Goal: Task Accomplishment & Management: Manage account settings

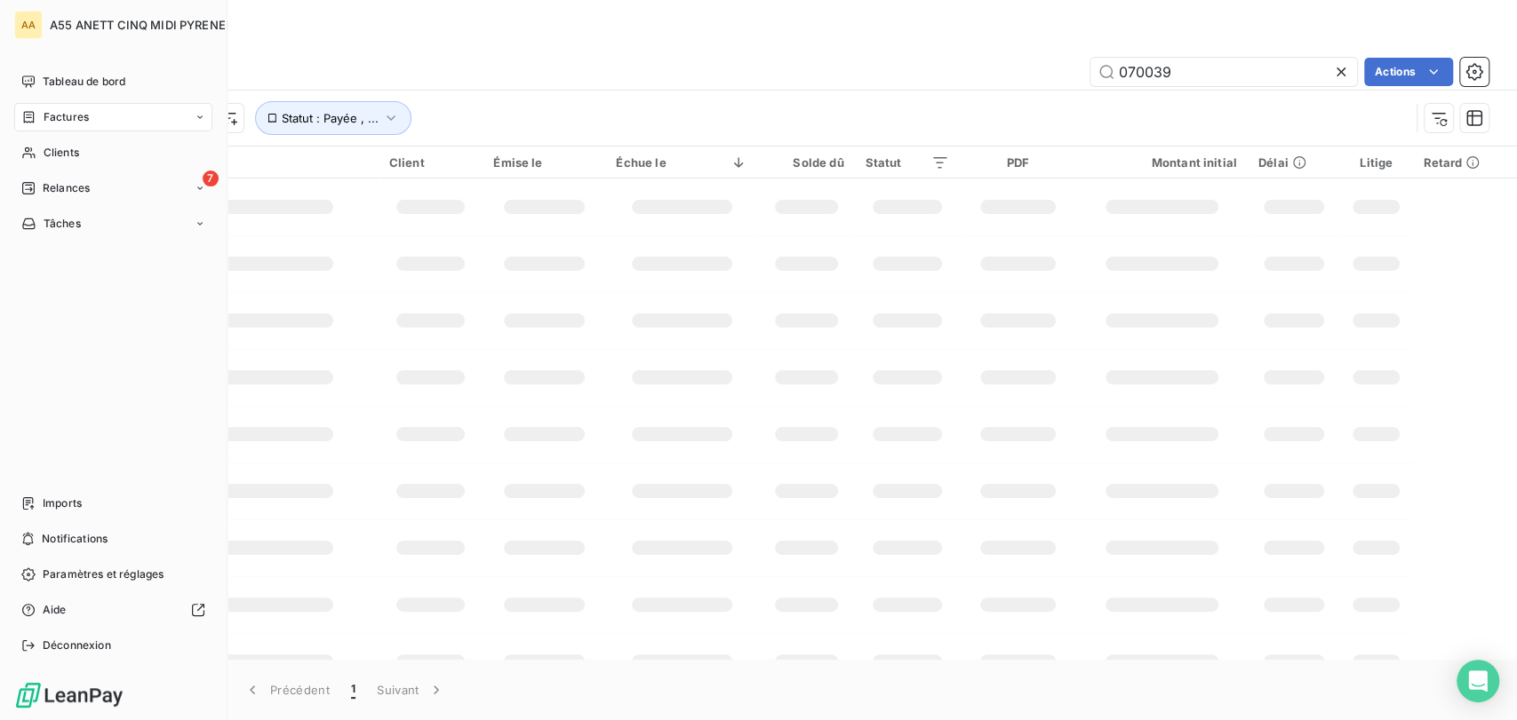
click at [18, 125] on div "Factures" at bounding box center [113, 117] width 198 height 28
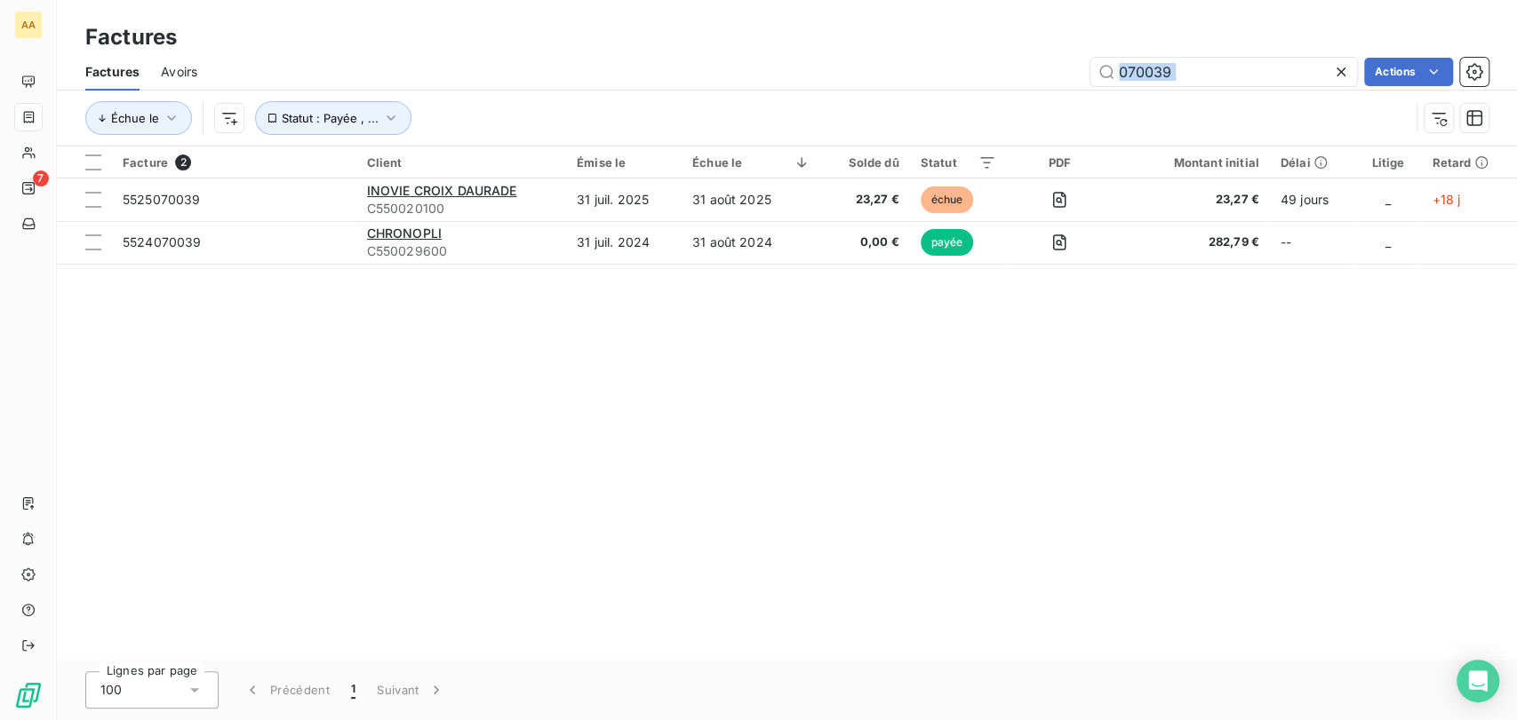
click at [1028, 98] on div "Factures Avoirs 070039 Actions Échue le Statut : Payée , ..." at bounding box center [787, 99] width 1460 height 92
click at [1138, 73] on input "070039" at bounding box center [1223, 72] width 267 height 28
drag, startPoint x: 1192, startPoint y: 68, endPoint x: 1088, endPoint y: 68, distance: 103.9
click at [1090, 68] on input "070039" at bounding box center [1223, 72] width 267 height 28
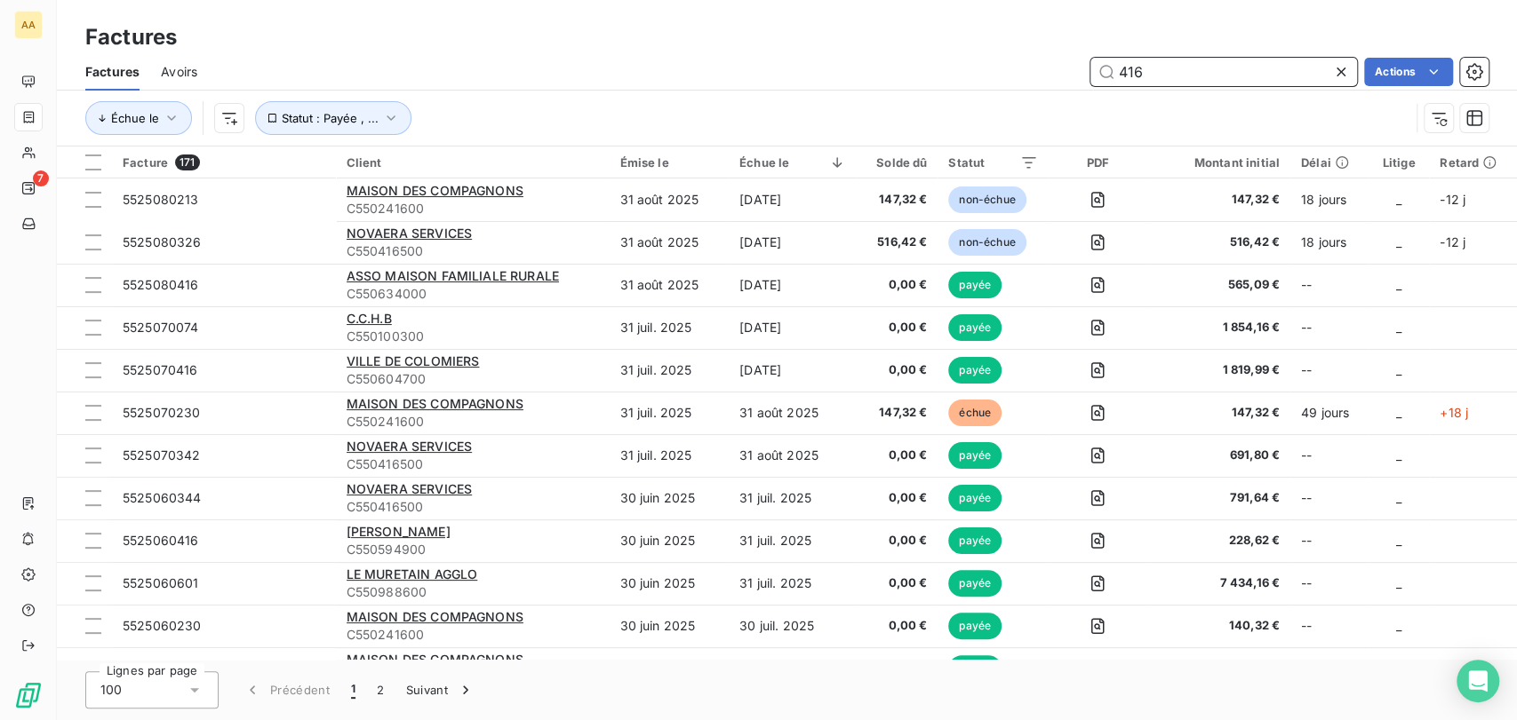
drag, startPoint x: 1174, startPoint y: 80, endPoint x: 623, endPoint y: 108, distance: 551.5
click at [633, 107] on div "Factures Avoirs 416 Actions Échue le Statut : Payée , ..." at bounding box center [787, 99] width 1460 height 92
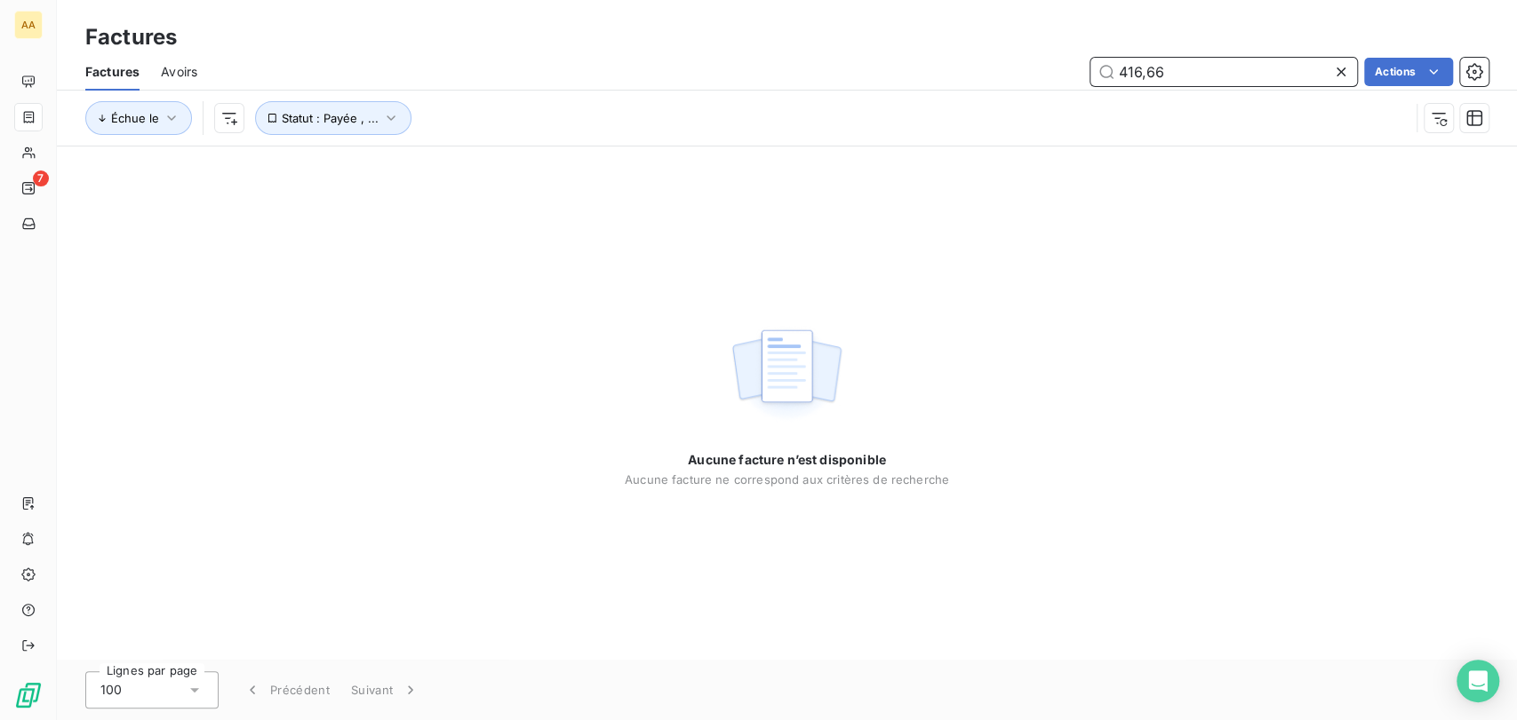
type input "416,66"
drag, startPoint x: 1209, startPoint y: 72, endPoint x: 980, endPoint y: 83, distance: 229.5
click at [980, 83] on div "416,66 Actions" at bounding box center [854, 72] width 1270 height 28
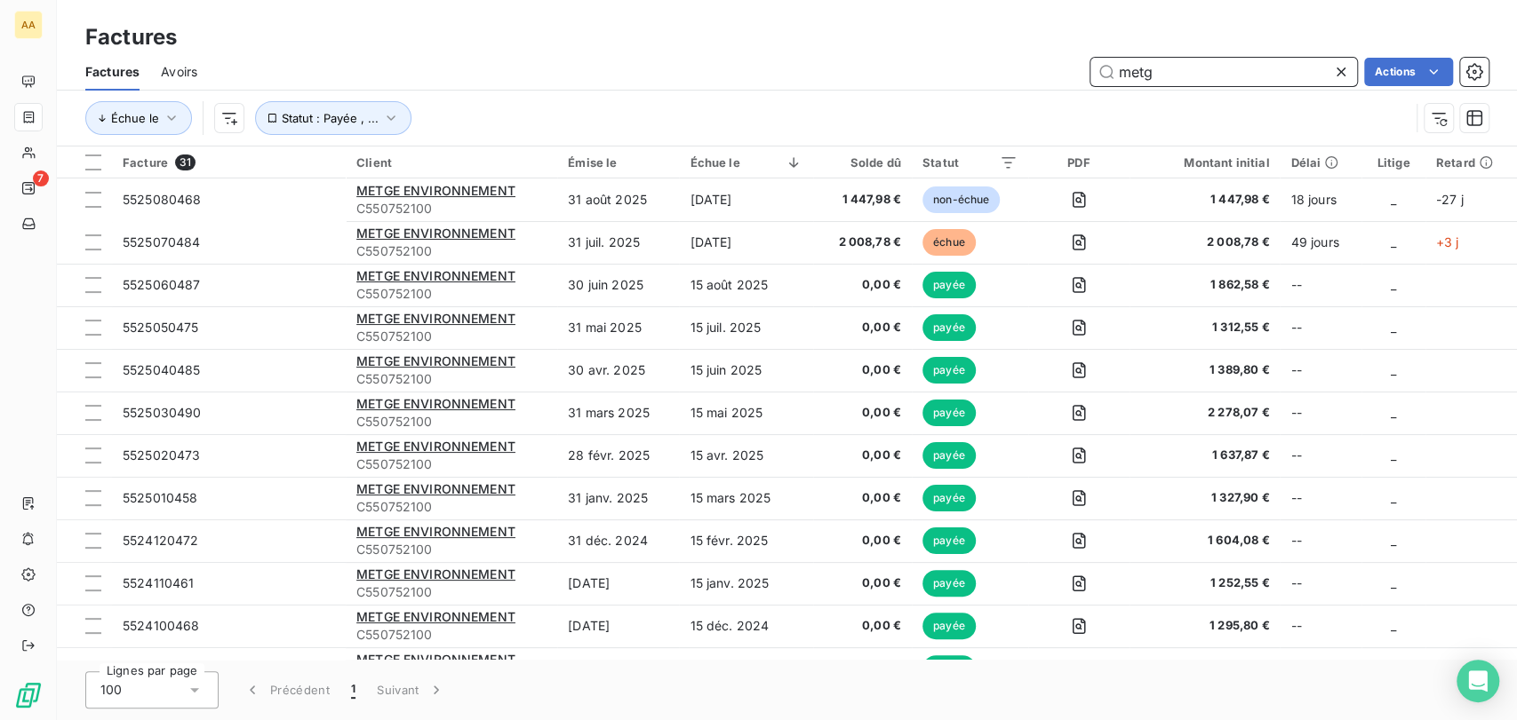
drag, startPoint x: 1217, startPoint y: 64, endPoint x: 306, endPoint y: 15, distance: 912.8
click at [586, 123] on div "Factures Avoirs metg Actions Échue le Statut : Payée , ..." at bounding box center [787, 99] width 1460 height 92
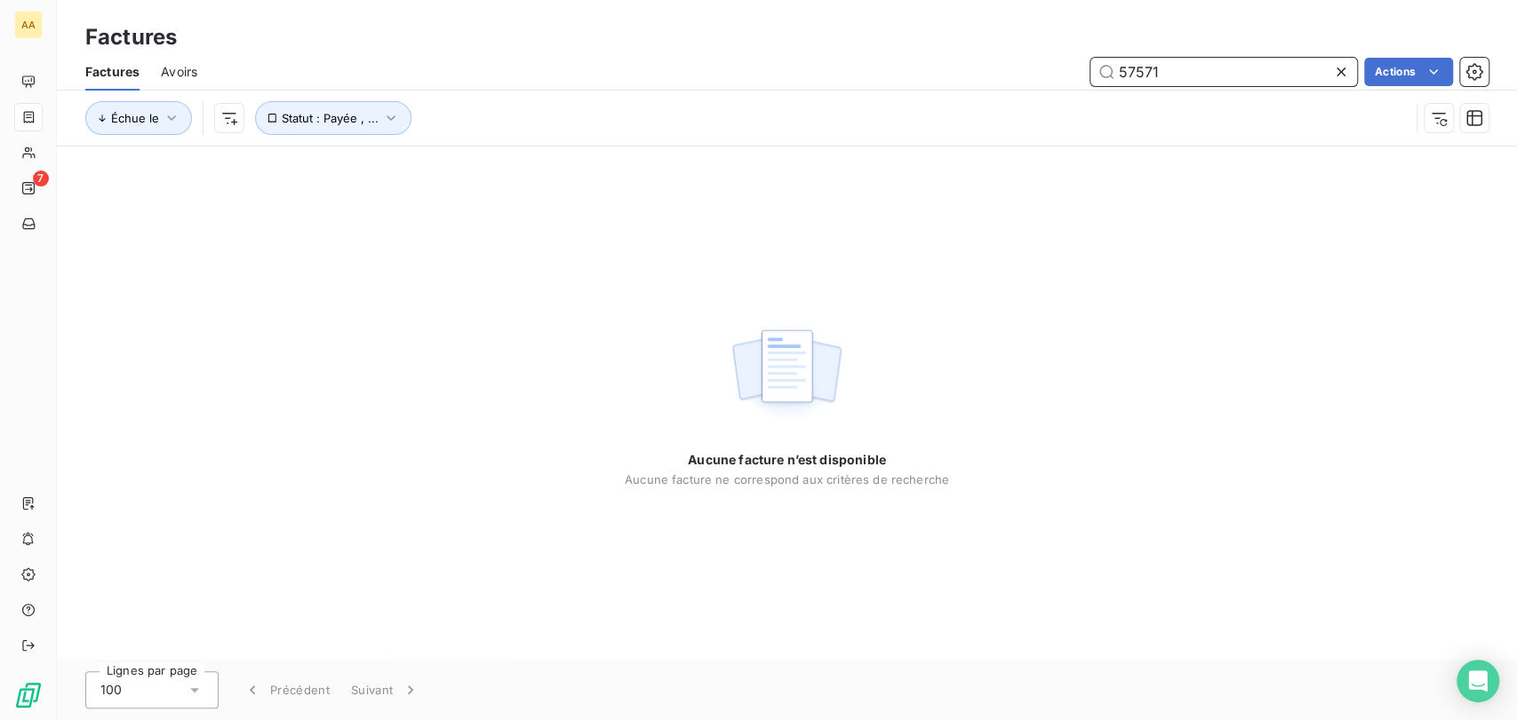
drag, startPoint x: 1199, startPoint y: 66, endPoint x: 710, endPoint y: 87, distance: 490.0
click at [737, 103] on div "Factures Avoirs 57571 Actions Échue le Statut : Payée , ..." at bounding box center [787, 99] width 1460 height 92
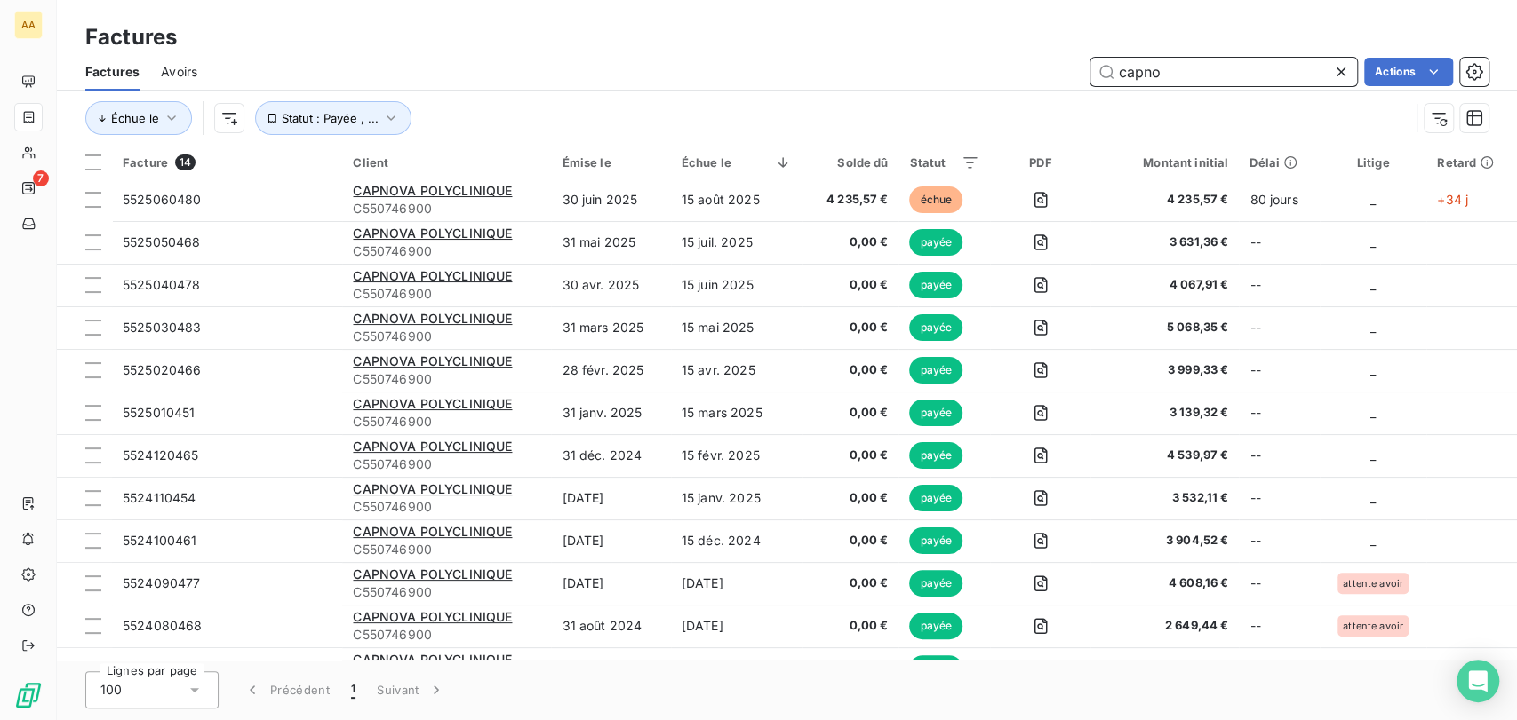
drag, startPoint x: 1246, startPoint y: 72, endPoint x: 557, endPoint y: 88, distance: 688.7
click at [557, 88] on div "Factures Avoirs capno Actions" at bounding box center [787, 71] width 1460 height 37
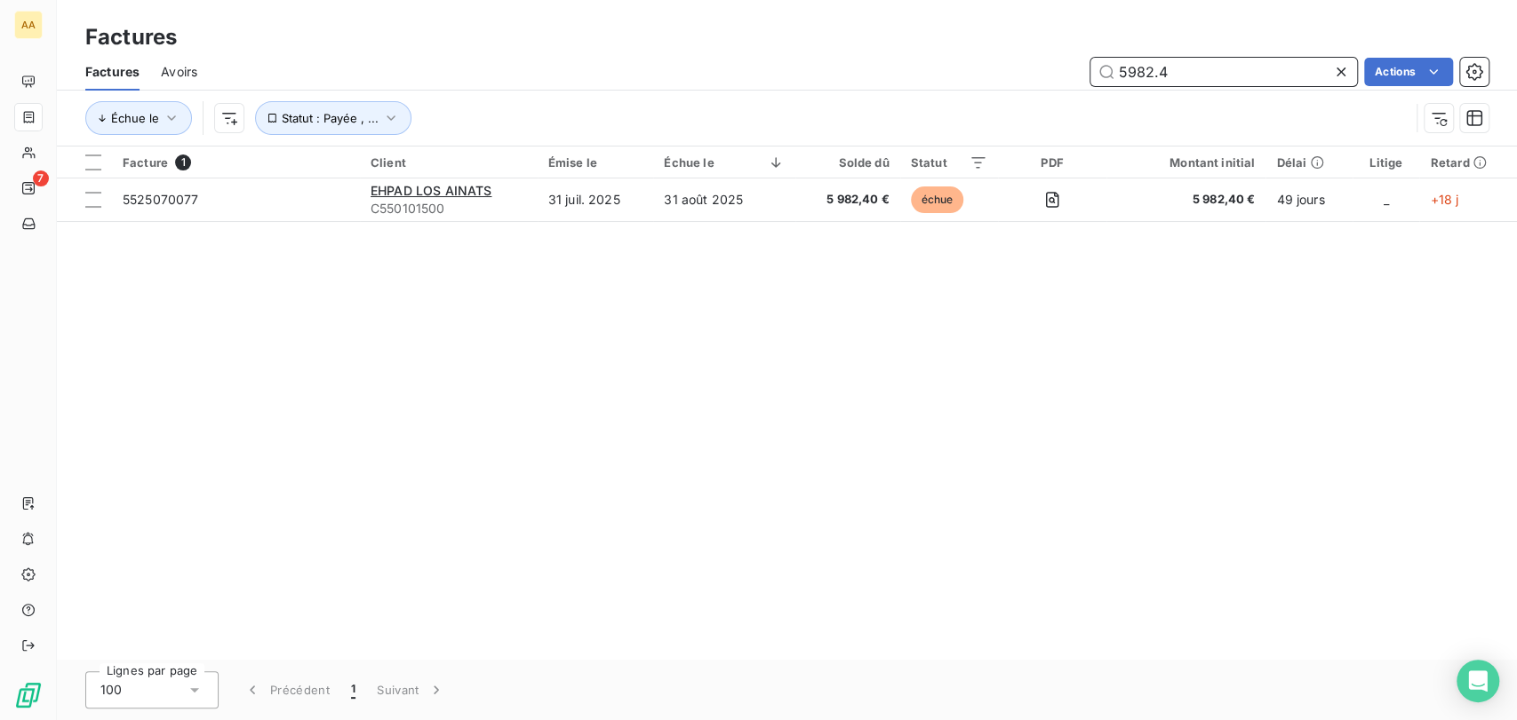
drag, startPoint x: 1176, startPoint y: 79, endPoint x: 942, endPoint y: 81, distance: 234.5
click at [942, 81] on div "5982.4 Actions" at bounding box center [854, 72] width 1270 height 28
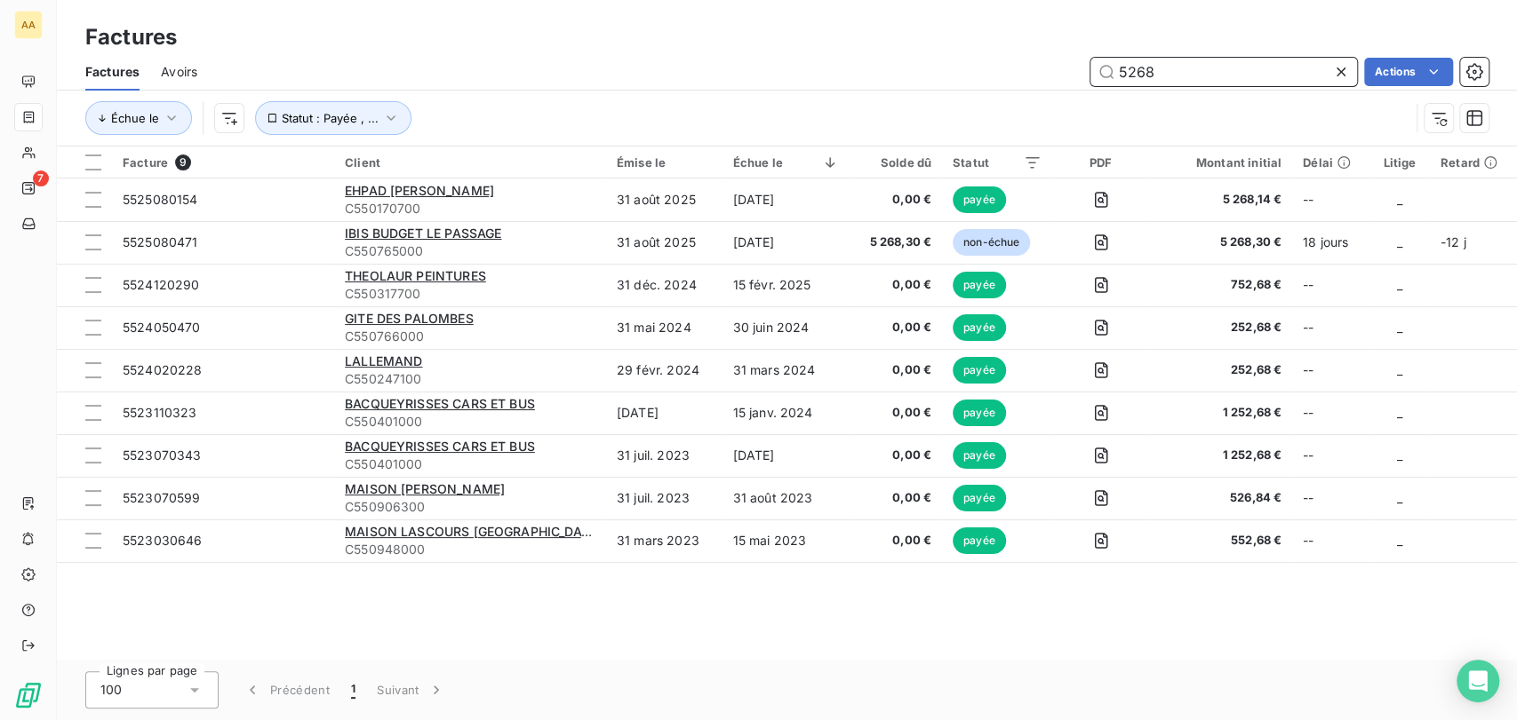
type input "5268"
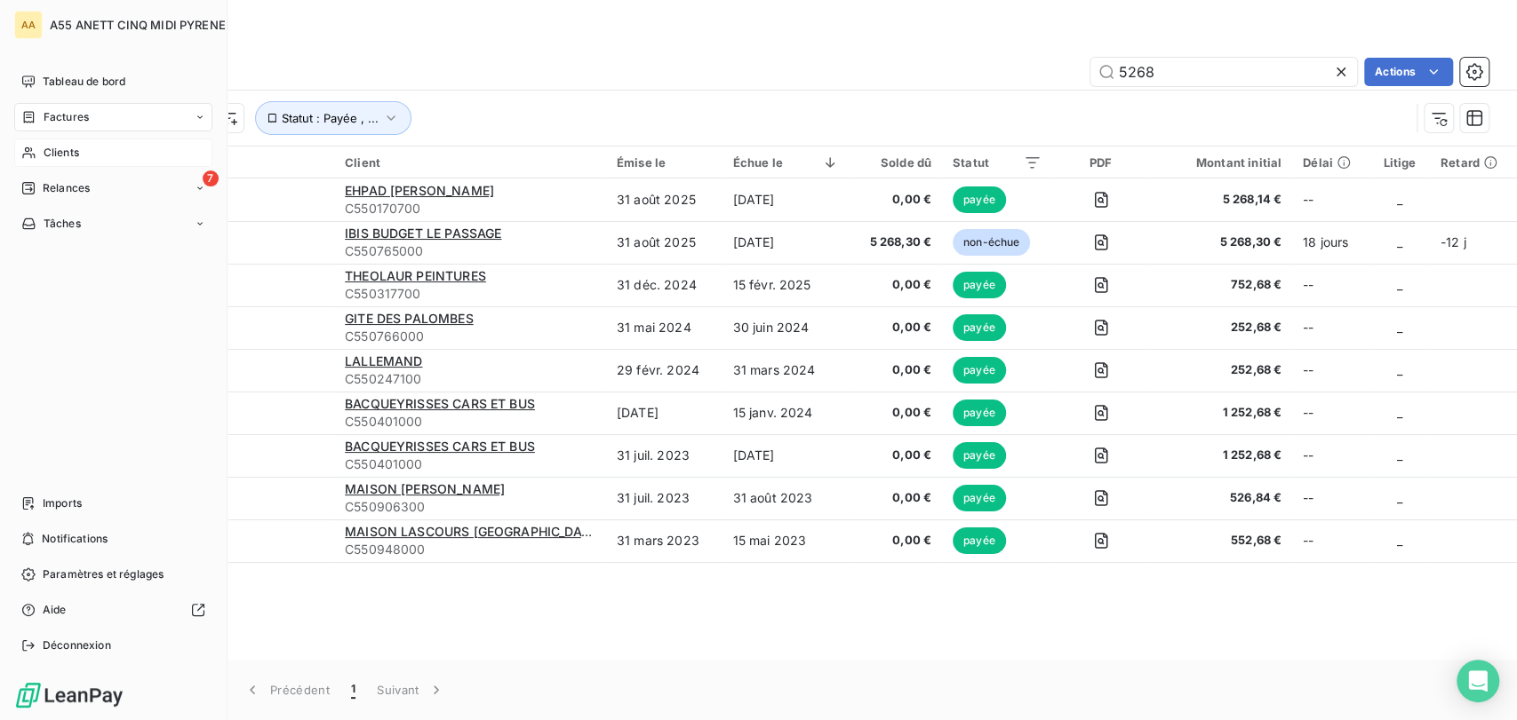
click at [52, 151] on span "Clients" at bounding box center [62, 153] width 36 height 16
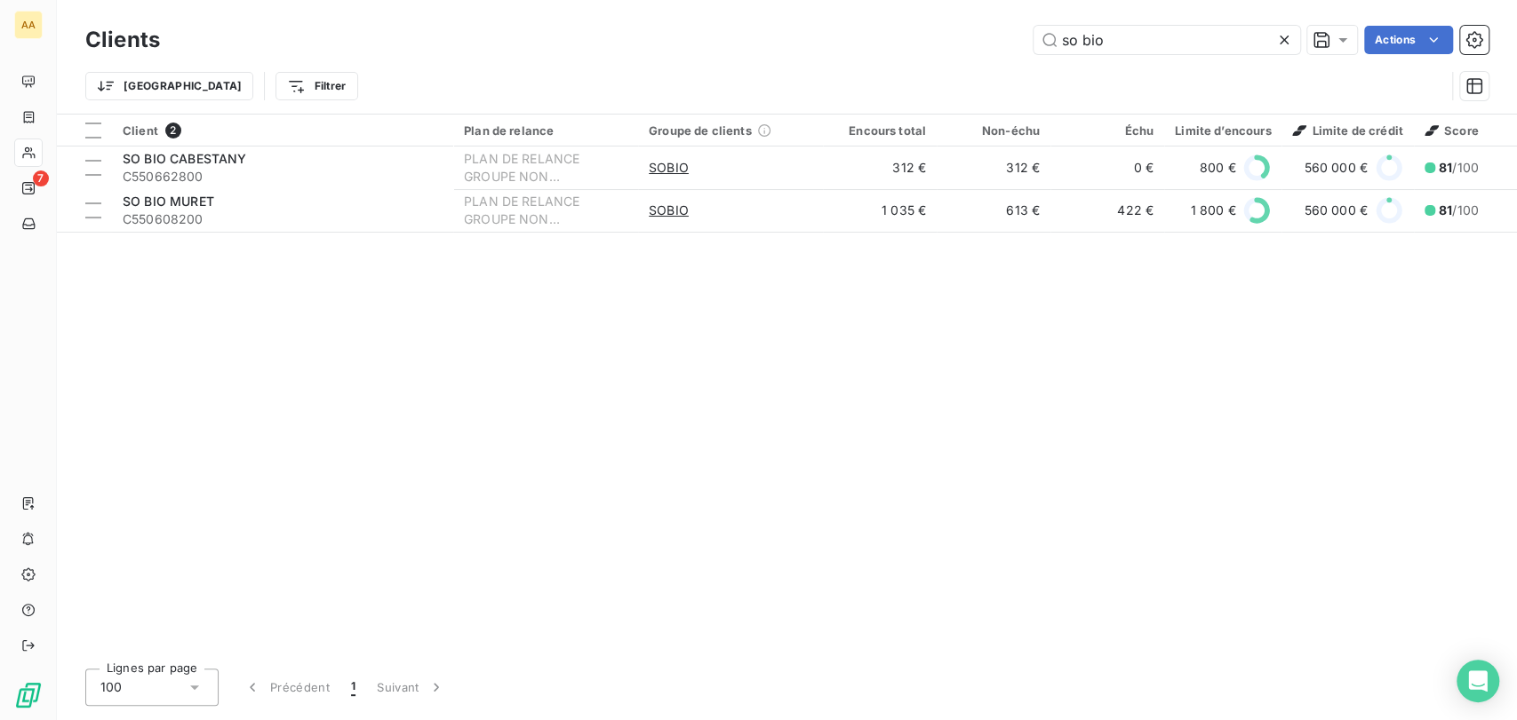
drag, startPoint x: 1111, startPoint y: 36, endPoint x: 609, endPoint y: 46, distance: 502.9
click at [782, 47] on div "so bio Actions" at bounding box center [834, 40] width 1307 height 28
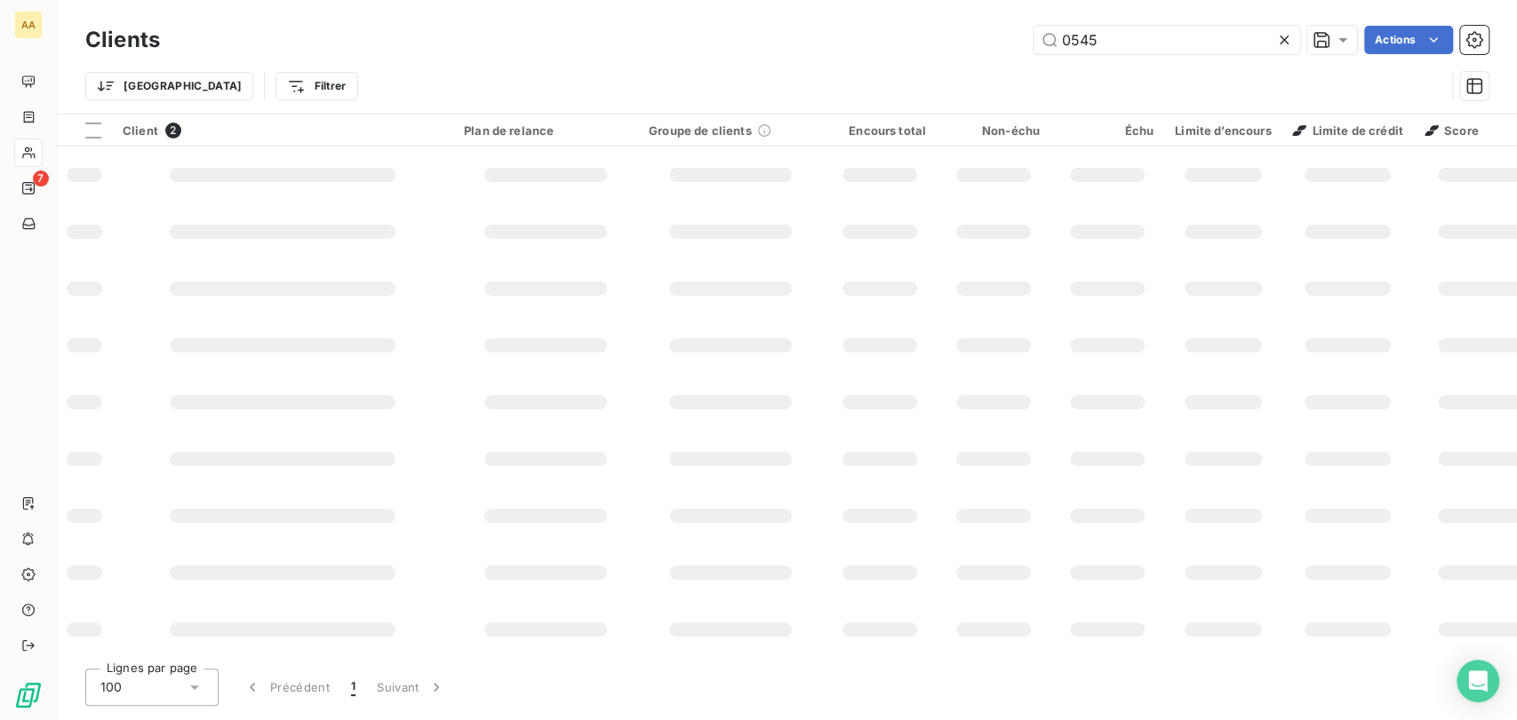
type input "0545"
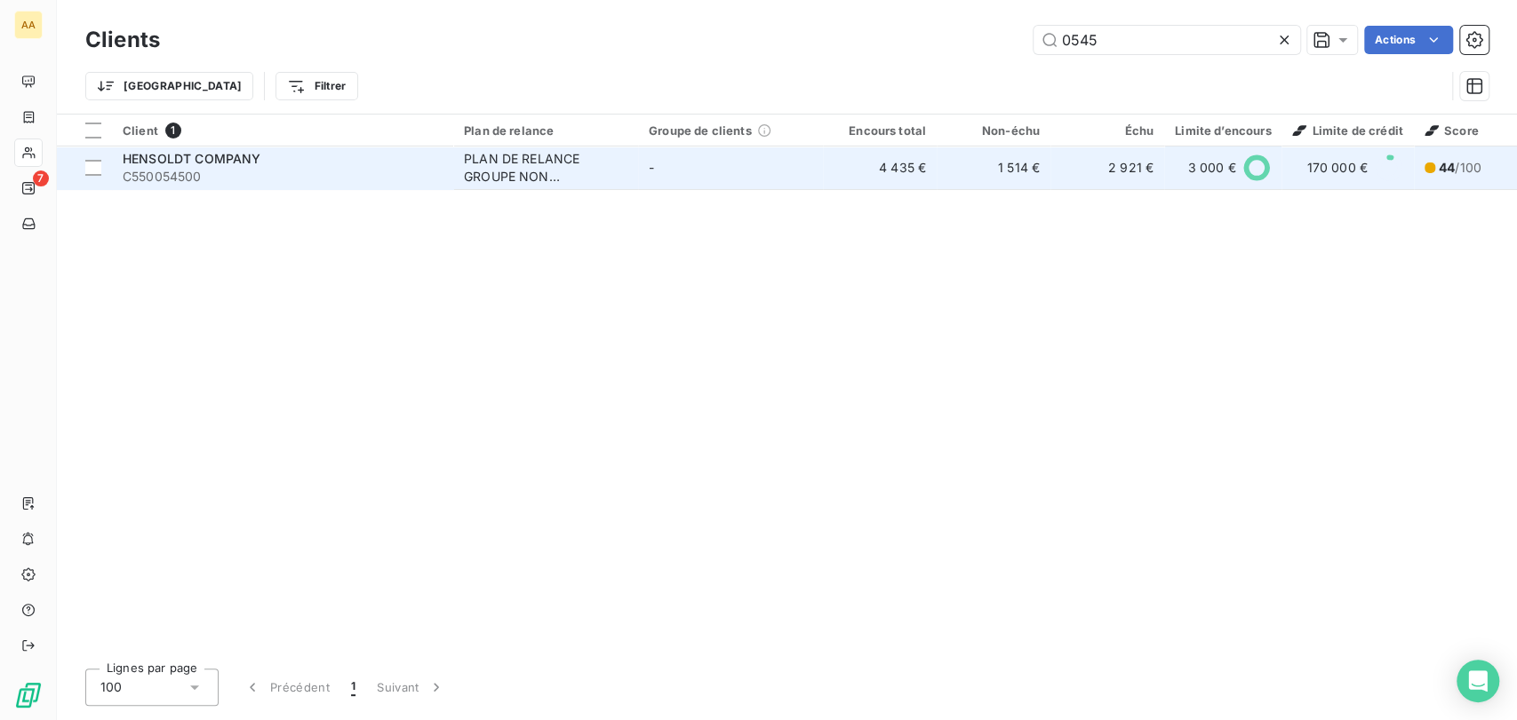
click at [705, 158] on td "-" at bounding box center [730, 168] width 185 height 43
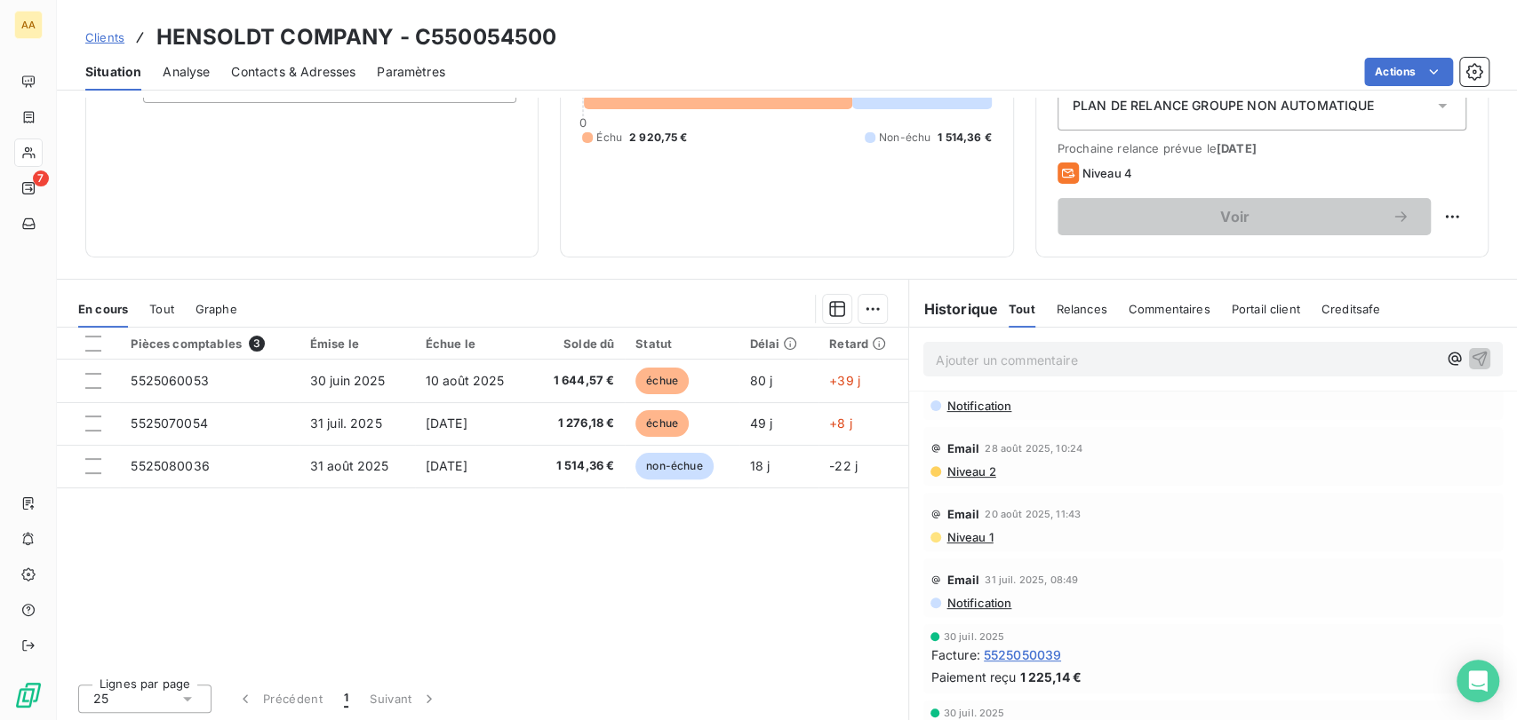
scroll to position [209, 0]
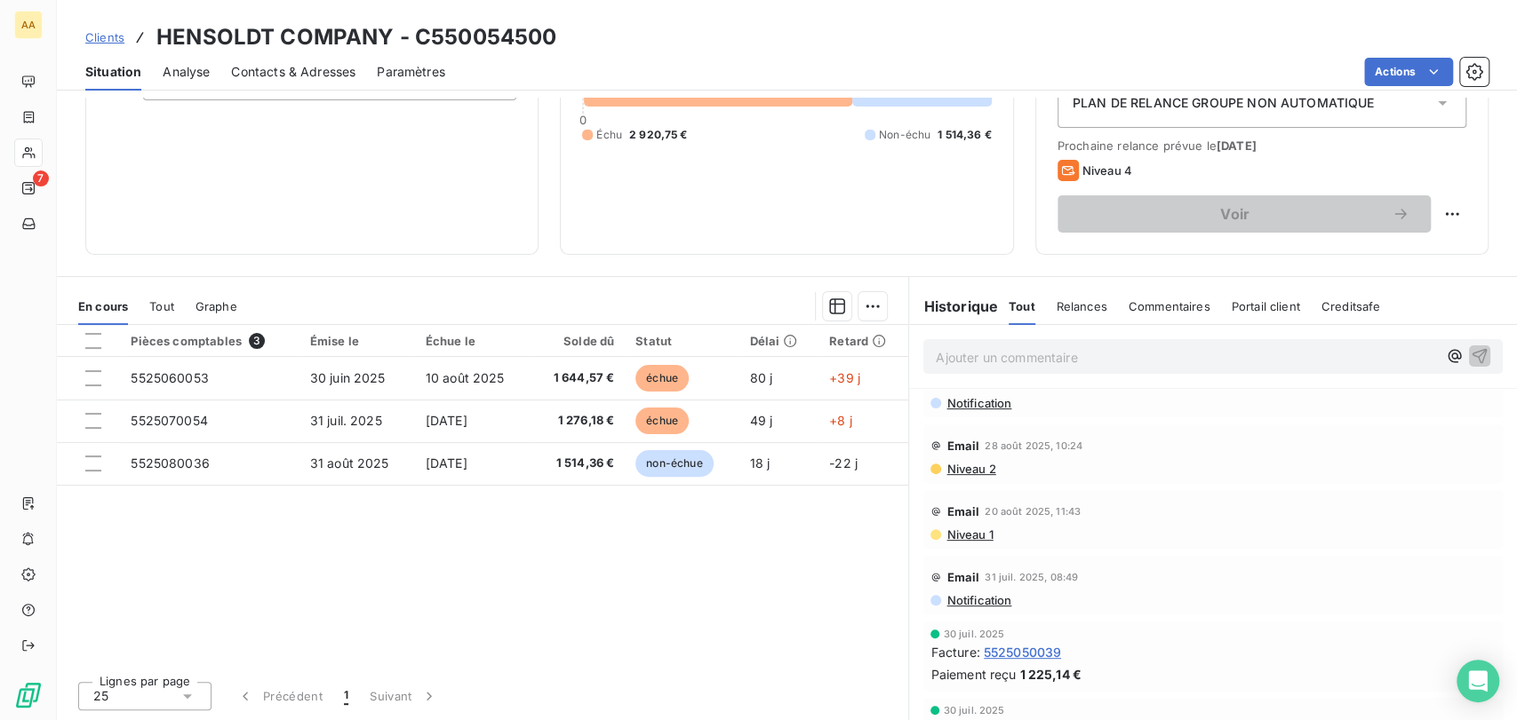
click at [107, 36] on span "Clients" at bounding box center [104, 37] width 39 height 14
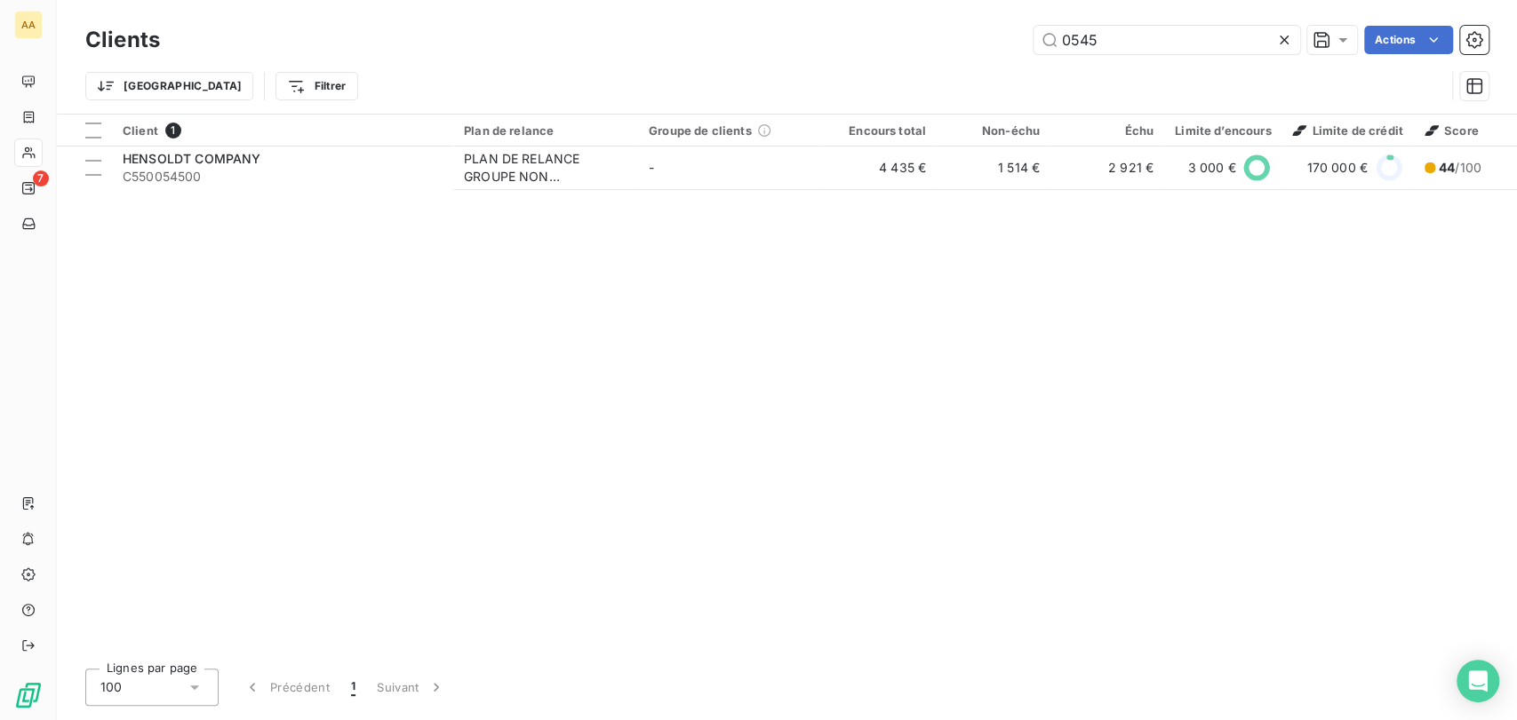
drag, startPoint x: 1116, startPoint y: 35, endPoint x: 781, endPoint y: 46, distance: 335.1
click at [798, 47] on div "0545 Actions" at bounding box center [834, 40] width 1307 height 28
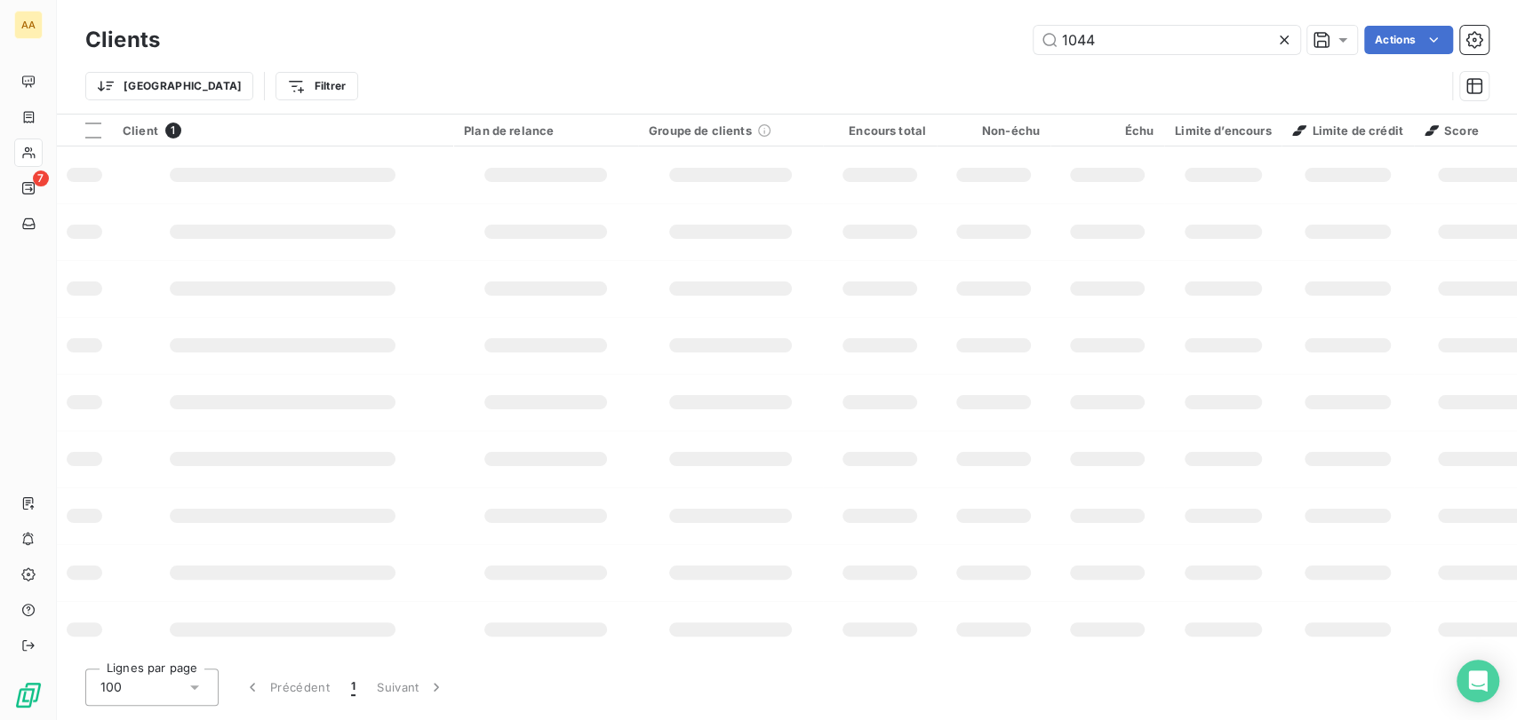
type input "1044"
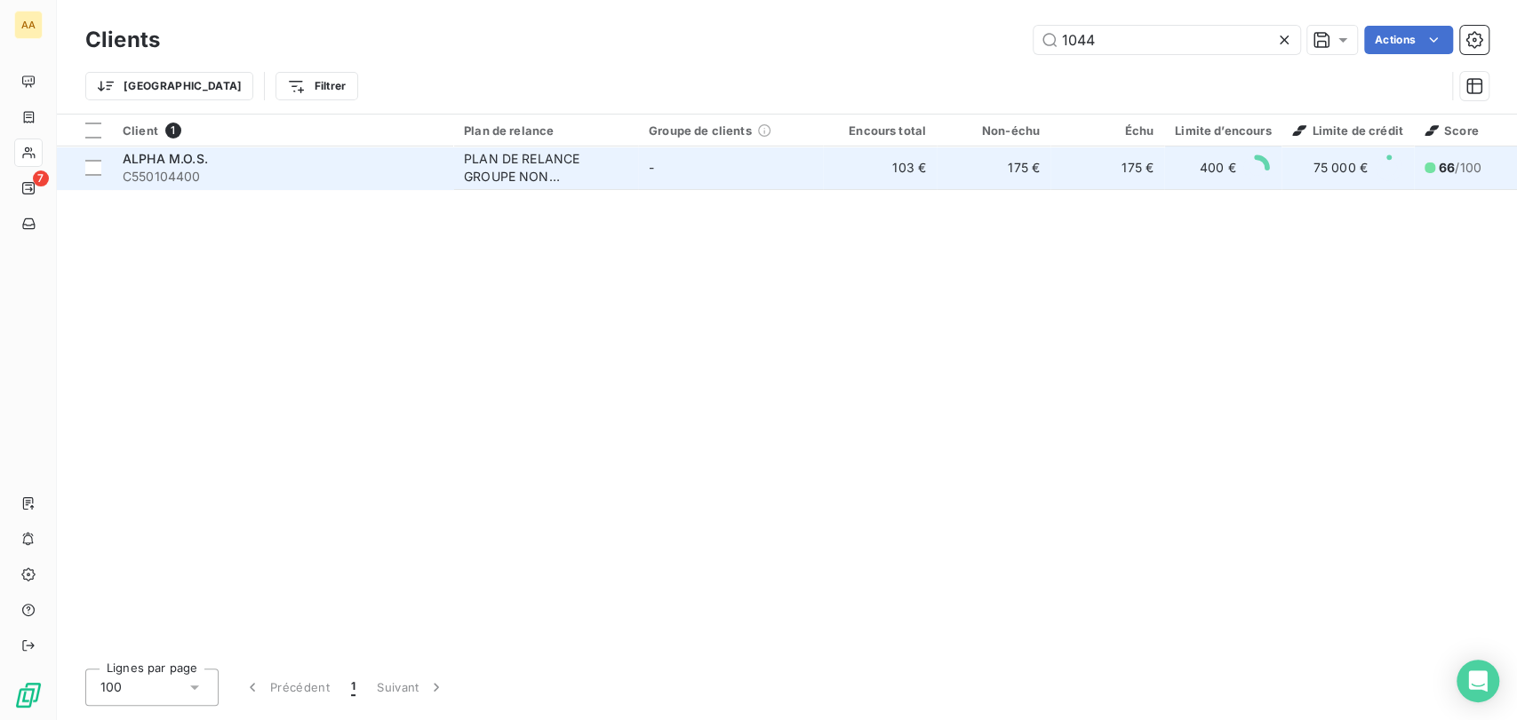
click at [641, 153] on td "-" at bounding box center [730, 168] width 185 height 43
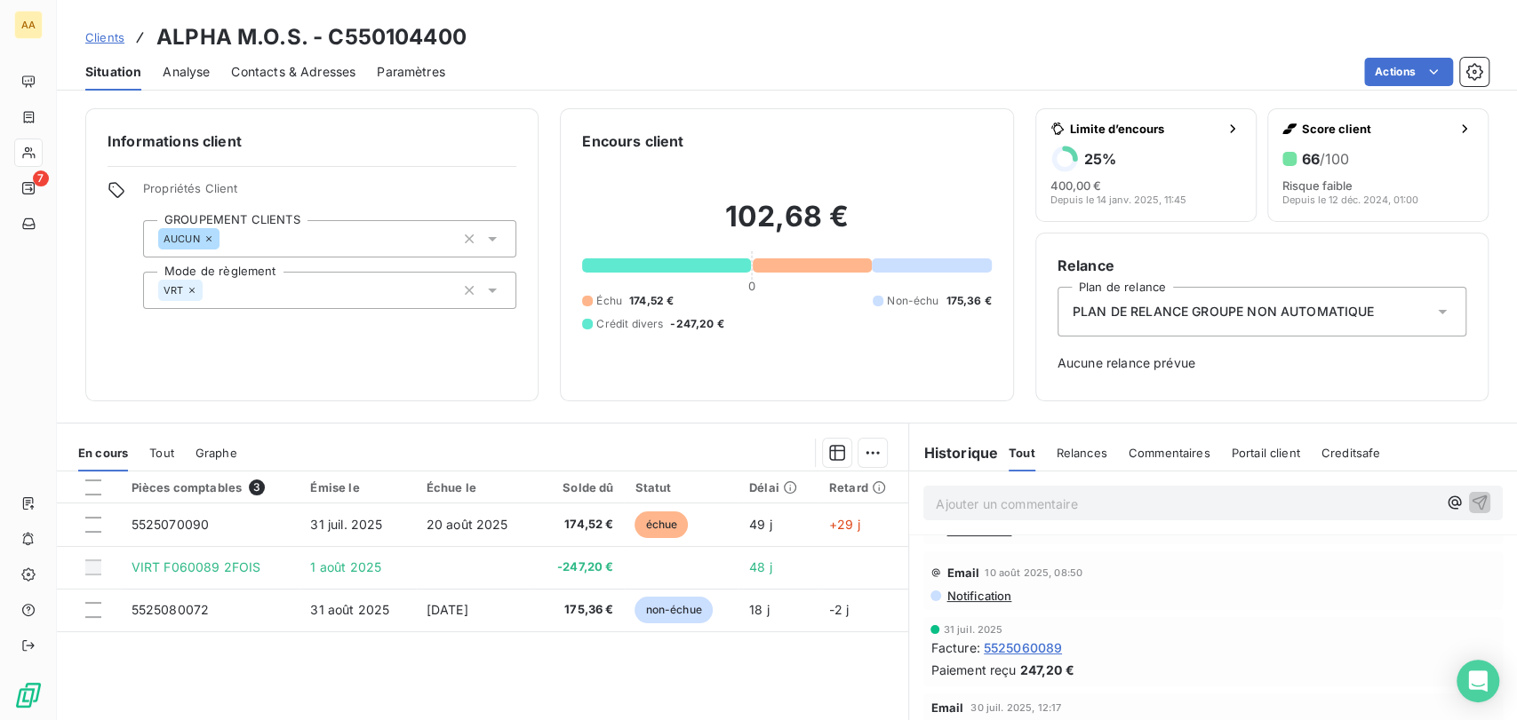
scroll to position [99, 0]
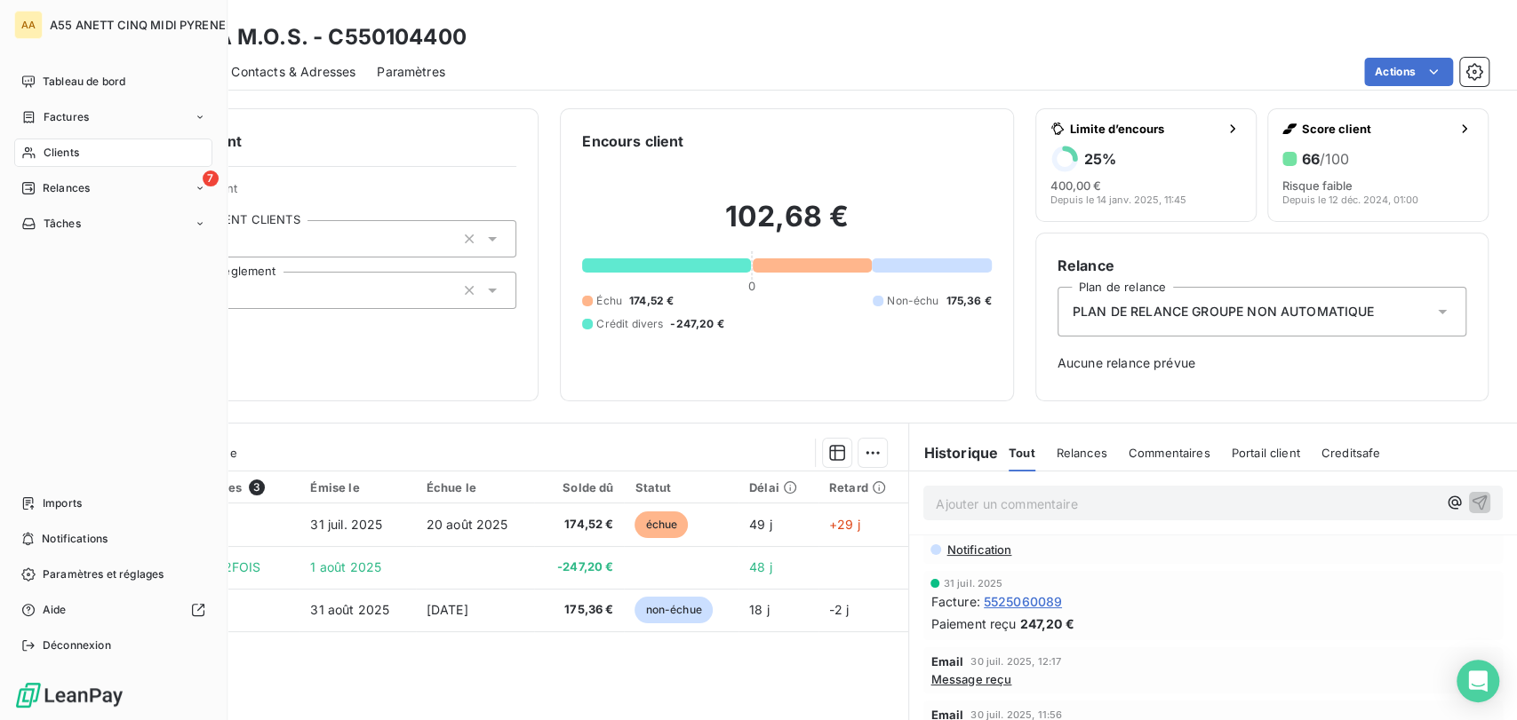
click at [56, 147] on span "Clients" at bounding box center [62, 153] width 36 height 16
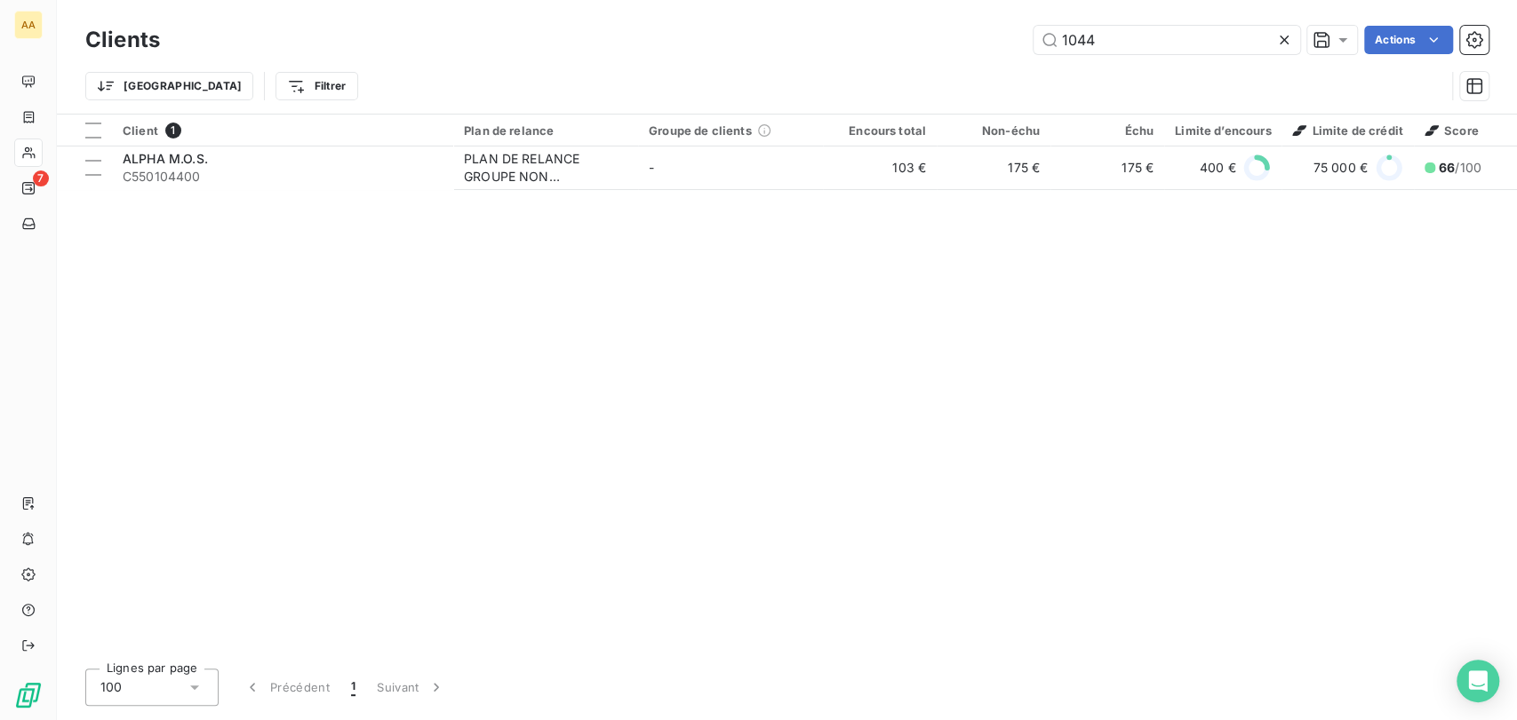
drag, startPoint x: 1180, startPoint y: 44, endPoint x: 727, endPoint y: 70, distance: 453.8
click at [779, 66] on div "Clients 1044 Actions Trier Filtrer" at bounding box center [786, 67] width 1403 height 92
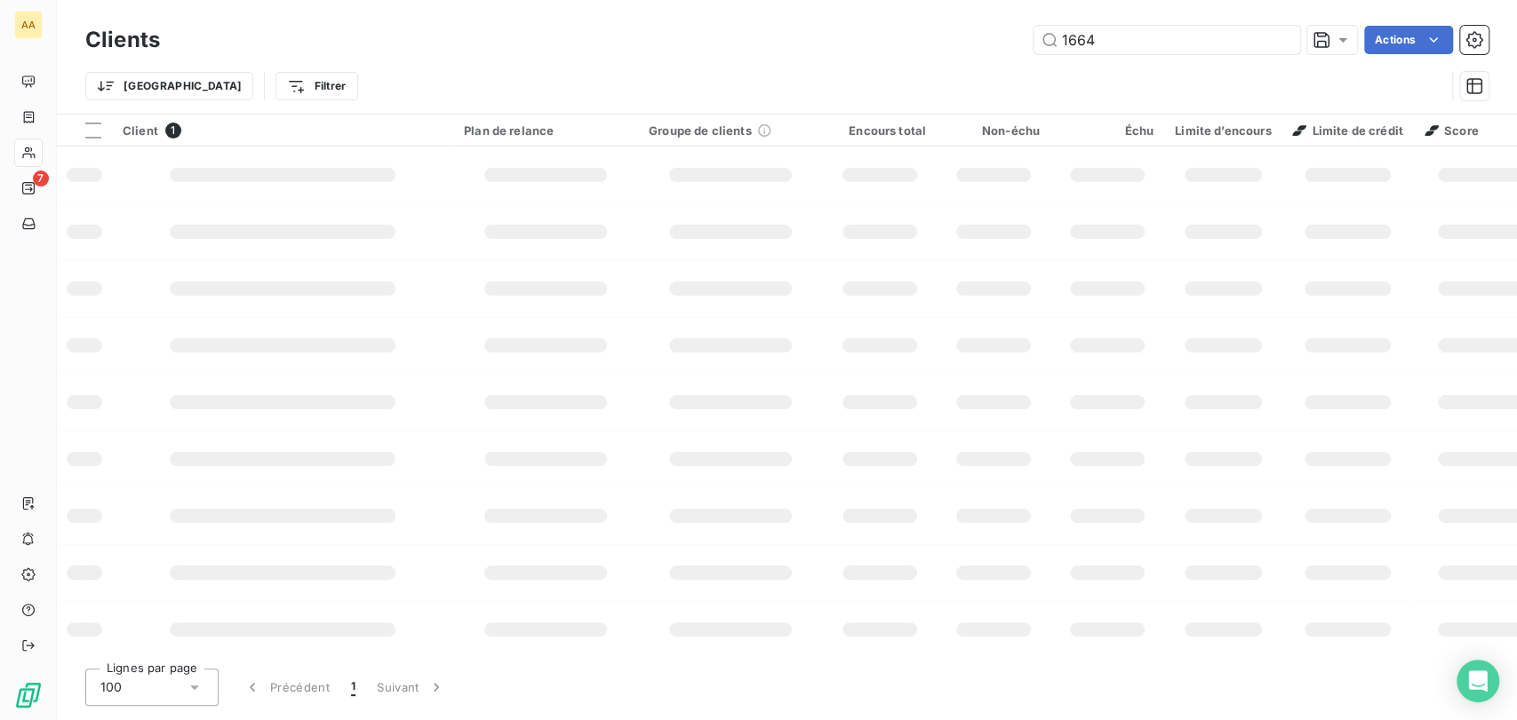
type input "1664"
click at [1144, 37] on input "1664" at bounding box center [1166, 40] width 267 height 28
click at [1137, 29] on input "1664" at bounding box center [1166, 40] width 267 height 28
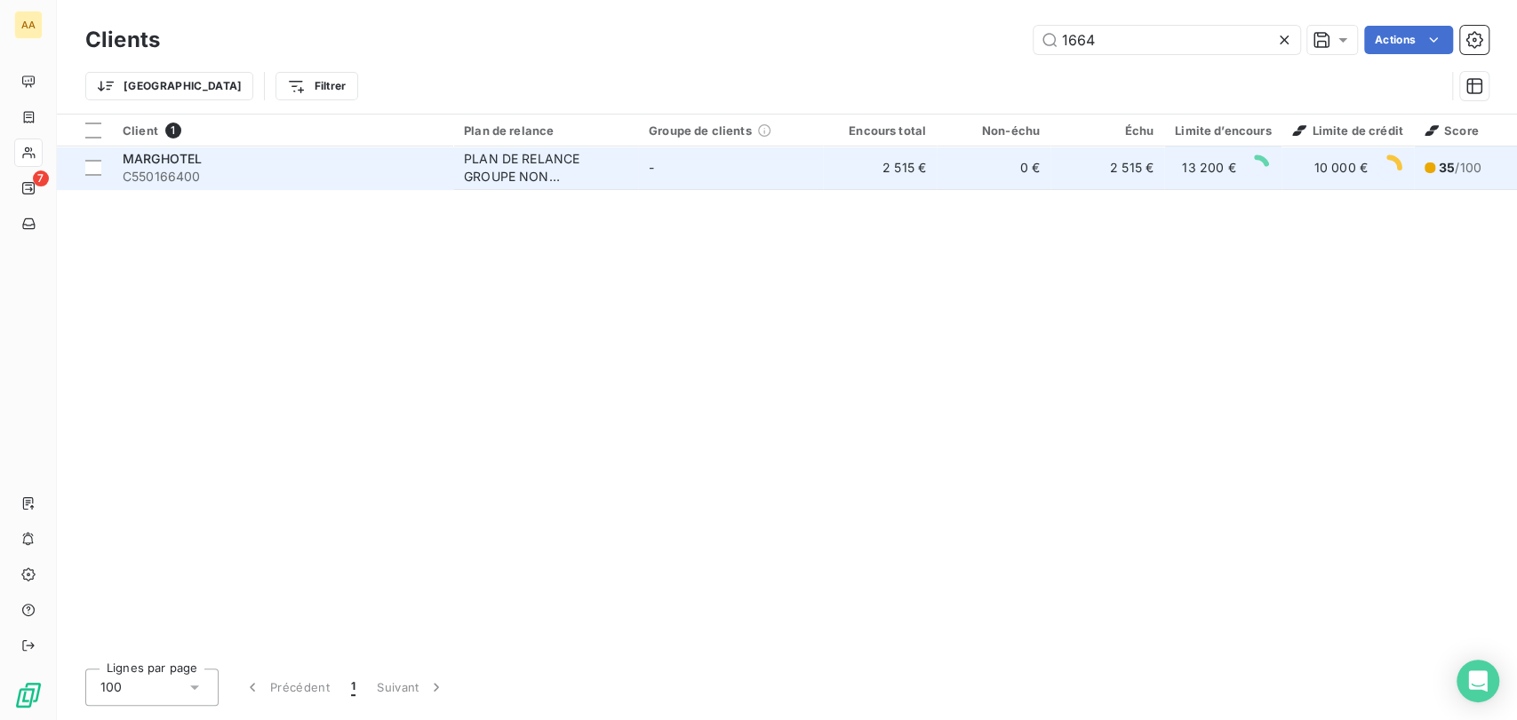
click at [557, 172] on div "PLAN DE RELANCE GROUPE NON AUTOMATIQUE" at bounding box center [545, 168] width 163 height 36
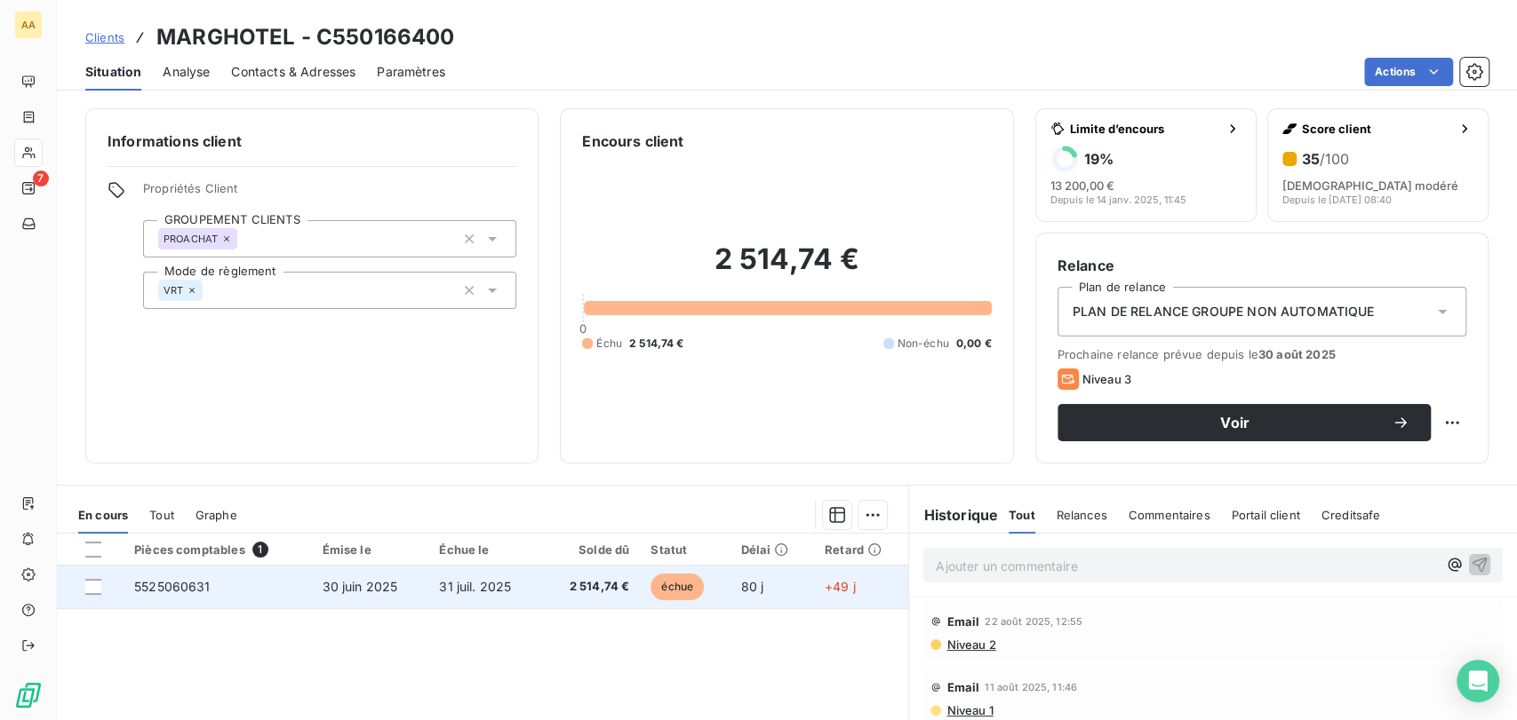
click at [669, 577] on span "échue" at bounding box center [676, 587] width 53 height 27
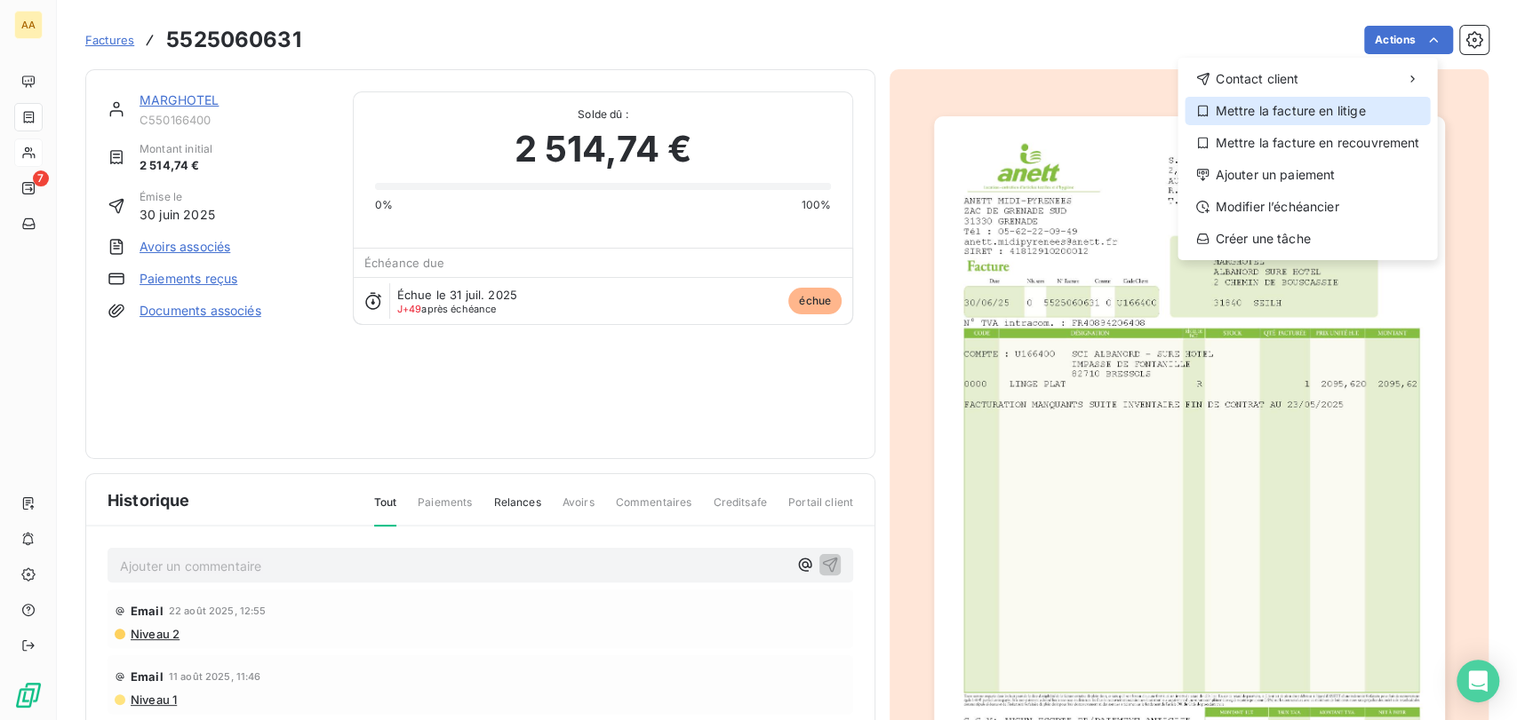
click at [1392, 111] on div "Mettre la facture en litige" at bounding box center [1306, 111] width 245 height 28
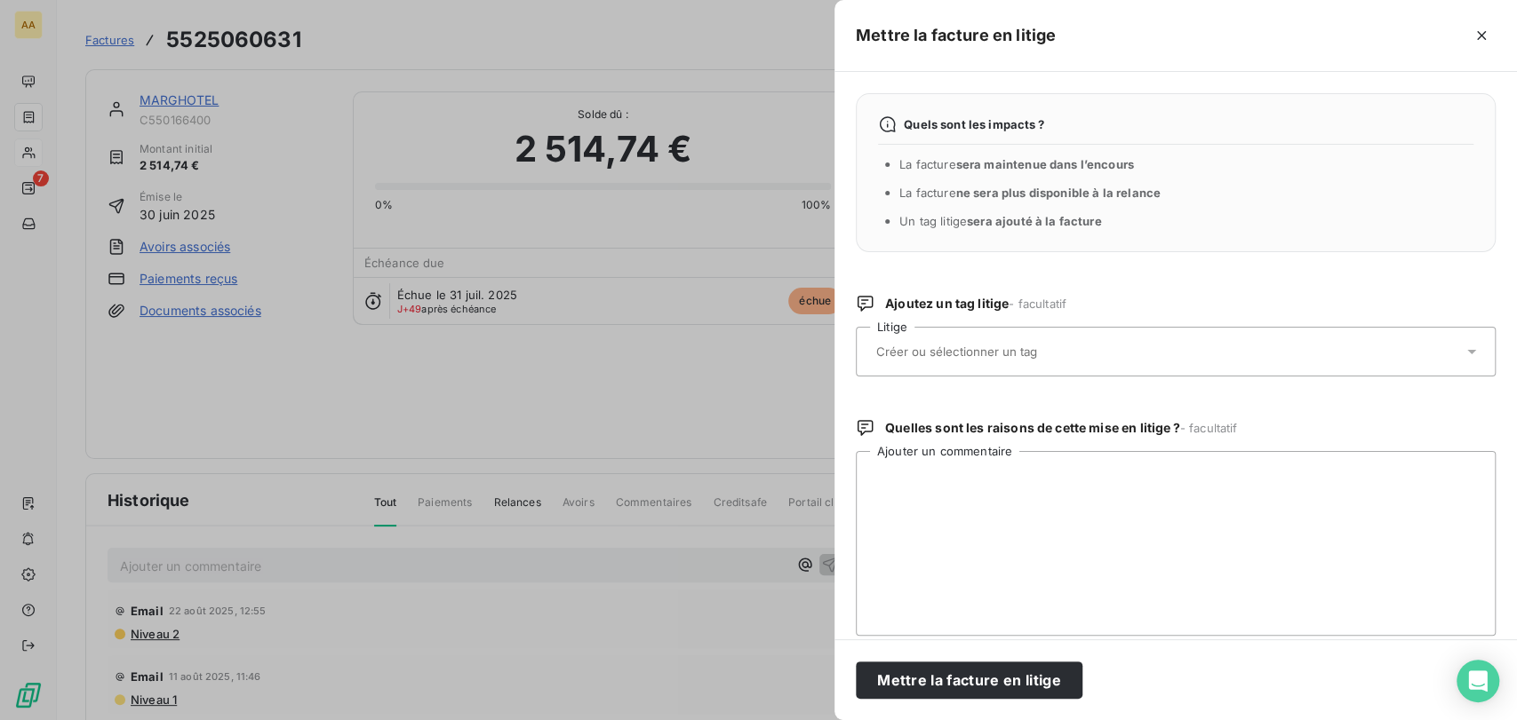
click at [1038, 352] on input "text" at bounding box center [1003, 352] width 259 height 16
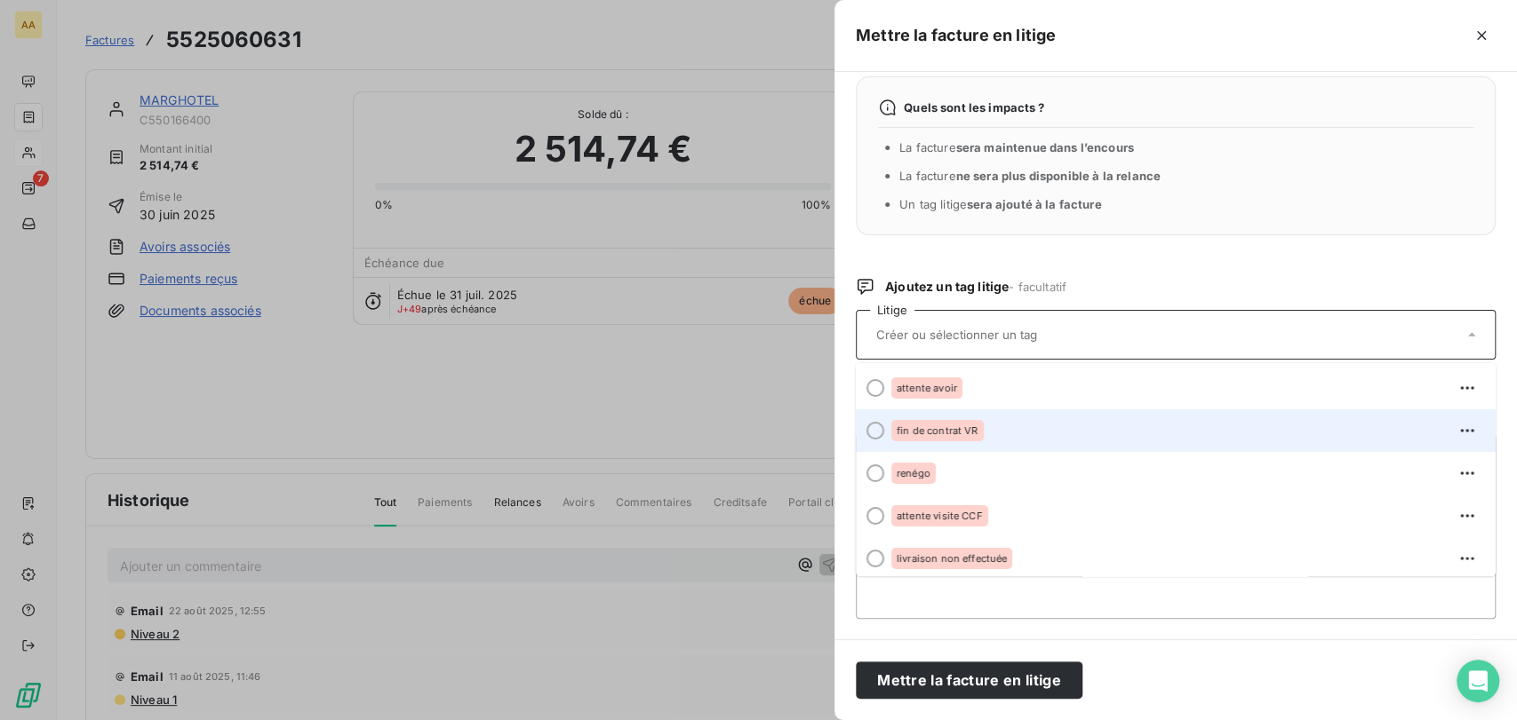
click at [972, 437] on div "fin de contrat VR" at bounding box center [937, 430] width 92 height 21
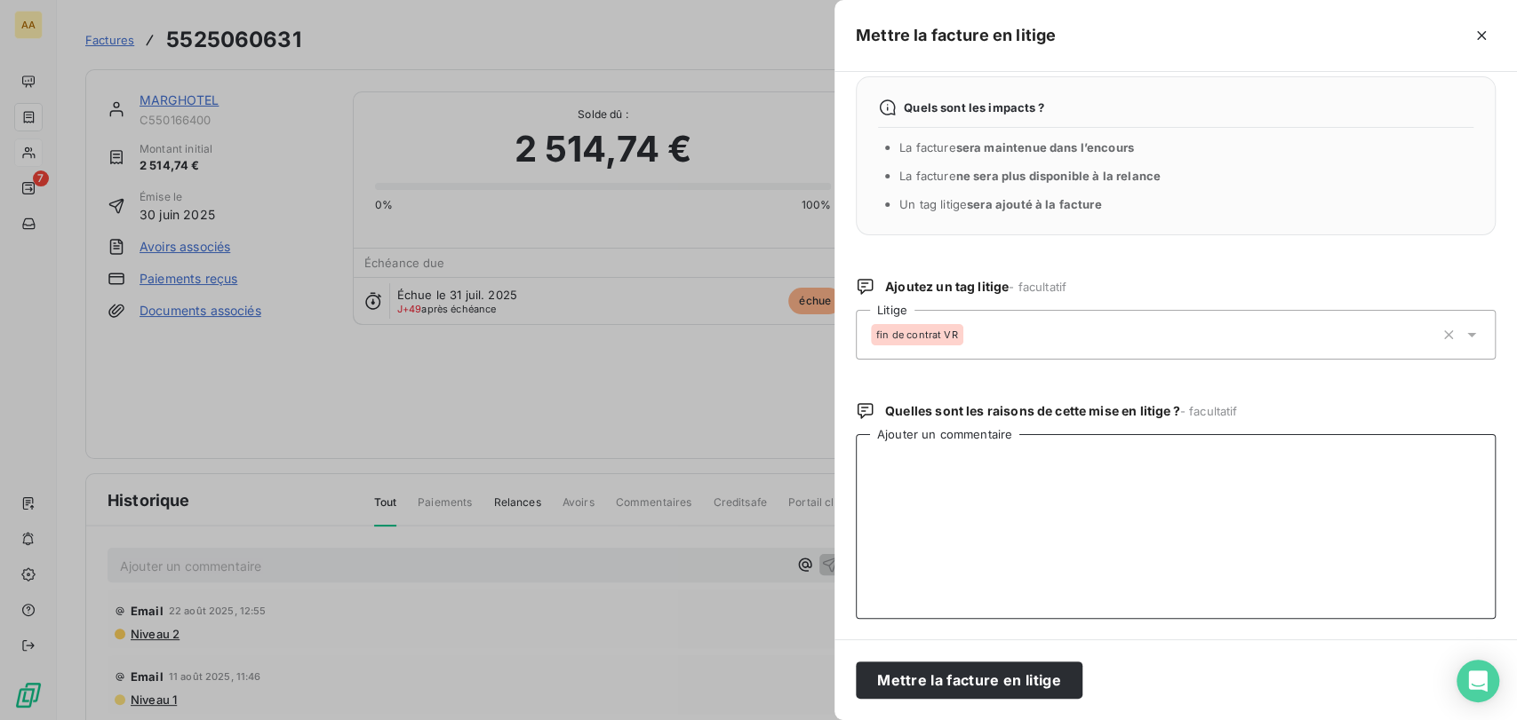
click at [925, 501] on textarea "Ajouter un commentaire" at bounding box center [1176, 526] width 640 height 185
click at [1022, 473] on textarea "Ajouter un commentaire" at bounding box center [1176, 526] width 640 height 185
paste textarea "Afin [PERSON_NAME] le dossier et sans mail de leur directeur, [PERSON_NAME] pro…"
drag, startPoint x: 1175, startPoint y: 462, endPoint x: 1007, endPoint y: 450, distance: 168.3
click at [1007, 450] on textarea "Afin [PERSON_NAME] le dossier et sans mail de leur directeur, [PERSON_NAME] pro…" at bounding box center [1176, 526] width 640 height 185
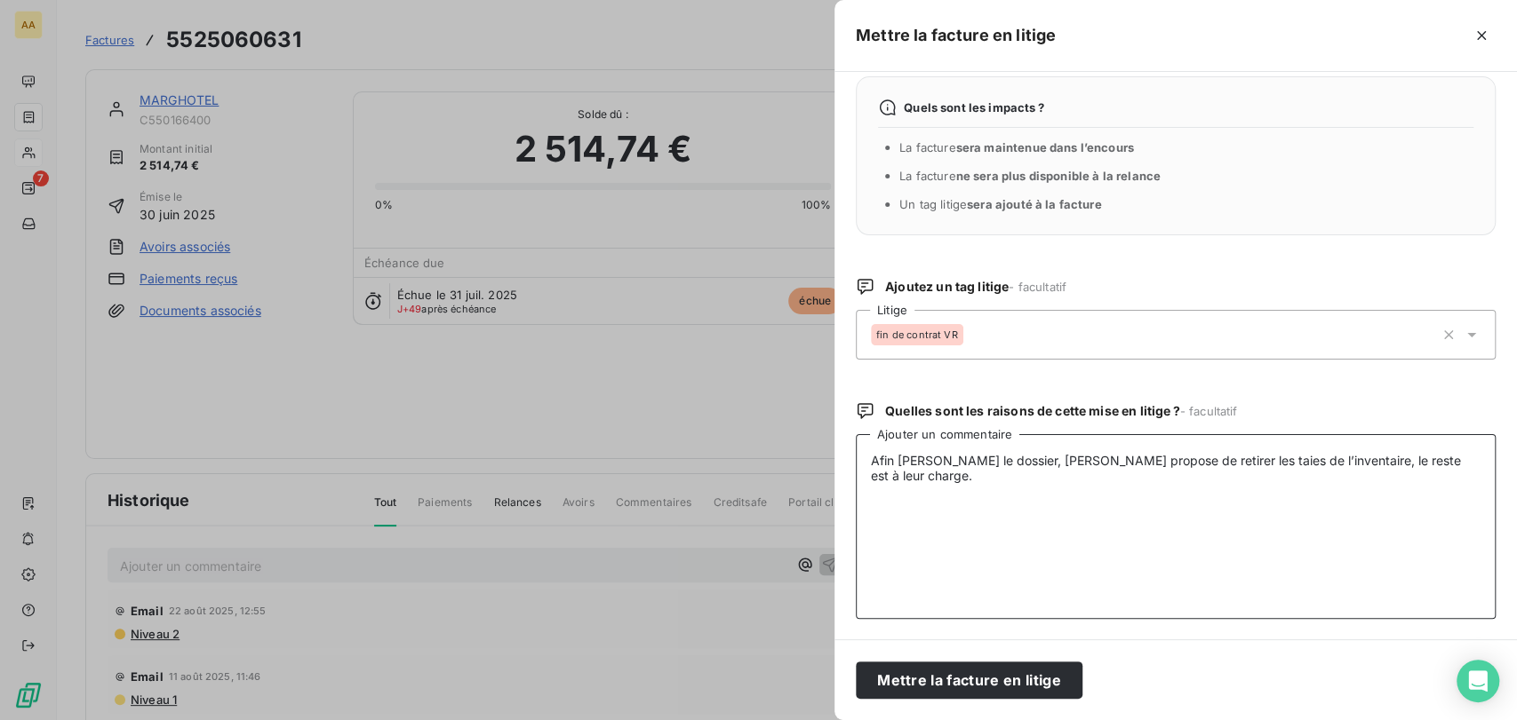
click at [872, 450] on textarea "Afin [PERSON_NAME] le dossier, [PERSON_NAME] propose de retirer les taies de l’…" at bounding box center [1176, 526] width 640 height 185
click at [1163, 487] on textarea "LITIGE quantités IVT fin de contrat : Afin [PERSON_NAME] le dossier, [PERSON_NA…" at bounding box center [1176, 526] width 640 height 185
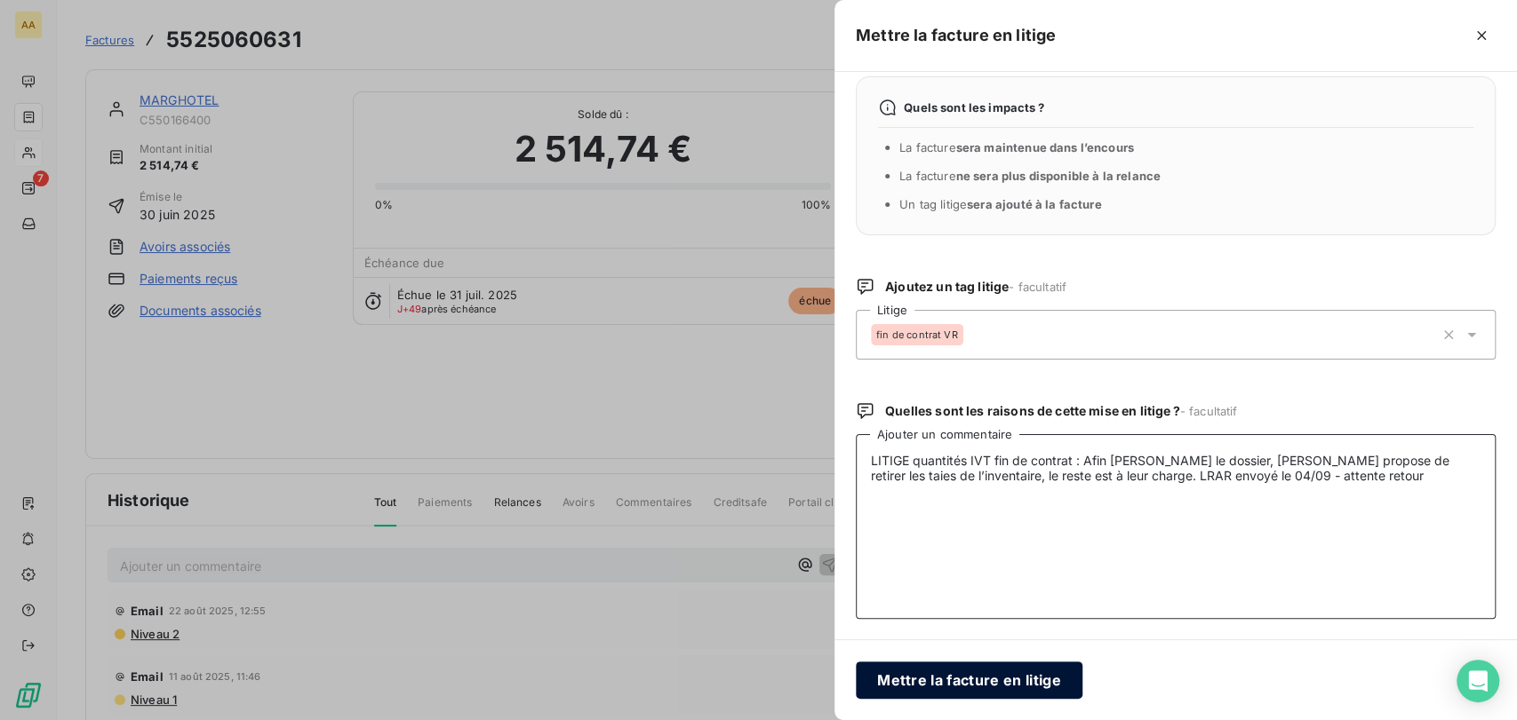
type textarea "LITIGE quantités IVT fin de contrat : Afin [PERSON_NAME] le dossier, [PERSON_NA…"
click at [1023, 678] on button "Mettre la facture en litige" at bounding box center [969, 680] width 227 height 37
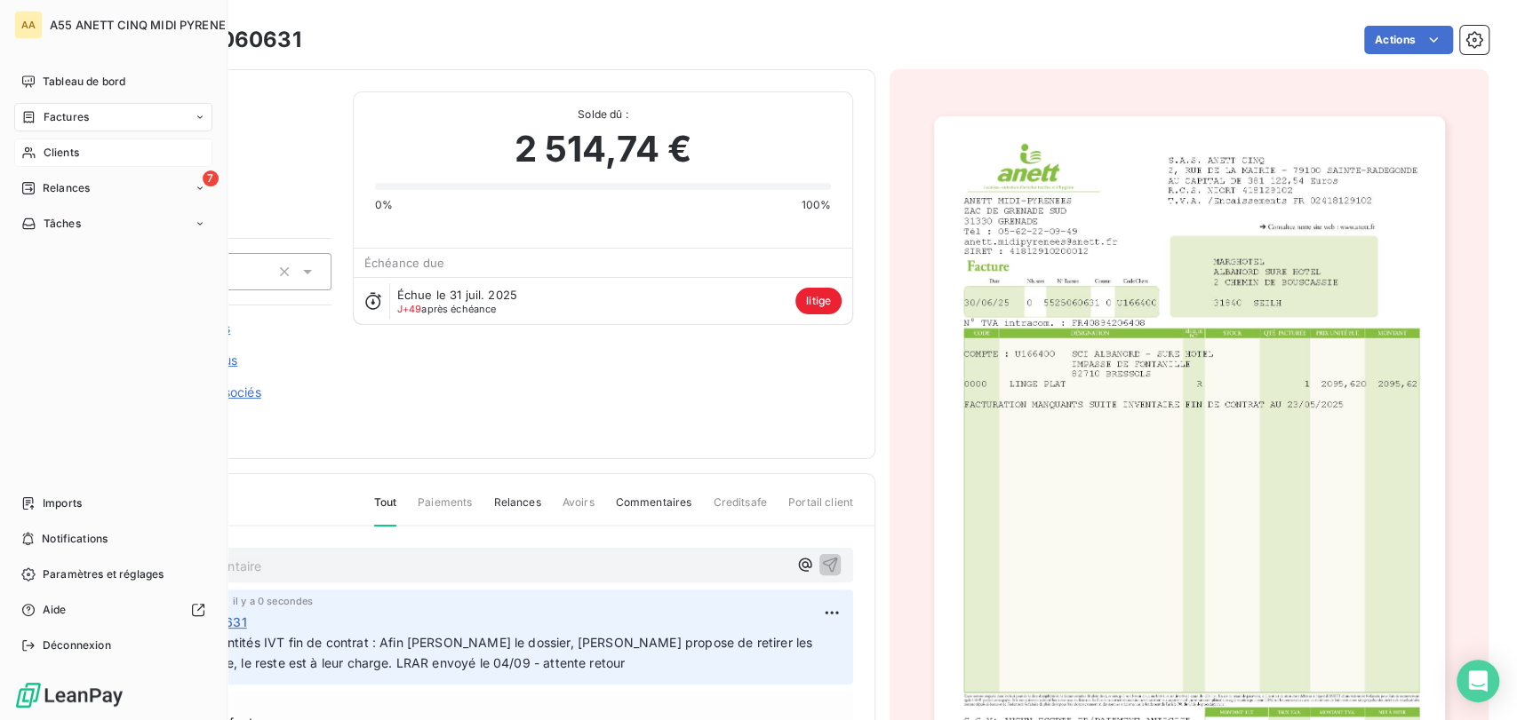
click at [64, 148] on span "Clients" at bounding box center [62, 153] width 36 height 16
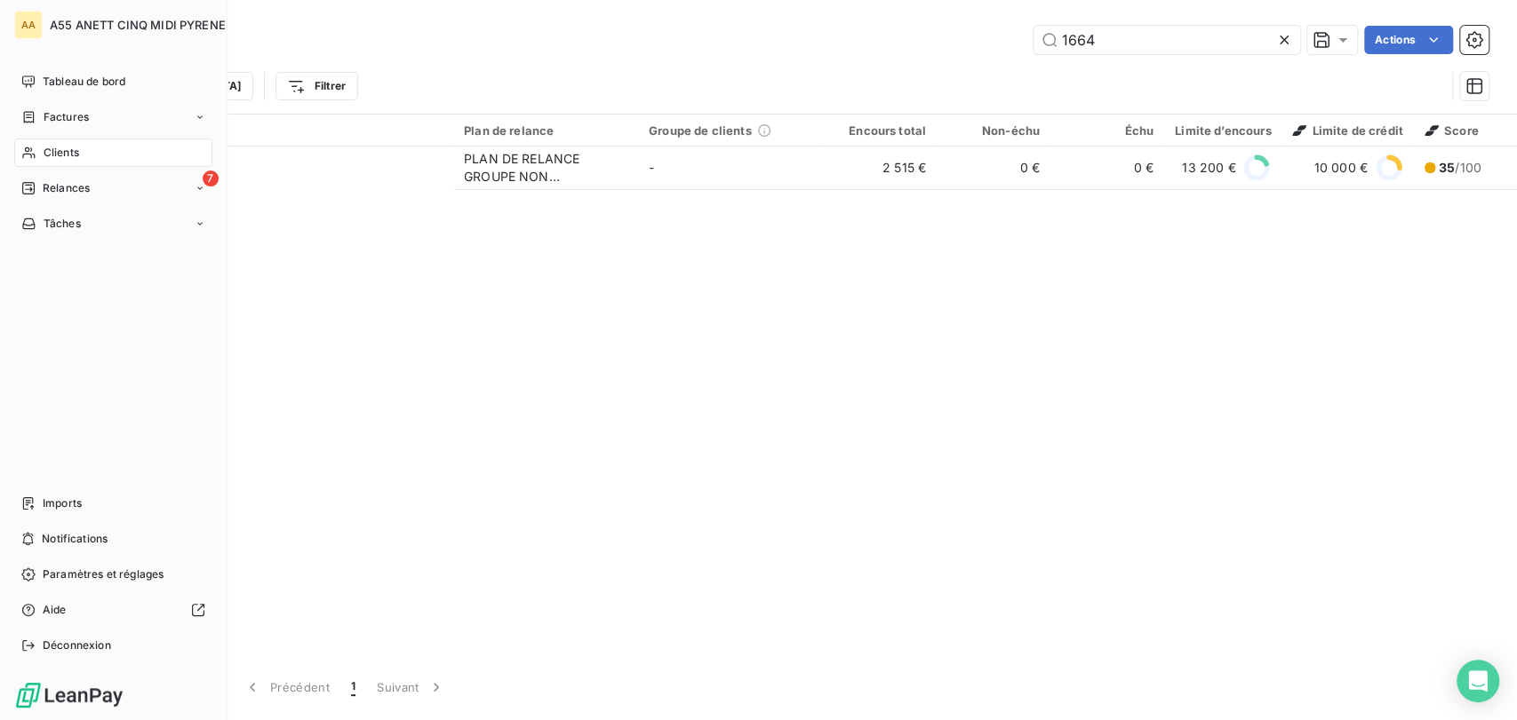
click at [44, 145] on span "Clients" at bounding box center [62, 153] width 36 height 16
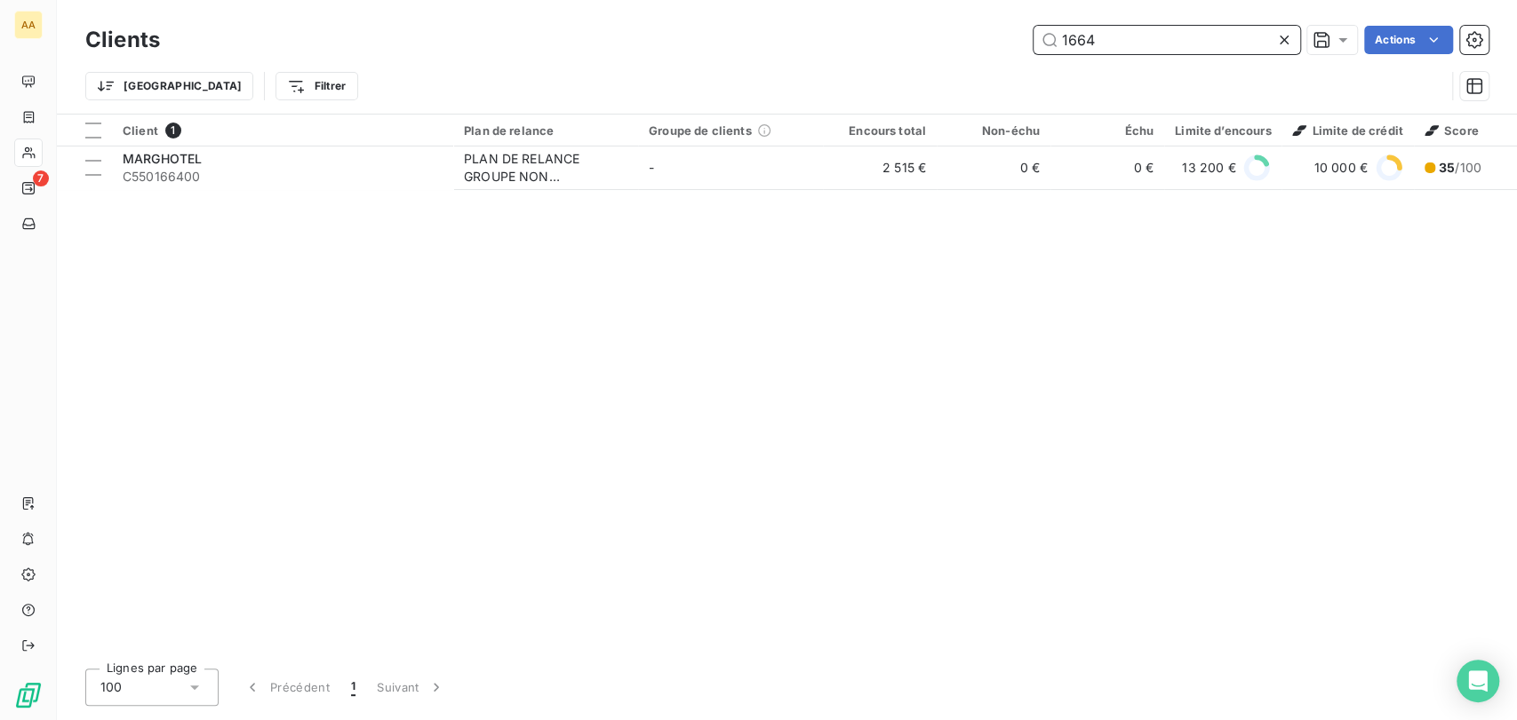
drag, startPoint x: 1113, startPoint y: 35, endPoint x: 609, endPoint y: 49, distance: 504.8
click at [648, 49] on div "1664 Actions" at bounding box center [834, 40] width 1307 height 28
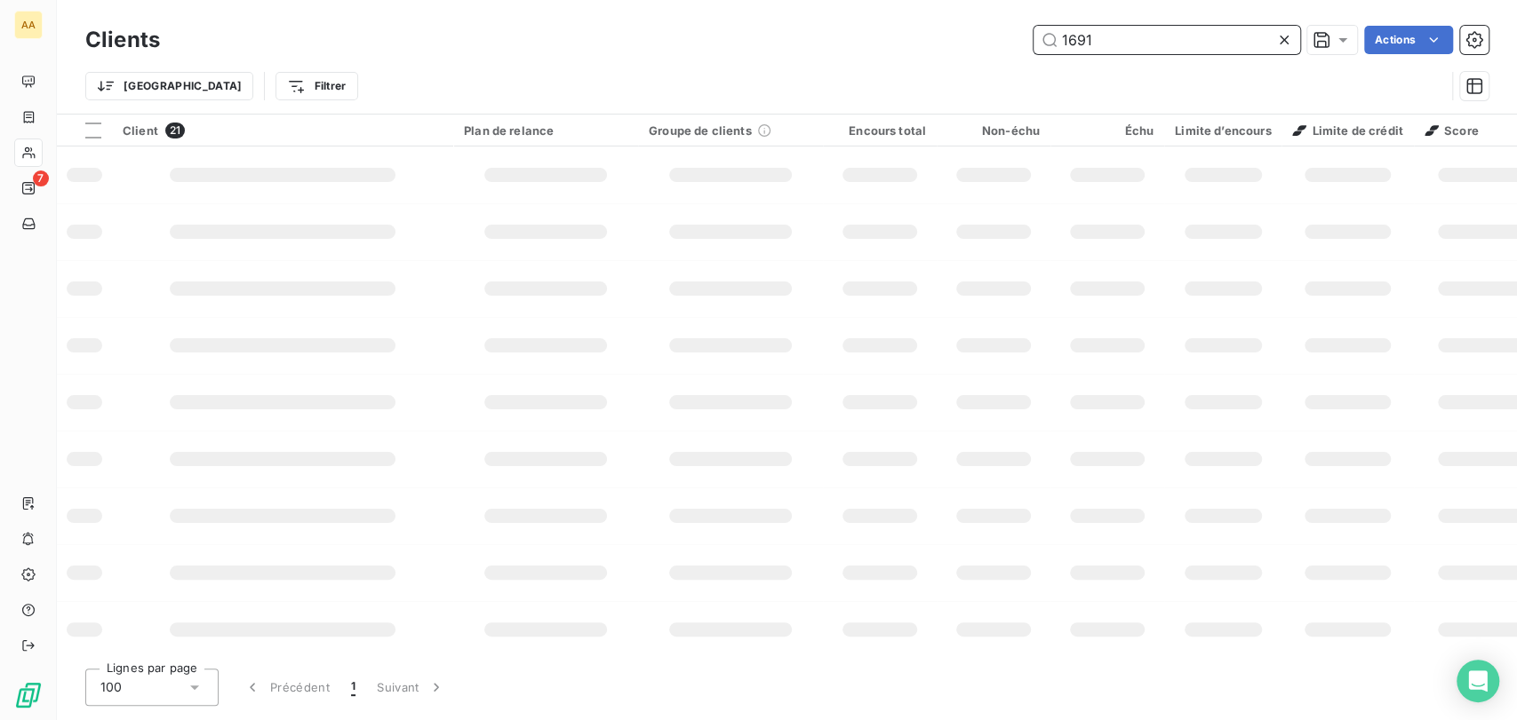
type input "1691"
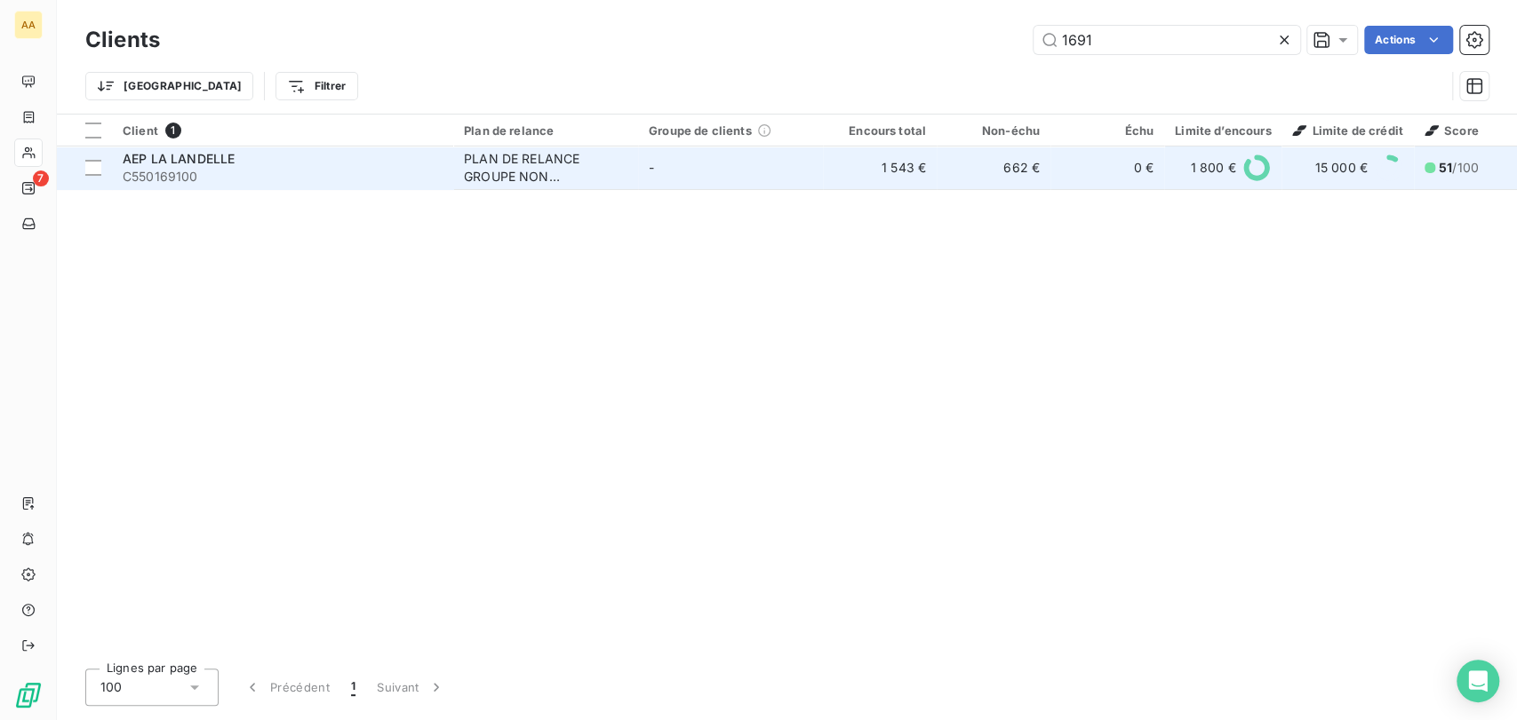
click at [765, 172] on td "-" at bounding box center [730, 168] width 185 height 43
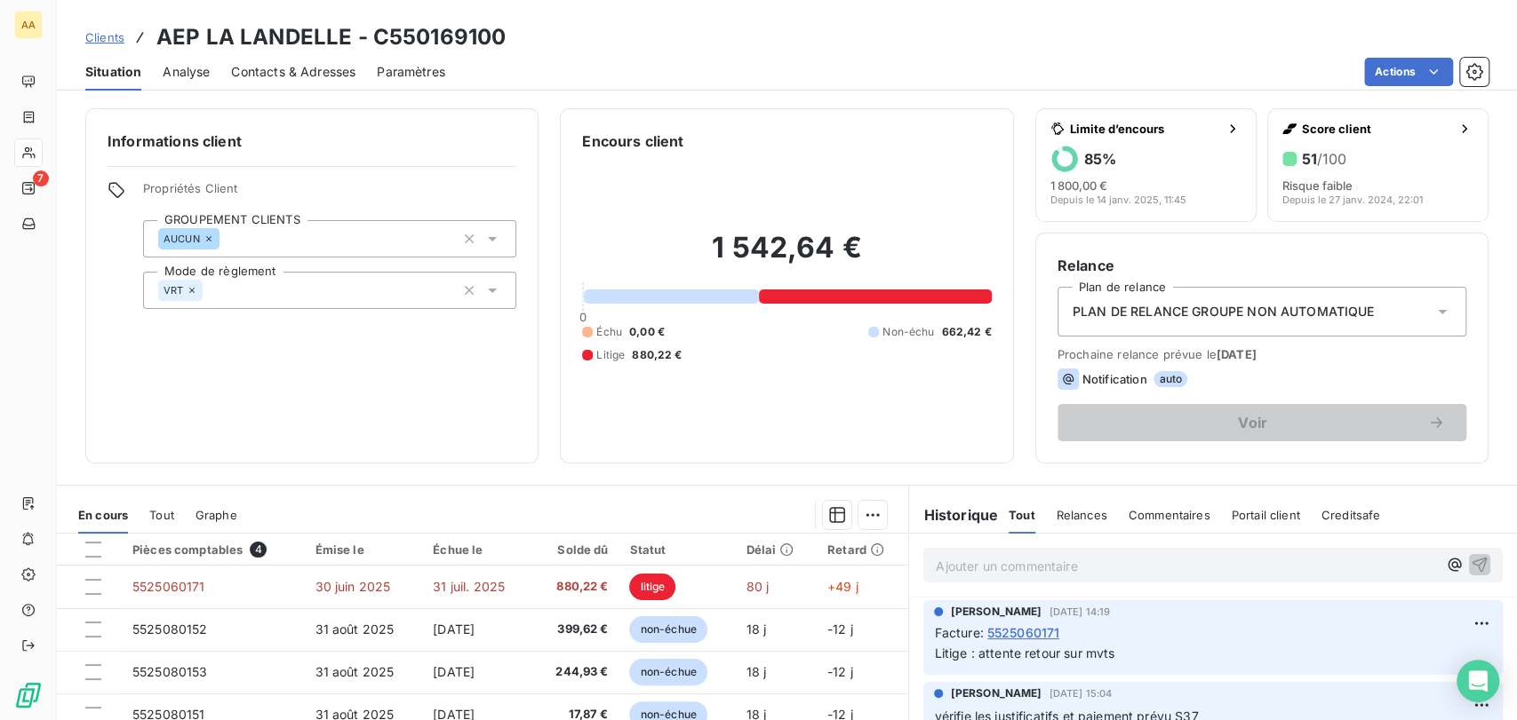
click at [1101, 649] on span "Litige : attente retour sur mvts" at bounding box center [1024, 653] width 180 height 15
click at [1100, 649] on span "Litige : attente retour sur mvts" at bounding box center [1024, 653] width 180 height 15
click at [1113, 653] on p "Litige : attente retour sur mvts" at bounding box center [1213, 654] width 558 height 20
click at [1111, 653] on p "Litige : attente retour sur mvts" at bounding box center [1213, 654] width 558 height 20
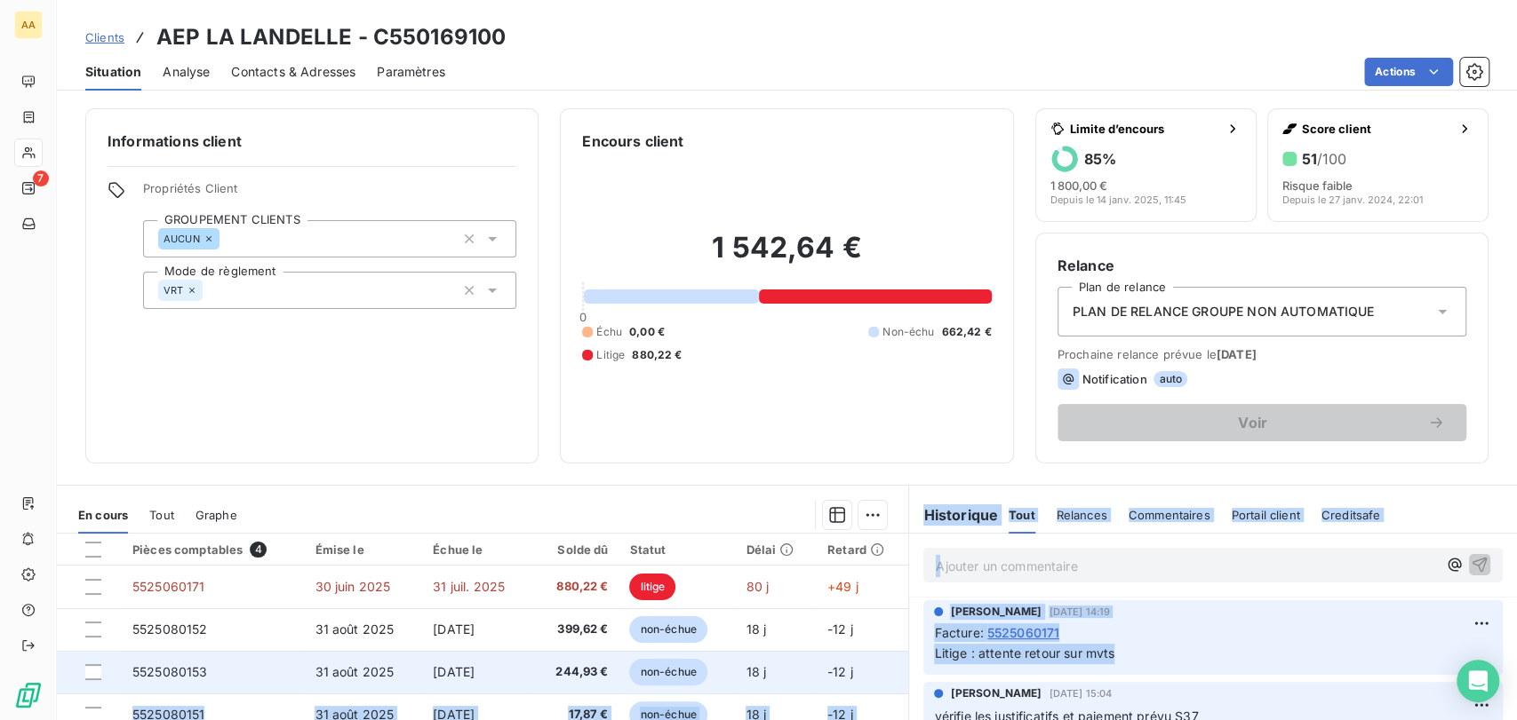
drag, startPoint x: 1109, startPoint y: 651, endPoint x: 807, endPoint y: 649, distance: 302.1
click at [810, 657] on div "En cours Tout Graphe Pièces comptables 4 Émise le Échue le Solde dû Statut Déla…" at bounding box center [787, 707] width 1460 height 444
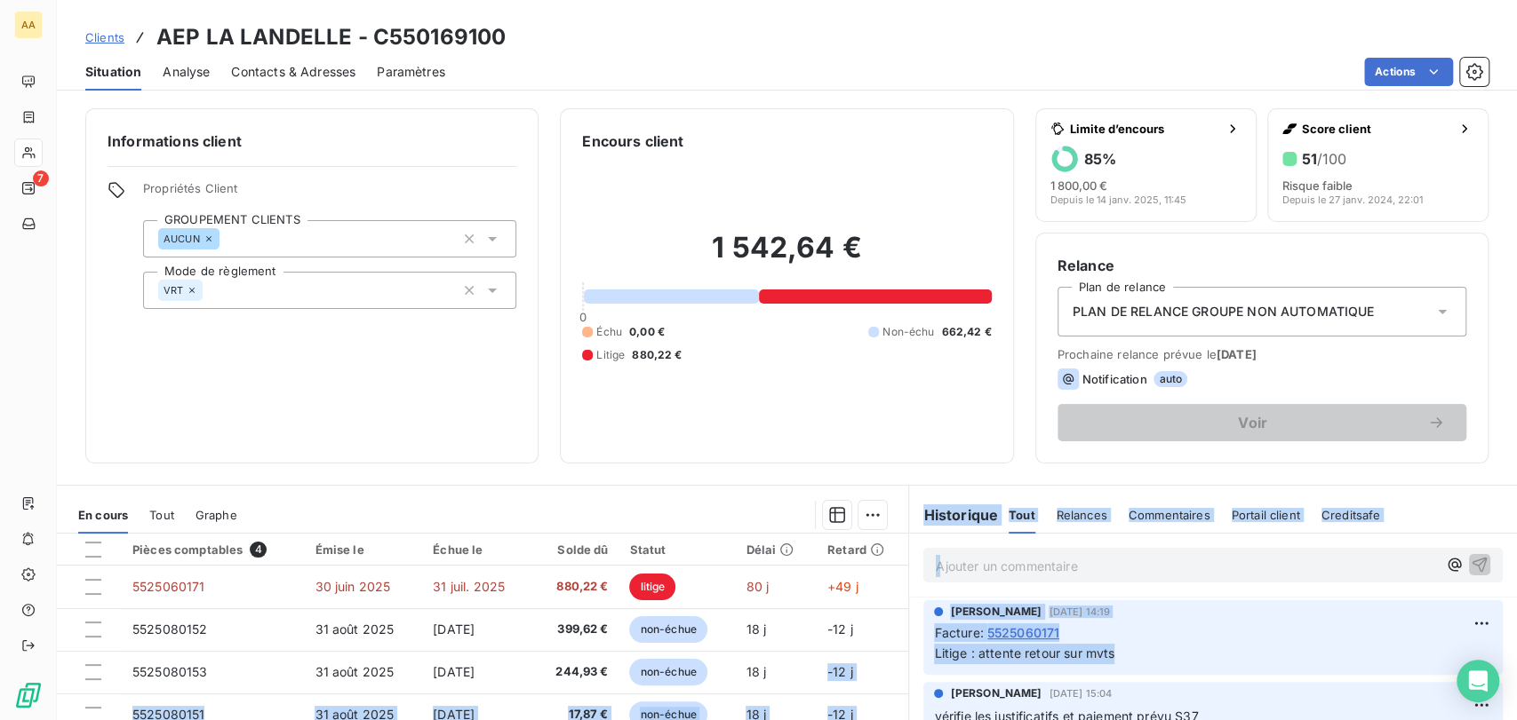
click at [1087, 661] on span "Litige : attente retour sur mvts" at bounding box center [1024, 653] width 180 height 15
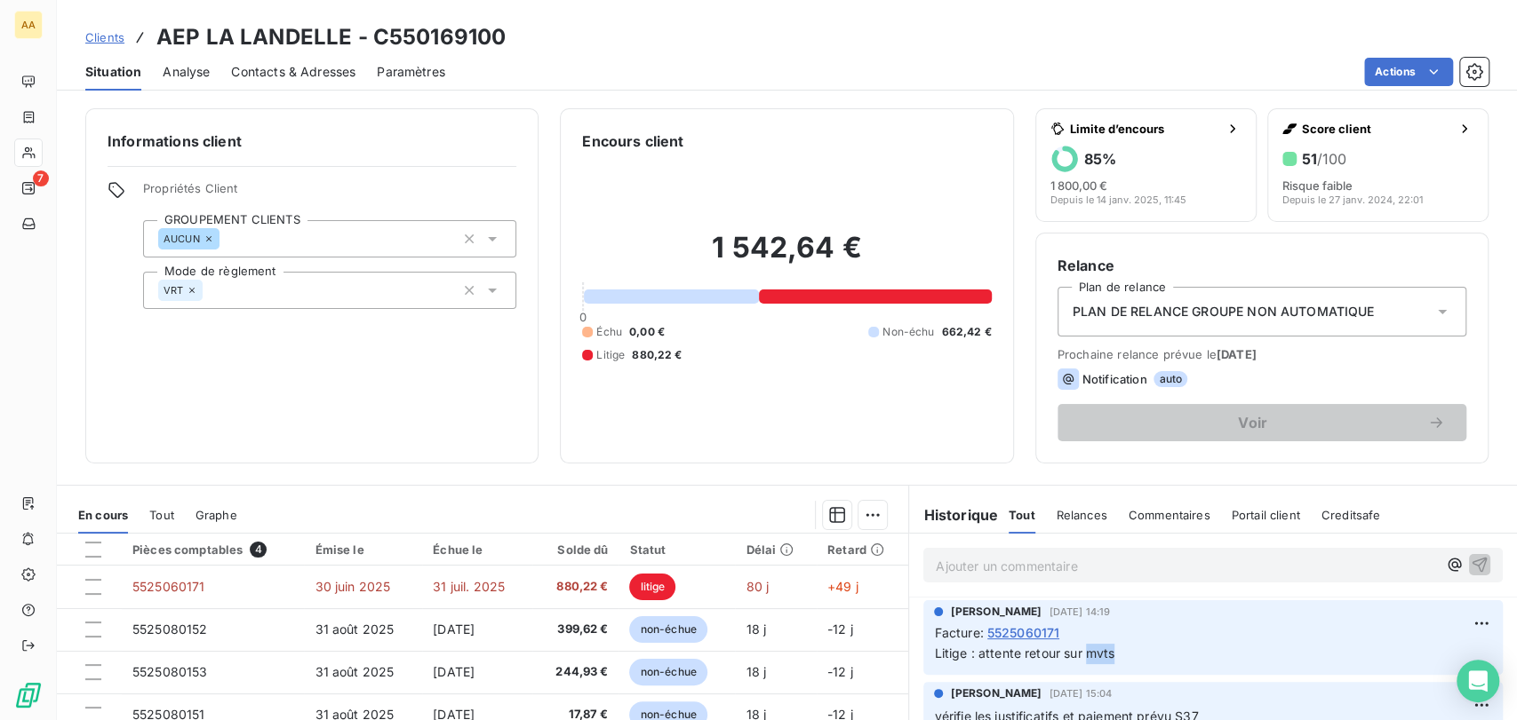
click at [1087, 661] on span "Litige : attente retour sur mvts" at bounding box center [1024, 653] width 180 height 15
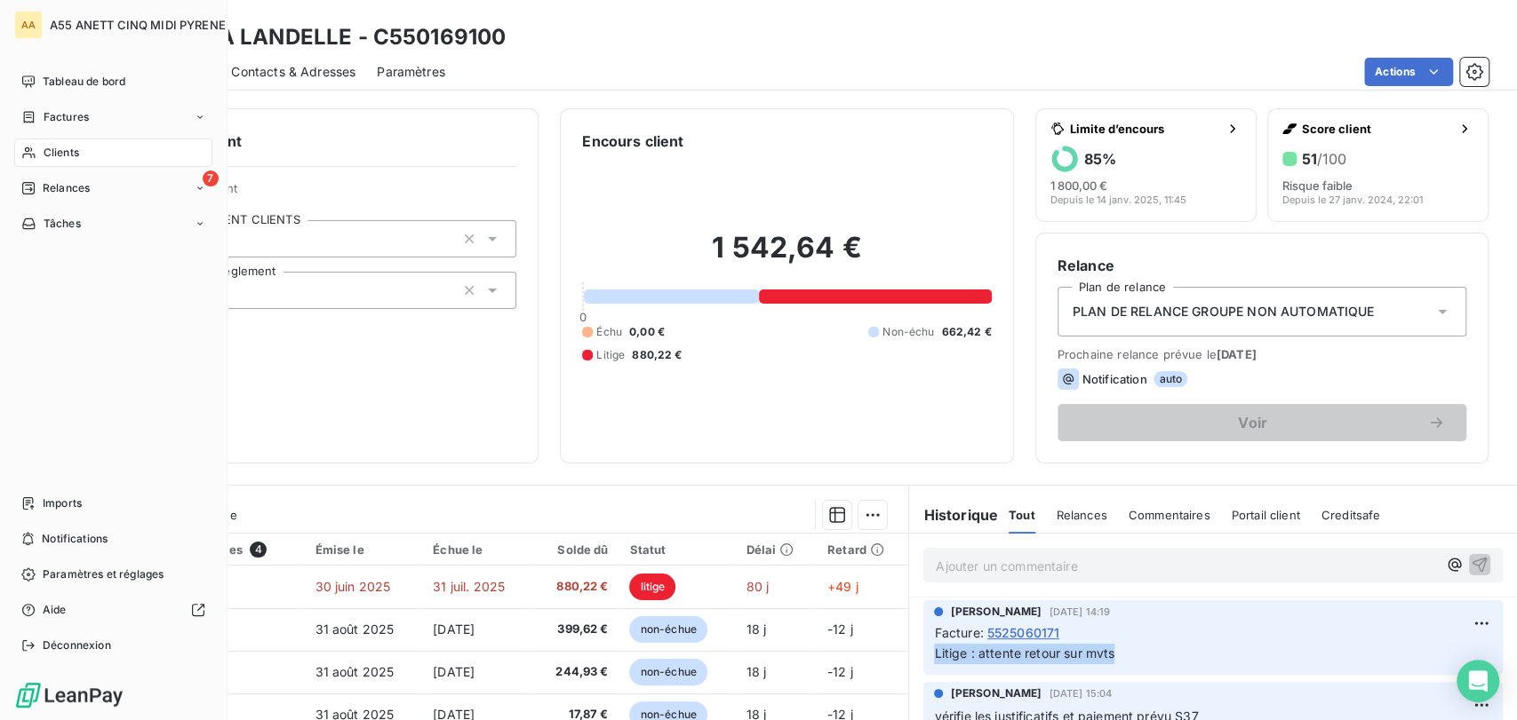
click at [29, 144] on div "Clients" at bounding box center [113, 153] width 198 height 28
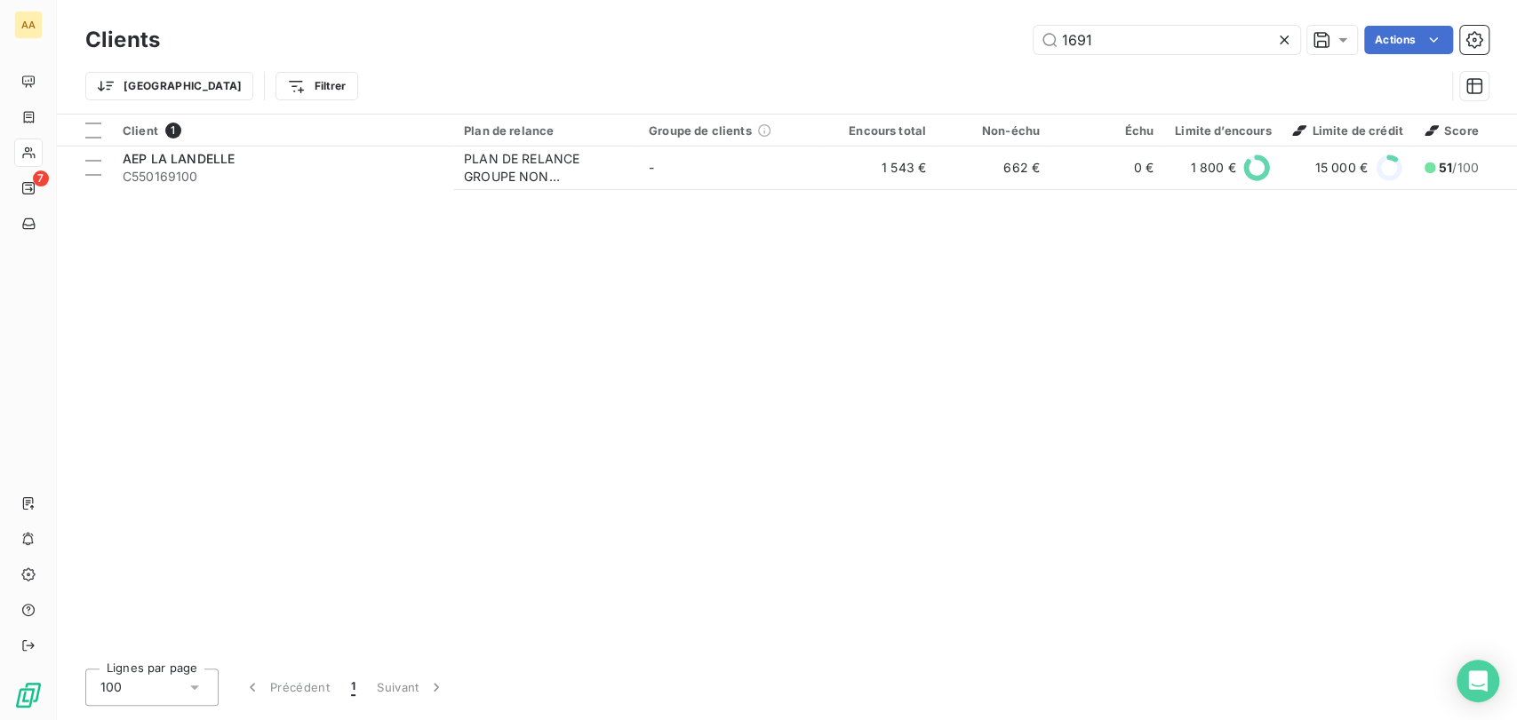
drag, startPoint x: 1115, startPoint y: 42, endPoint x: 880, endPoint y: 37, distance: 234.6
click at [938, 47] on div "1691 Actions" at bounding box center [834, 40] width 1307 height 28
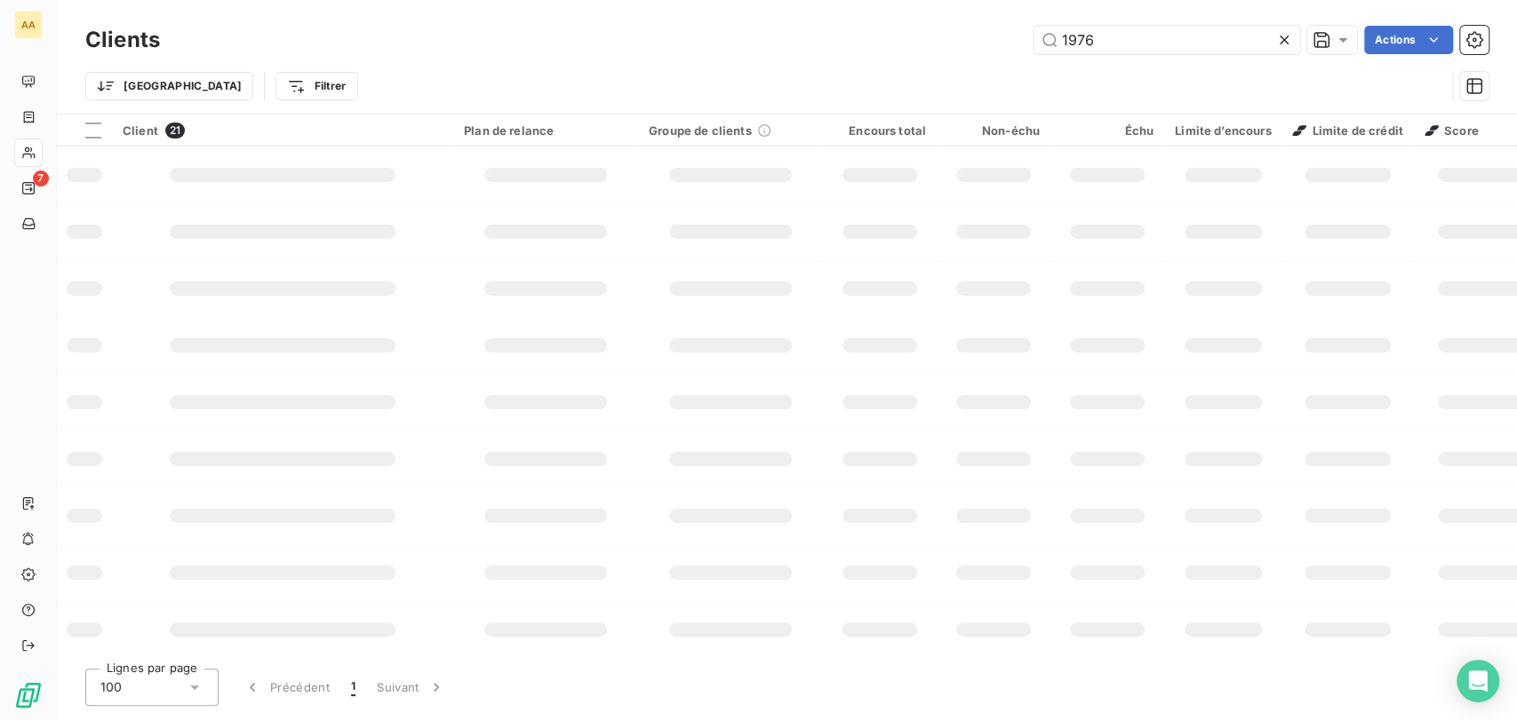
type input "1976"
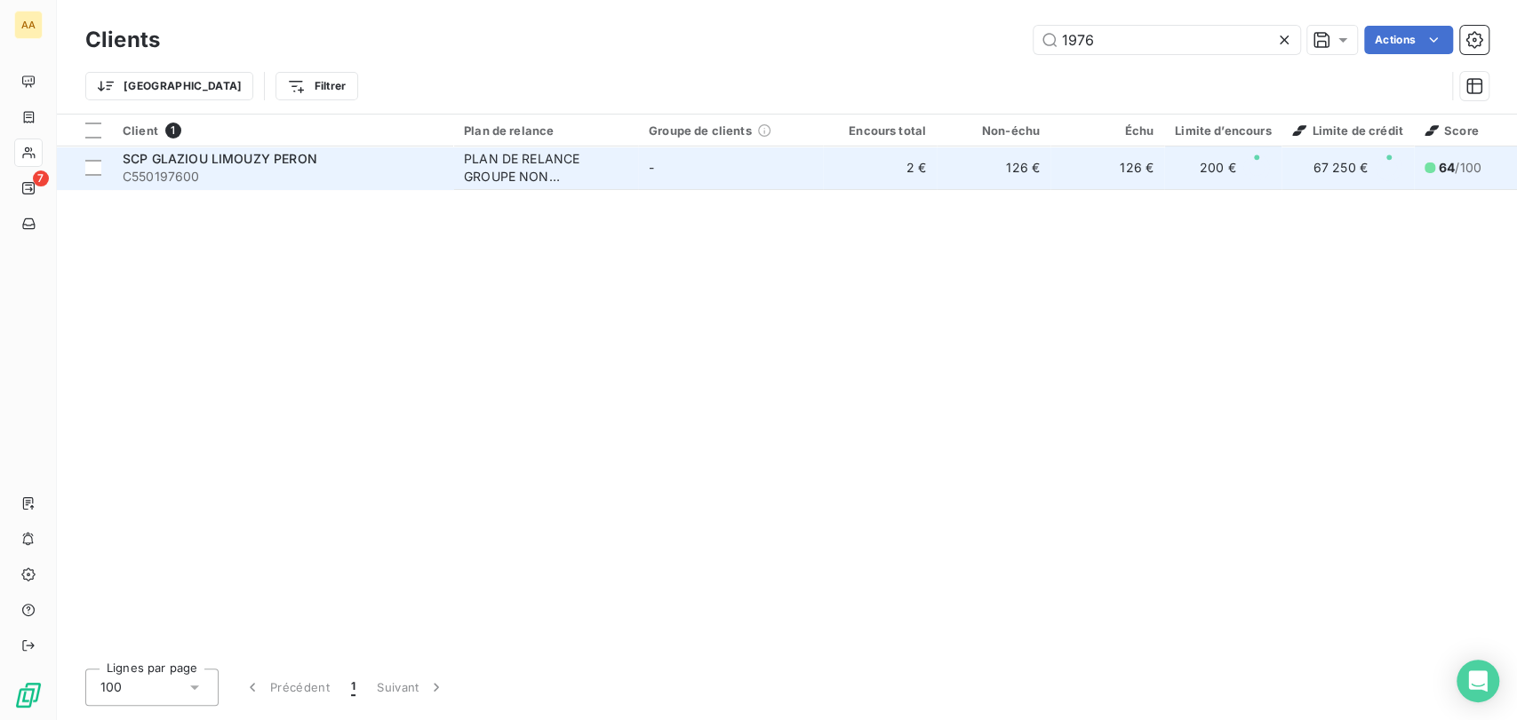
click at [1072, 169] on td "126 €" at bounding box center [1107, 168] width 114 height 43
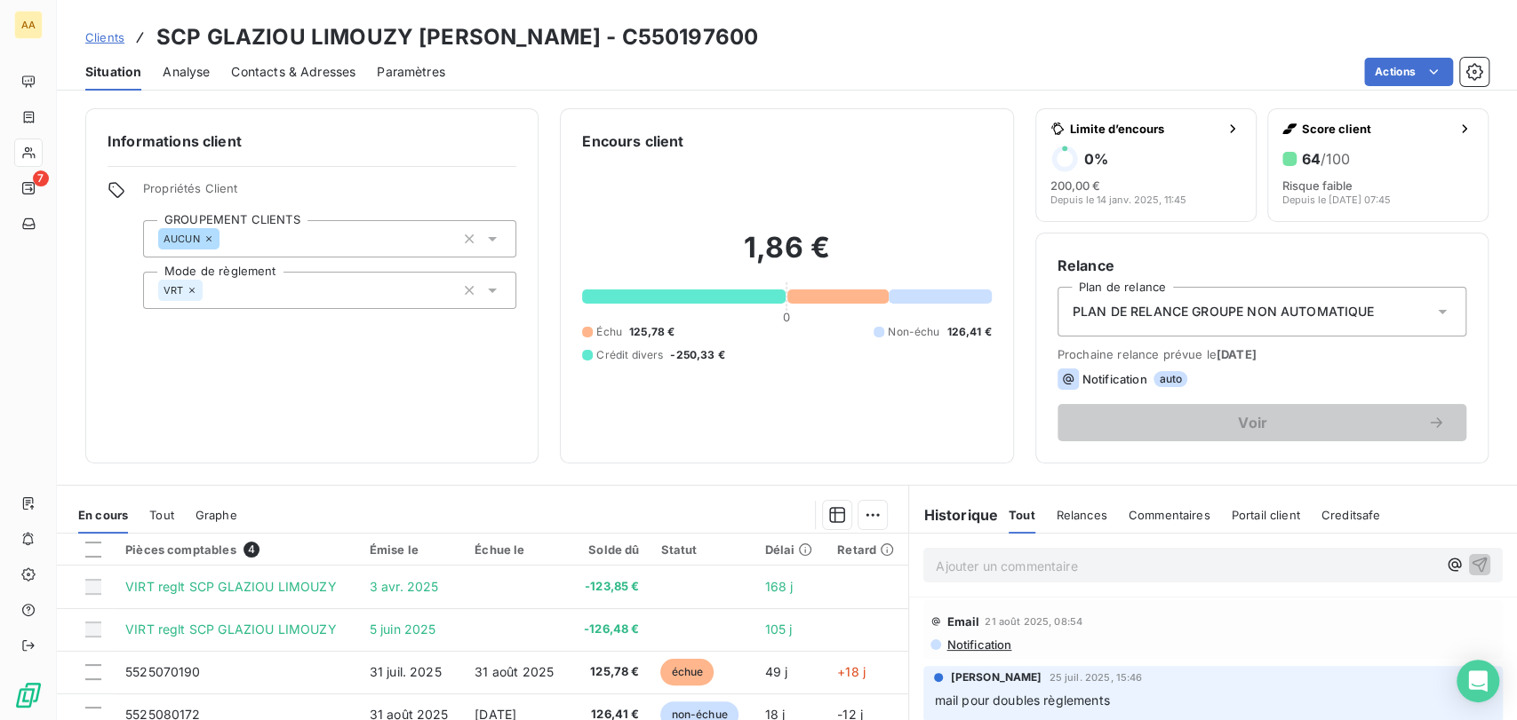
click at [101, 40] on span "Clients" at bounding box center [104, 37] width 39 height 14
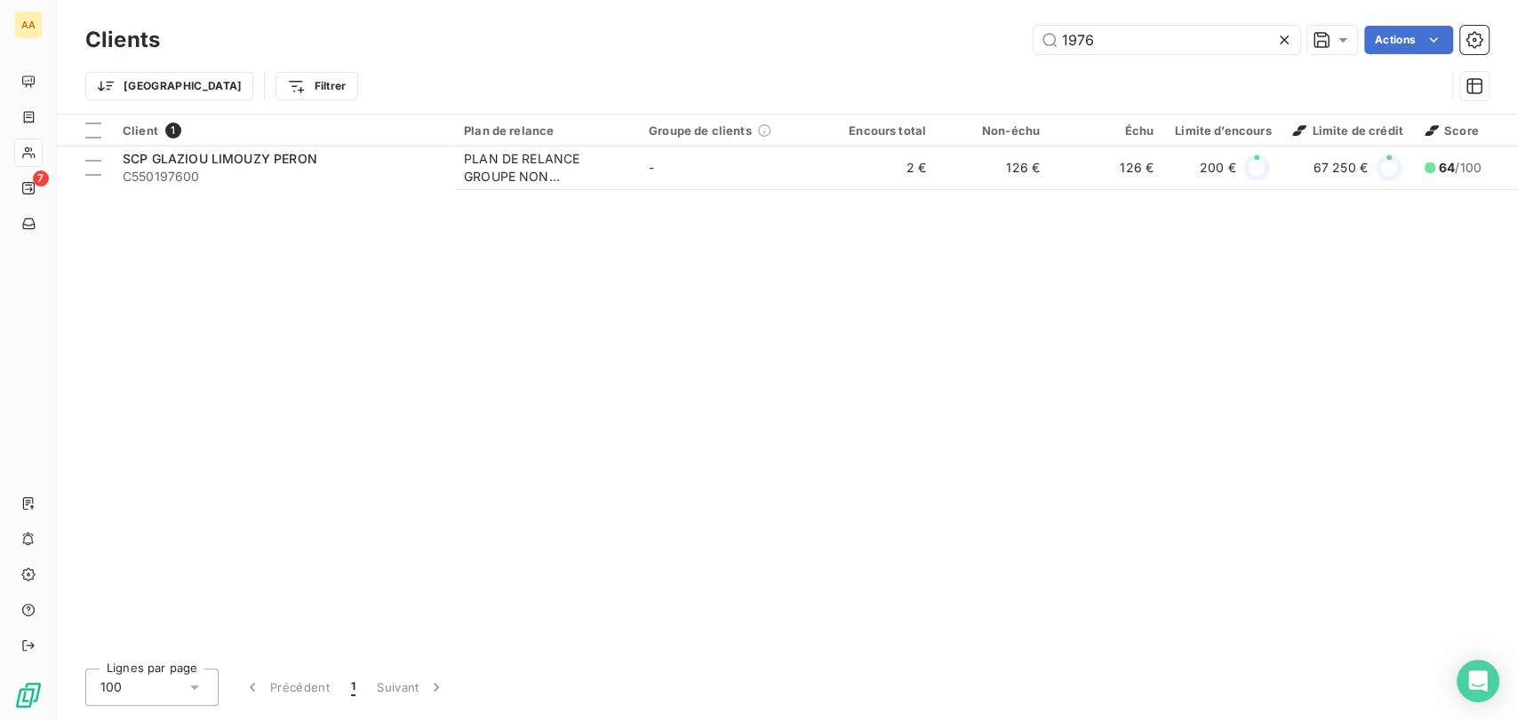
drag, startPoint x: 1134, startPoint y: 36, endPoint x: 602, endPoint y: 44, distance: 532.2
click at [644, 61] on div "Clients 1976 Actions Trier Filtrer" at bounding box center [786, 67] width 1403 height 92
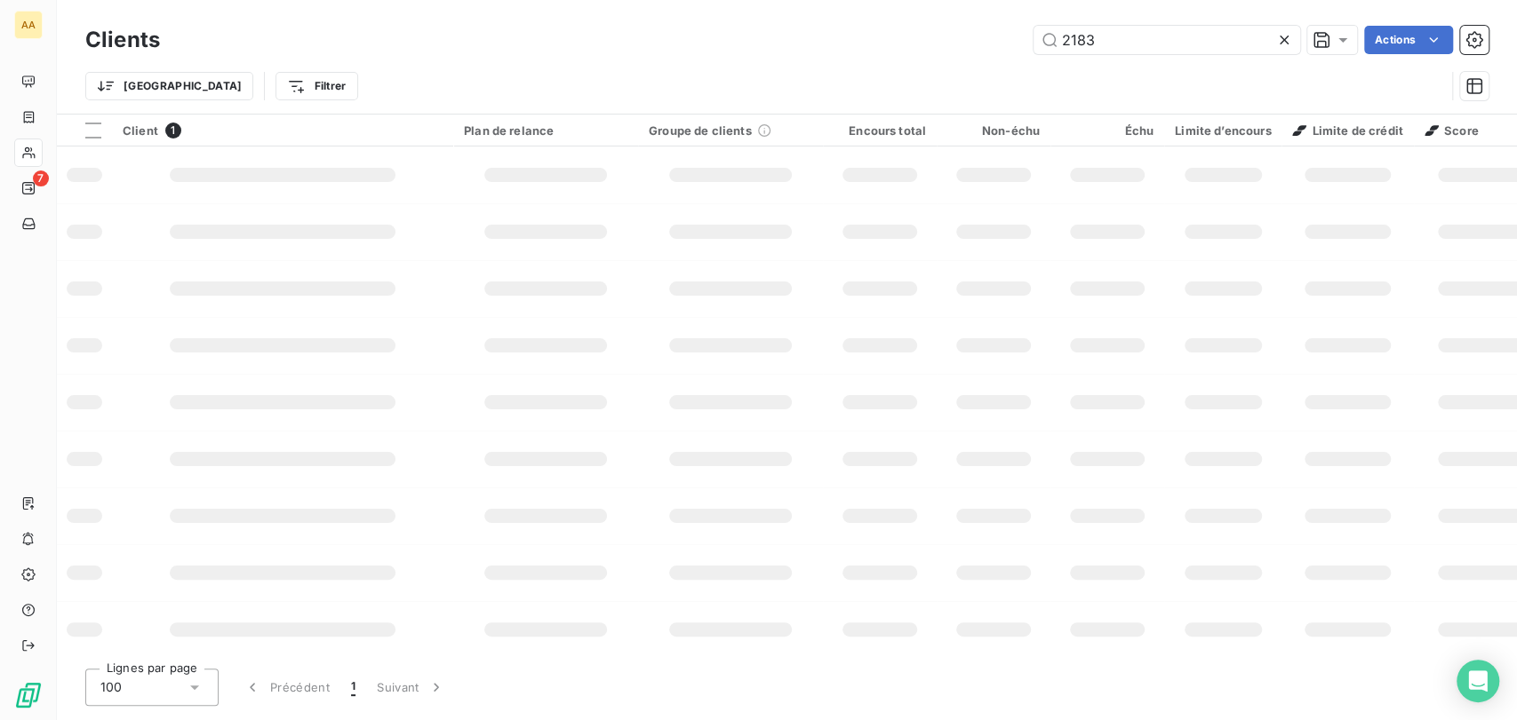
type input "2183"
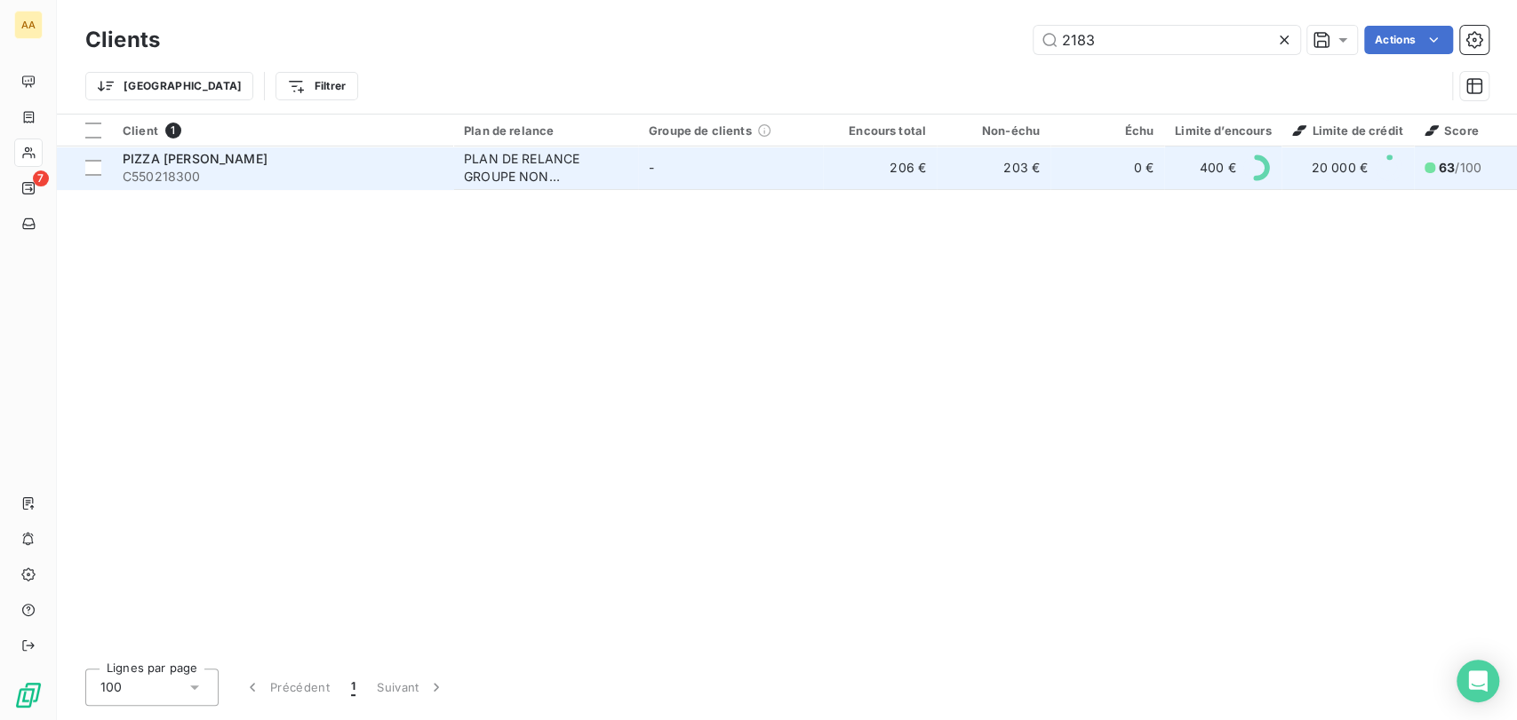
click at [752, 172] on td "-" at bounding box center [730, 168] width 185 height 43
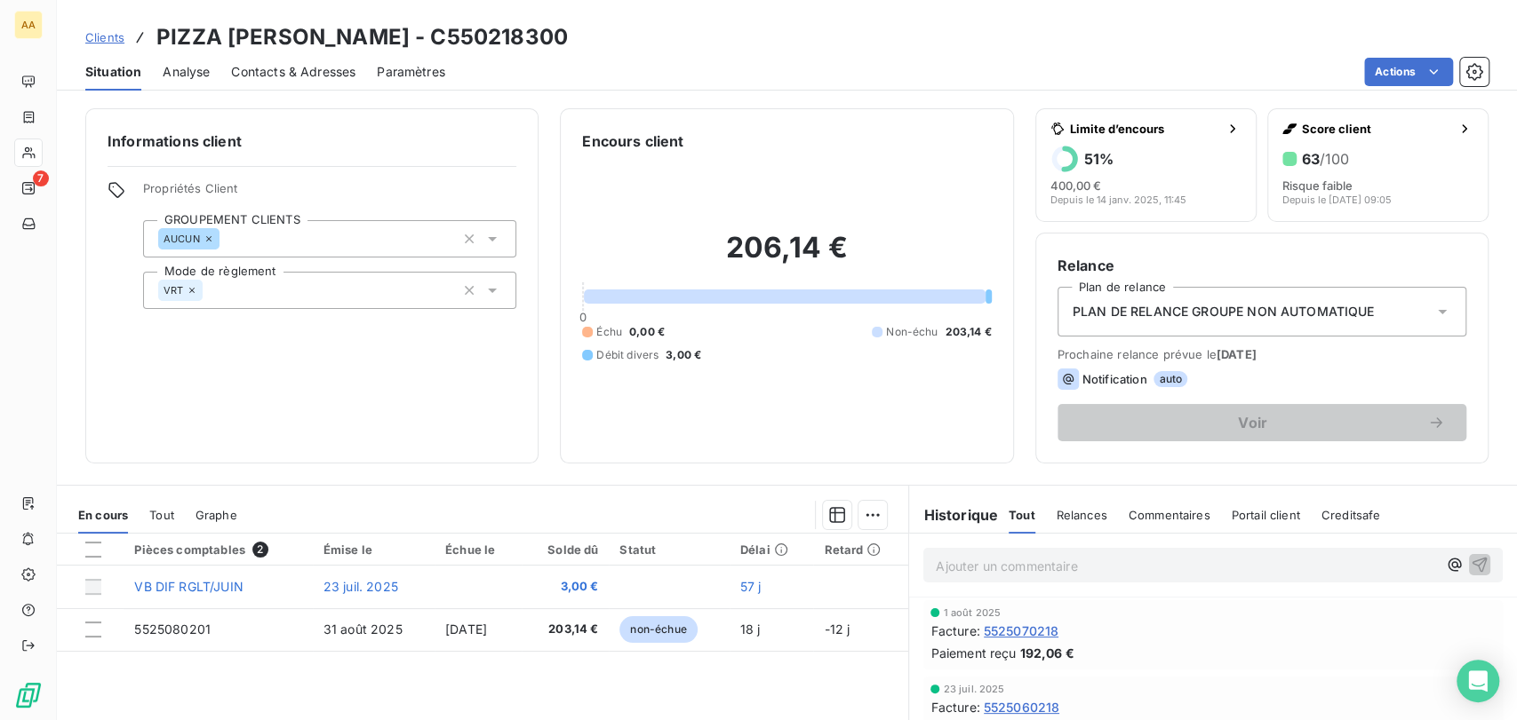
click at [114, 42] on span "Clients" at bounding box center [104, 37] width 39 height 14
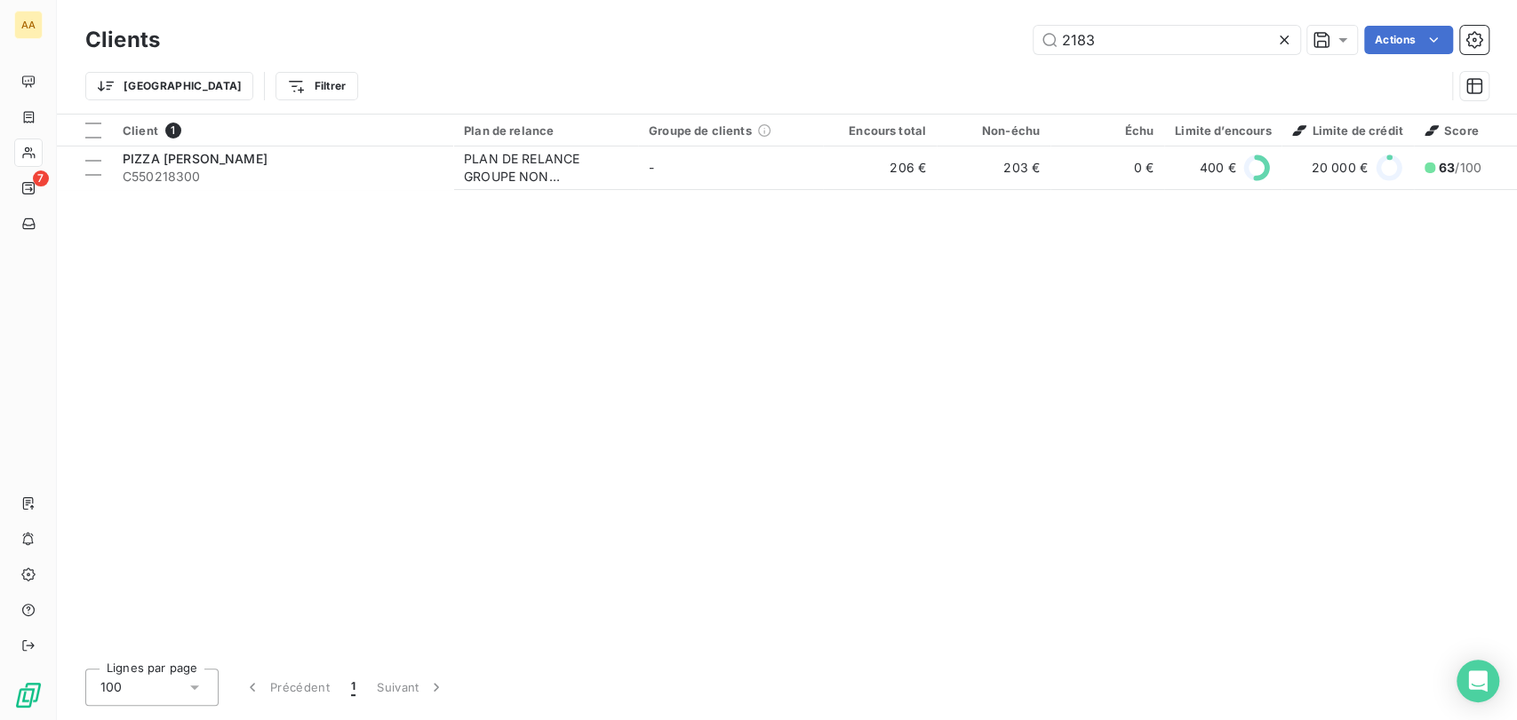
drag, startPoint x: 1025, startPoint y: 39, endPoint x: 700, endPoint y: 43, distance: 325.2
click at [709, 43] on div "2183 Actions" at bounding box center [834, 40] width 1307 height 28
click at [1182, 46] on input "2863" at bounding box center [1166, 40] width 267 height 28
drag, startPoint x: 1169, startPoint y: 42, endPoint x: 788, endPoint y: 52, distance: 381.3
click at [832, 52] on div "2877 Actions" at bounding box center [834, 40] width 1307 height 28
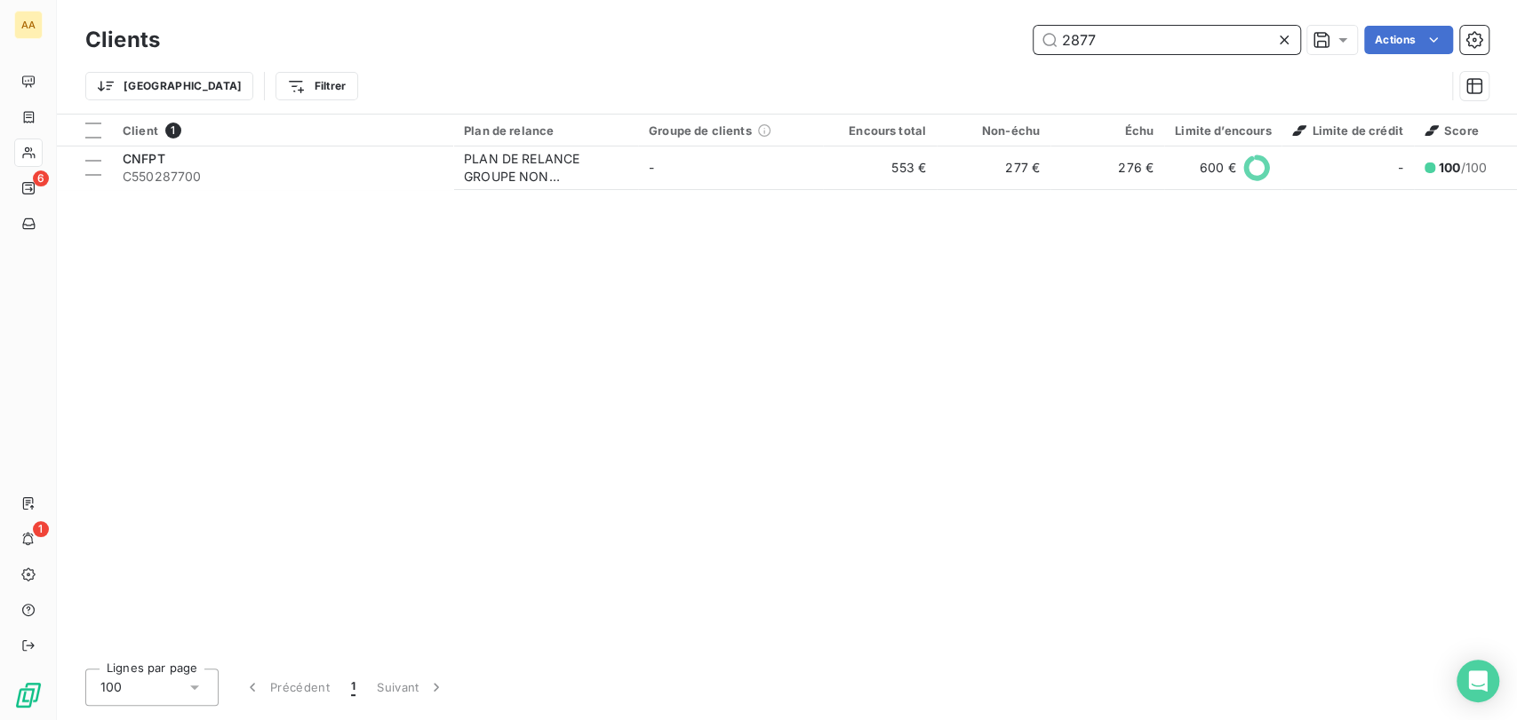
click at [1194, 48] on input "2877" at bounding box center [1166, 40] width 267 height 28
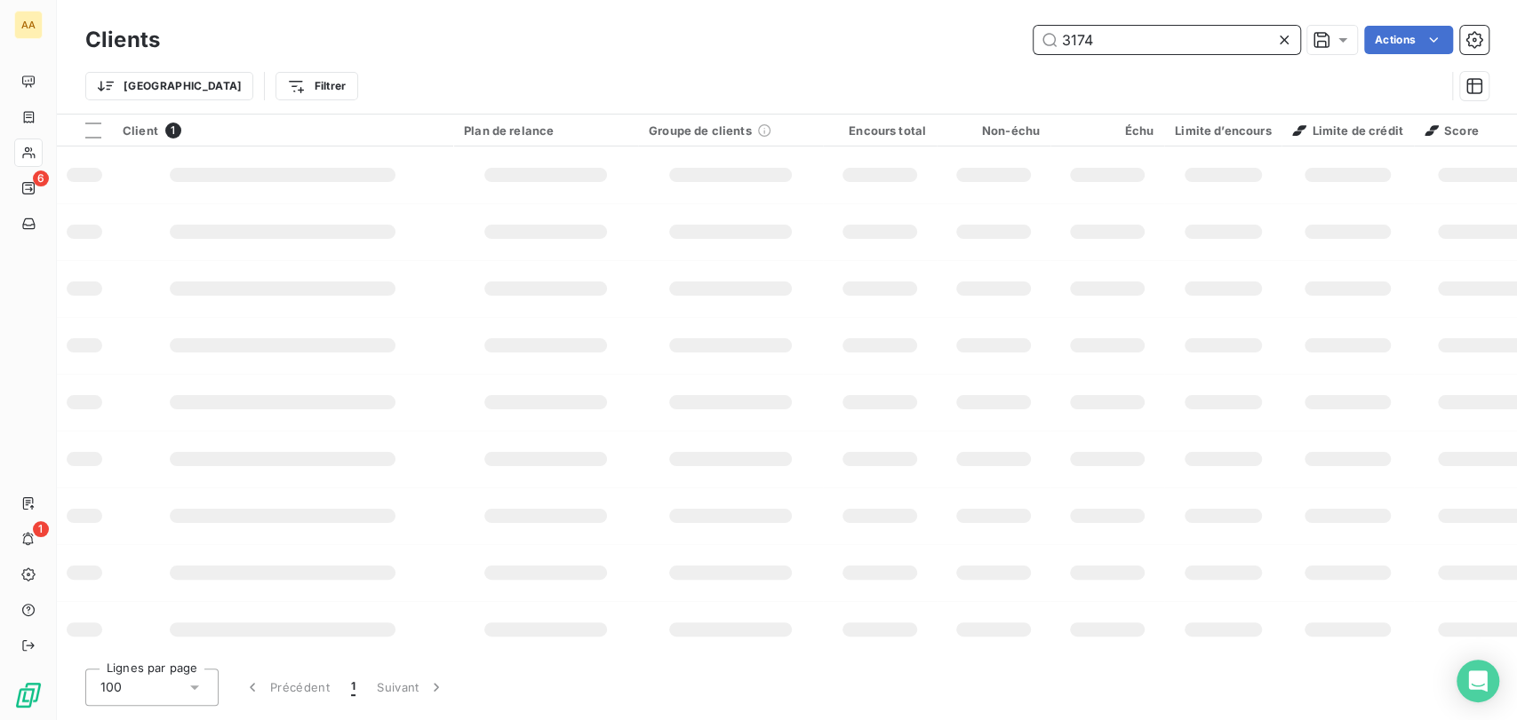
type input "3174"
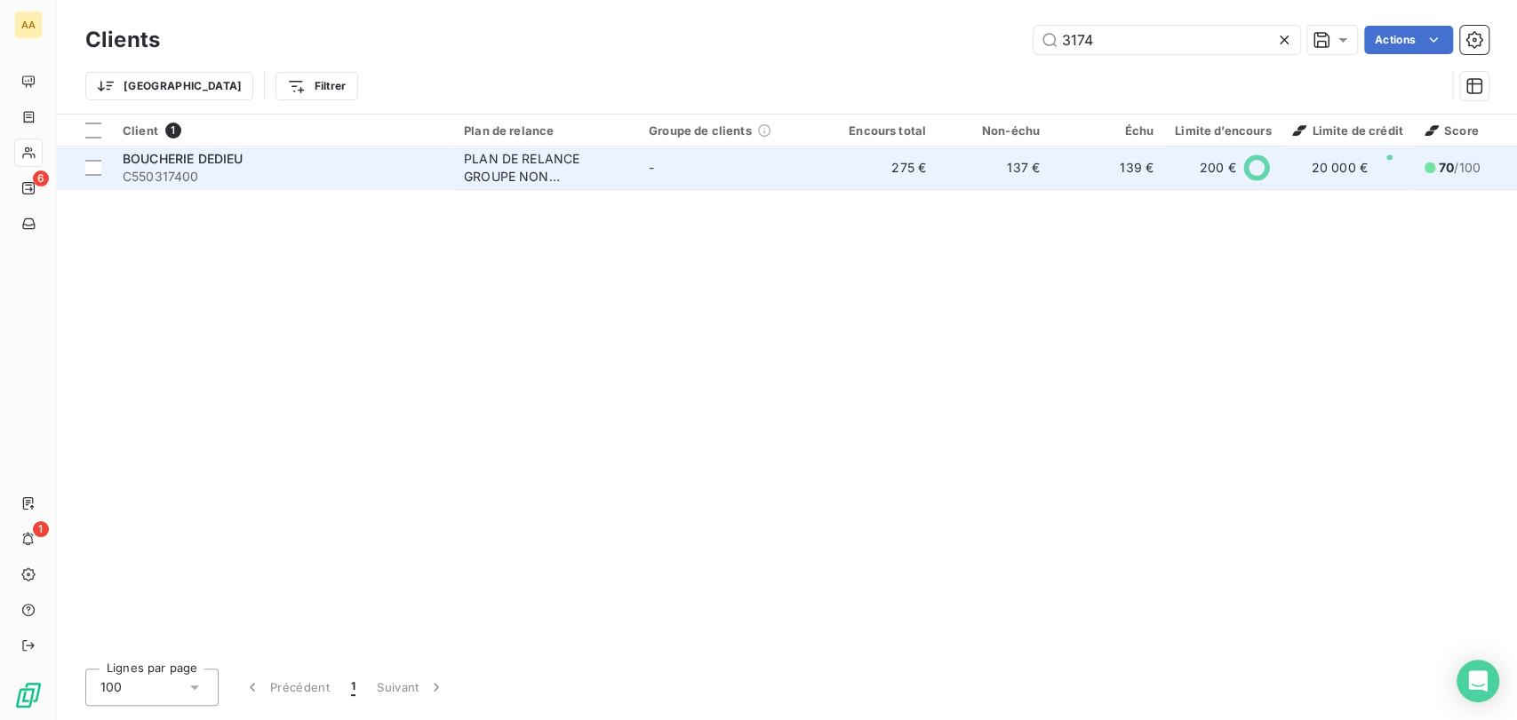
click at [729, 172] on td "-" at bounding box center [730, 168] width 185 height 43
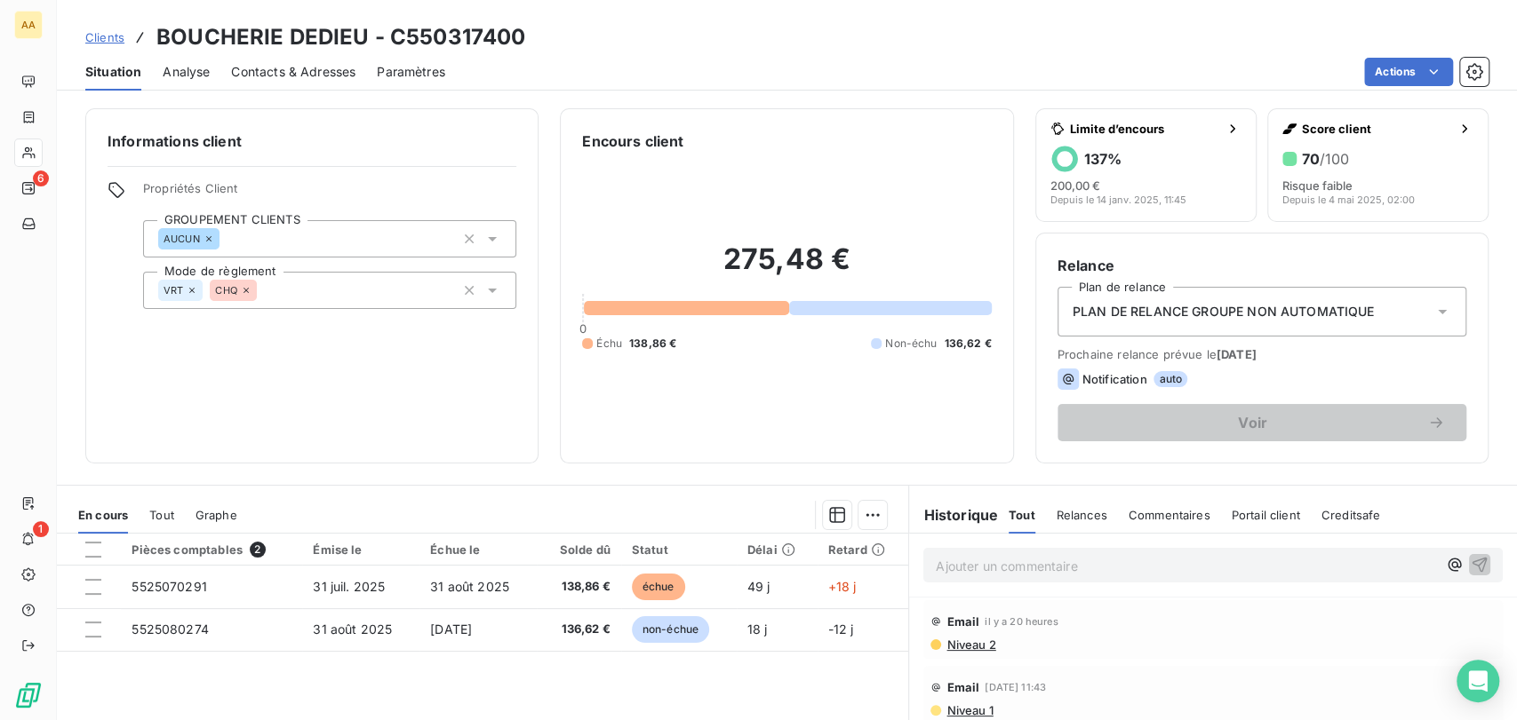
click at [1037, 572] on p "Ajouter un commentaire ﻿" at bounding box center [1185, 566] width 501 height 22
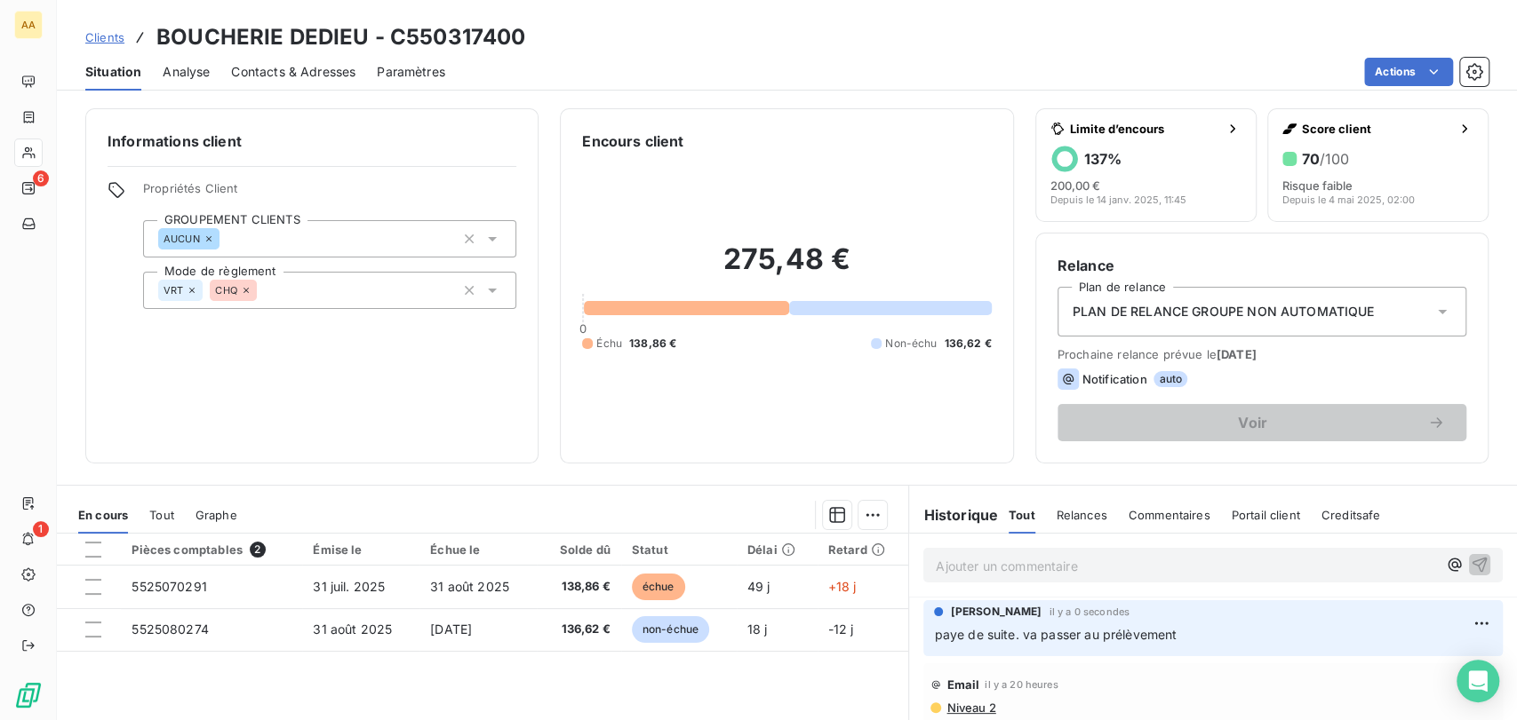
click at [1013, 641] on span "paye de suite. va passer au prélèvement" at bounding box center [1055, 634] width 243 height 15
click at [1458, 617] on html "AA 6 1 Clients BOUCHERIE DEDIEU - C550317400 Situation Analyse Contacts & Adres…" at bounding box center [758, 360] width 1517 height 720
click at [1404, 696] on div "Supprimer" at bounding box center [1408, 695] width 100 height 28
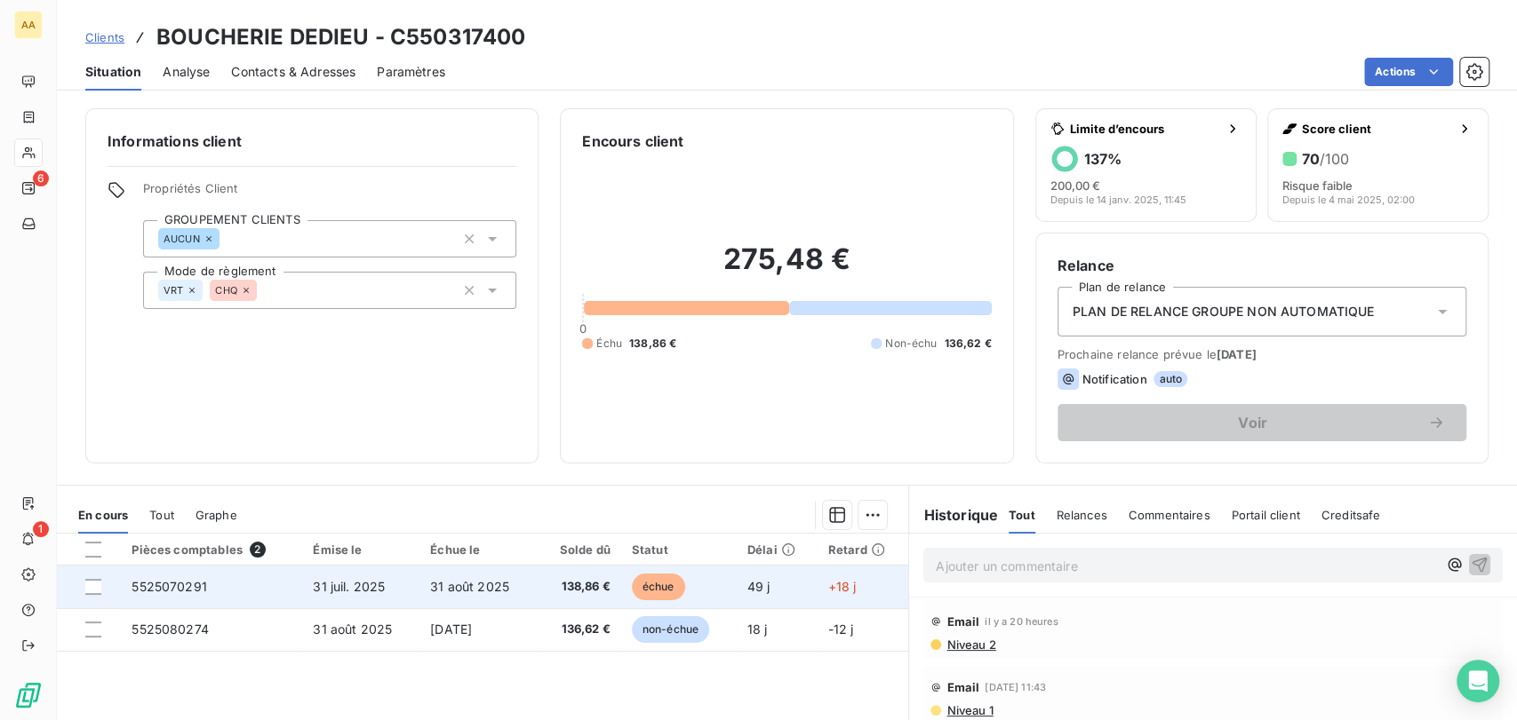
click at [727, 570] on td "échue" at bounding box center [678, 587] width 115 height 43
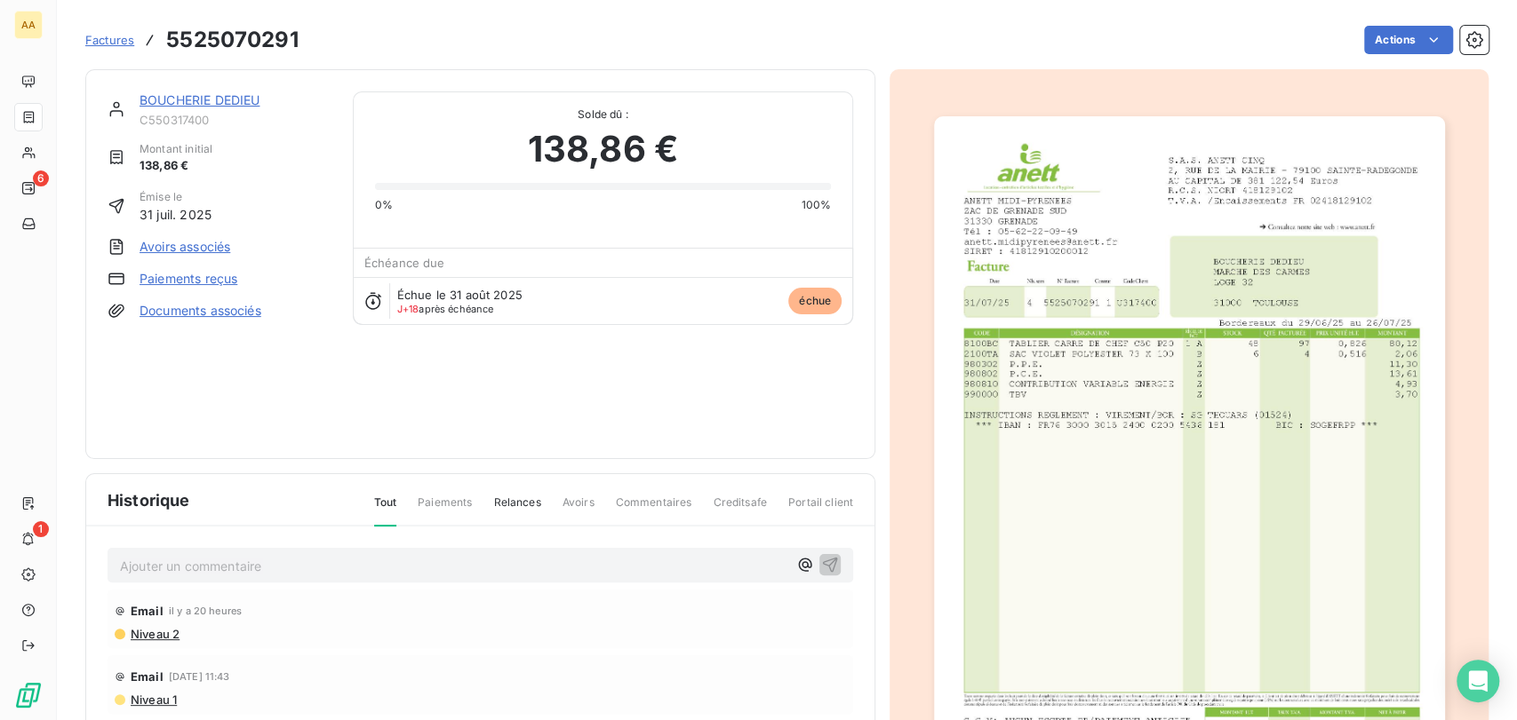
drag, startPoint x: 455, startPoint y: 542, endPoint x: 452, endPoint y: 552, distance: 10.1
click at [451, 548] on div "Ajouter un commentaire ﻿" at bounding box center [479, 565] width 745 height 35
click at [453, 559] on p "Ajouter un commentaire ﻿" at bounding box center [453, 566] width 667 height 22
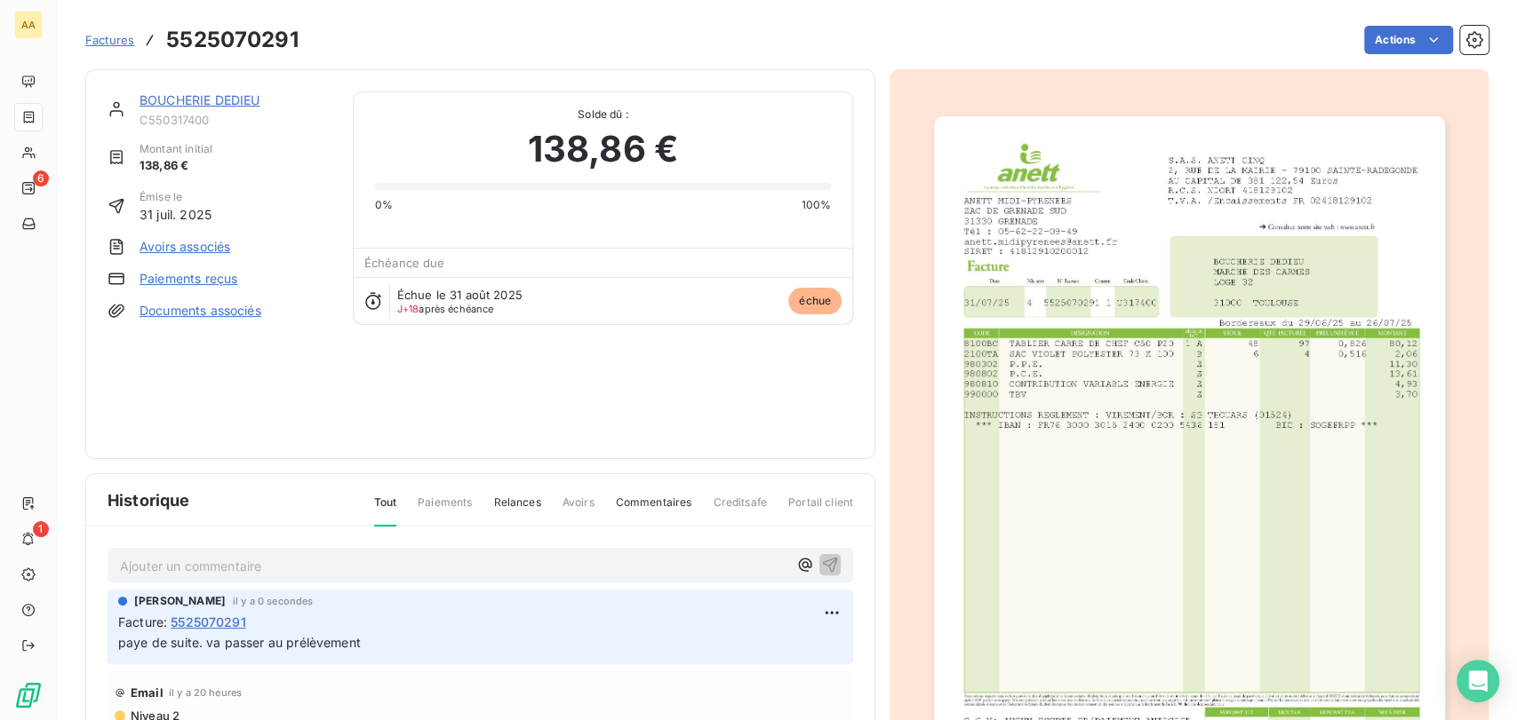
click at [383, 499] on span "Tout" at bounding box center [385, 511] width 23 height 32
click at [160, 100] on link "BOUCHERIE DEDIEU" at bounding box center [199, 99] width 120 height 15
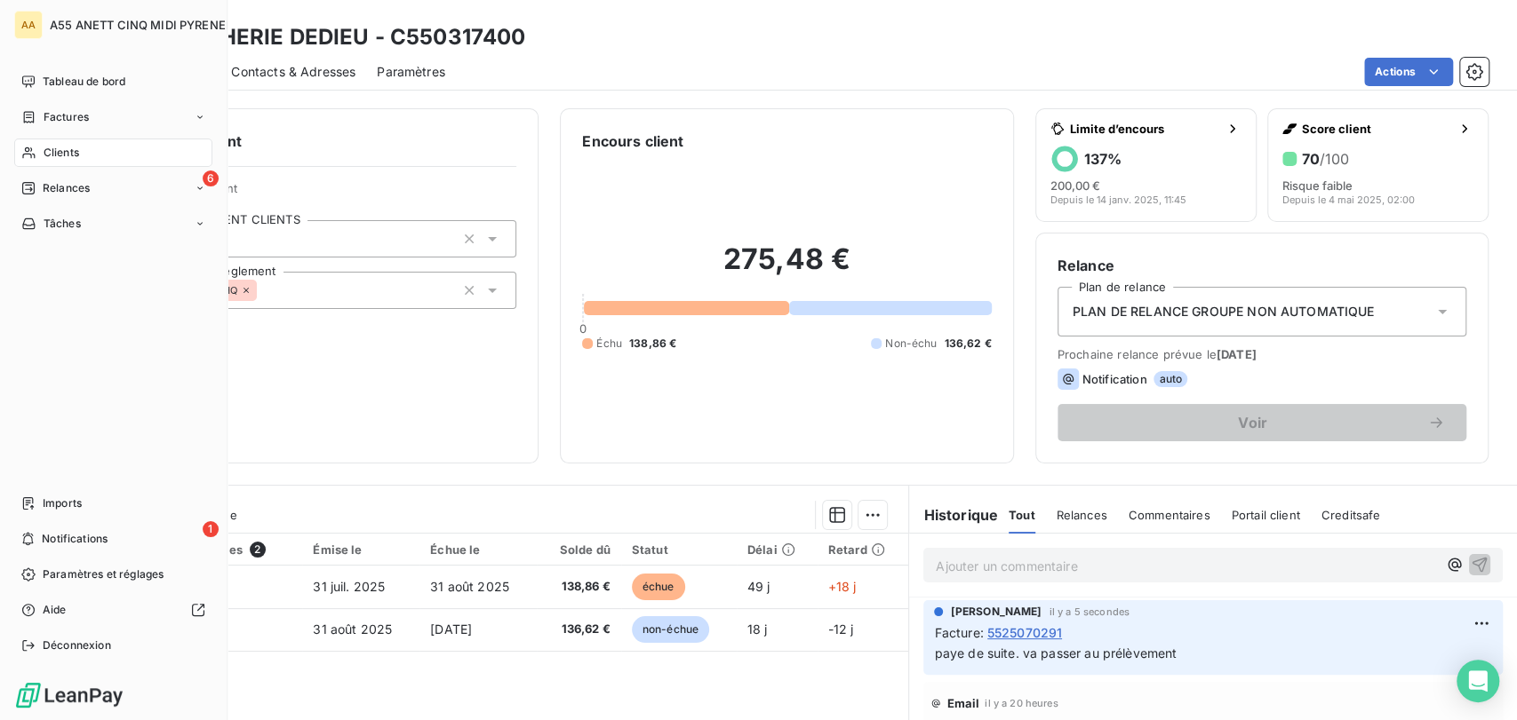
drag, startPoint x: 55, startPoint y: 158, endPoint x: 74, endPoint y: 151, distance: 20.0
click at [55, 158] on span "Clients" at bounding box center [62, 153] width 36 height 16
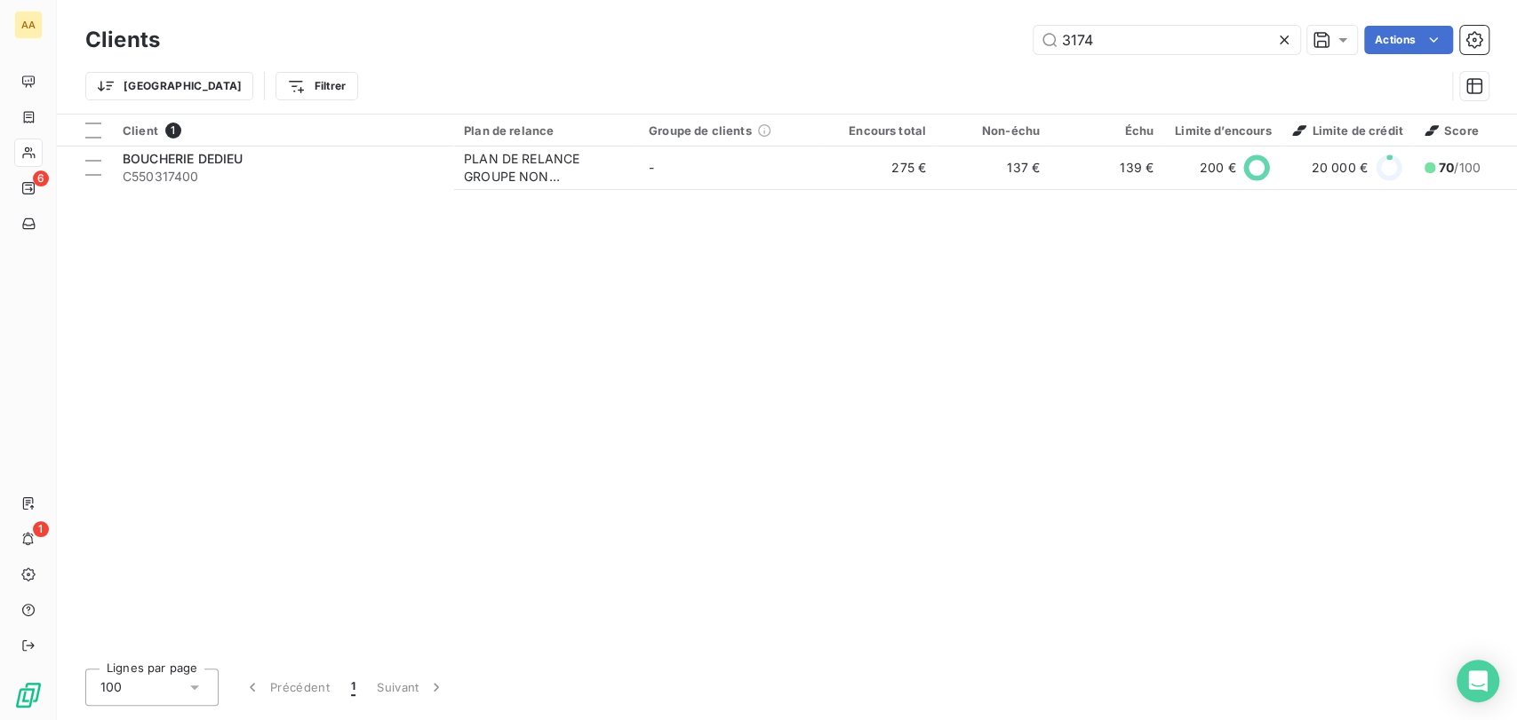
drag, startPoint x: 1139, startPoint y: 41, endPoint x: 943, endPoint y: 52, distance: 196.7
click at [952, 52] on div "3174 Actions" at bounding box center [834, 40] width 1307 height 28
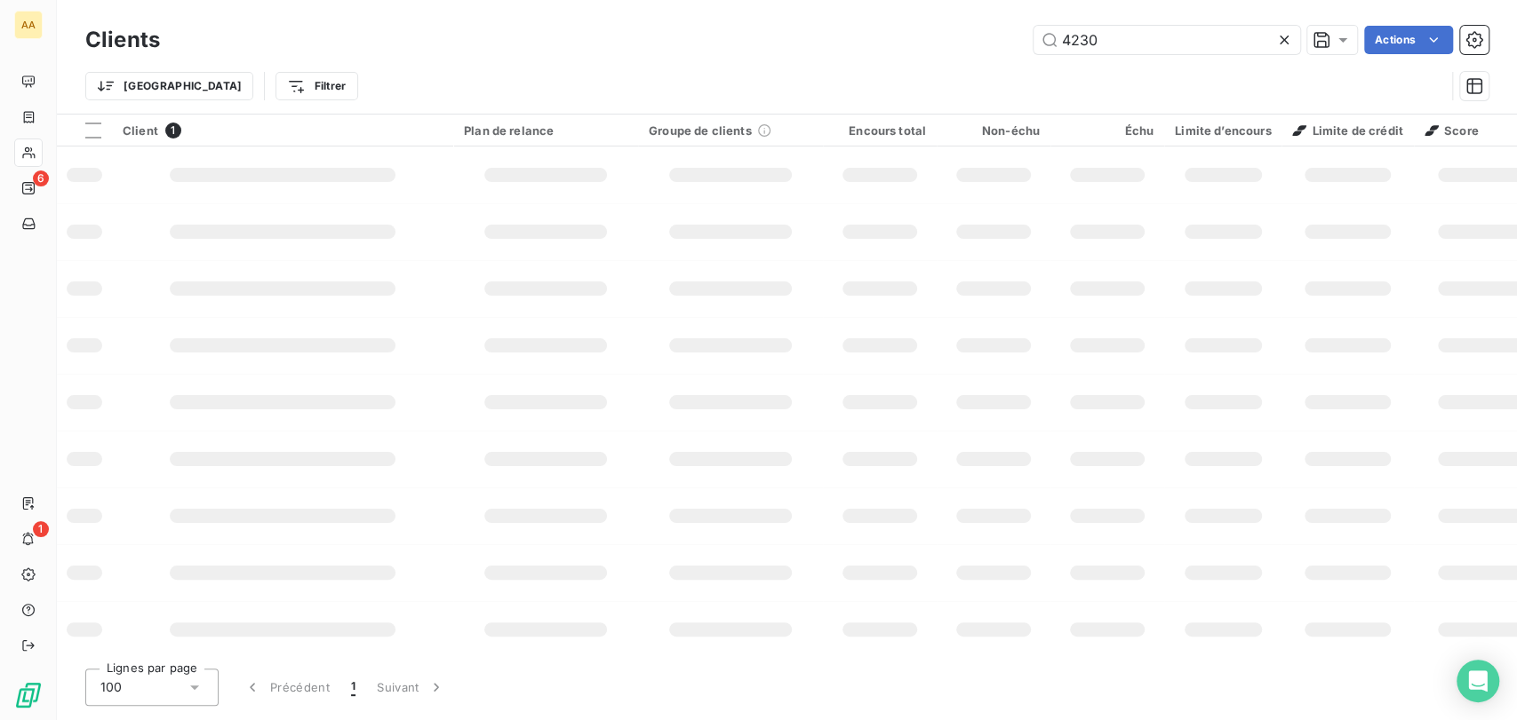
type input "4230"
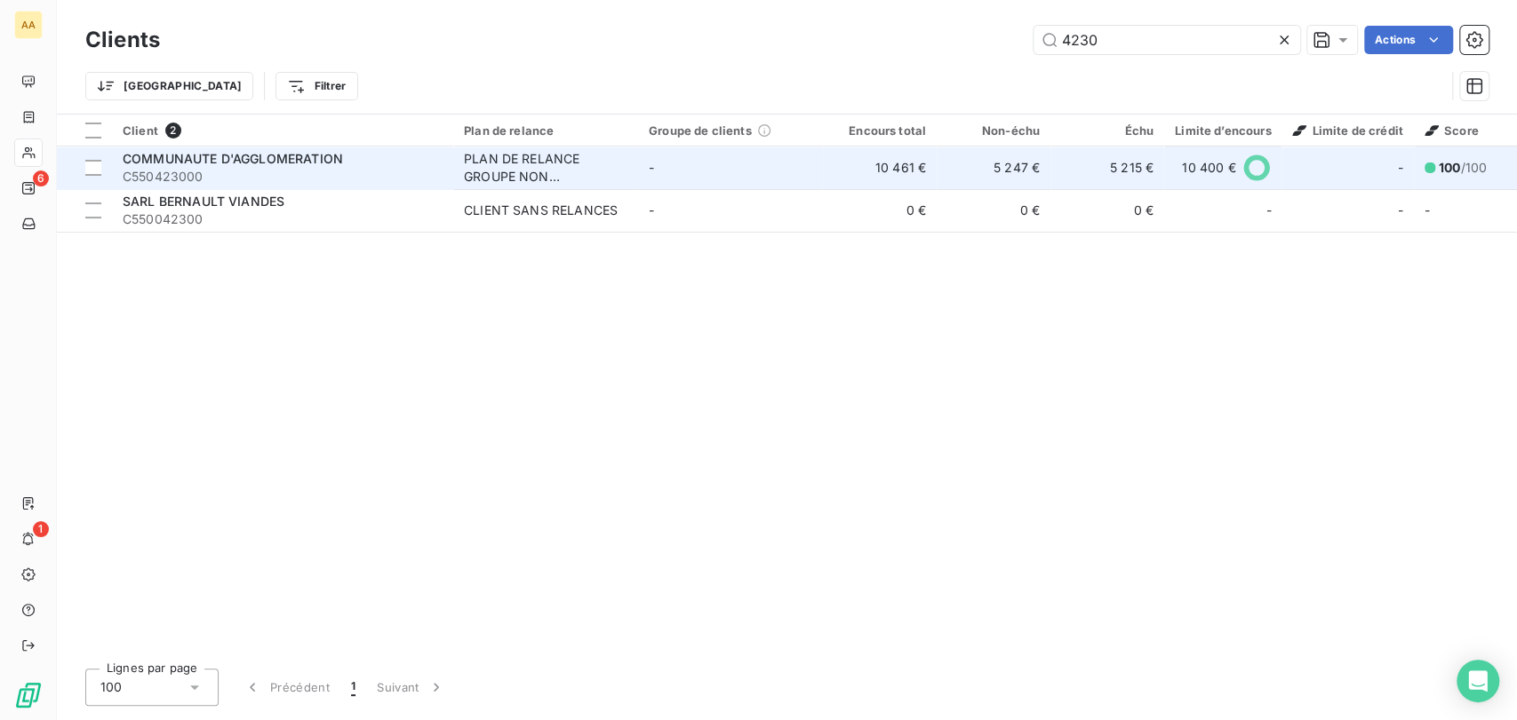
click at [590, 165] on div "PLAN DE RELANCE GROUPE NON AUTOMATIQUE" at bounding box center [545, 168] width 163 height 36
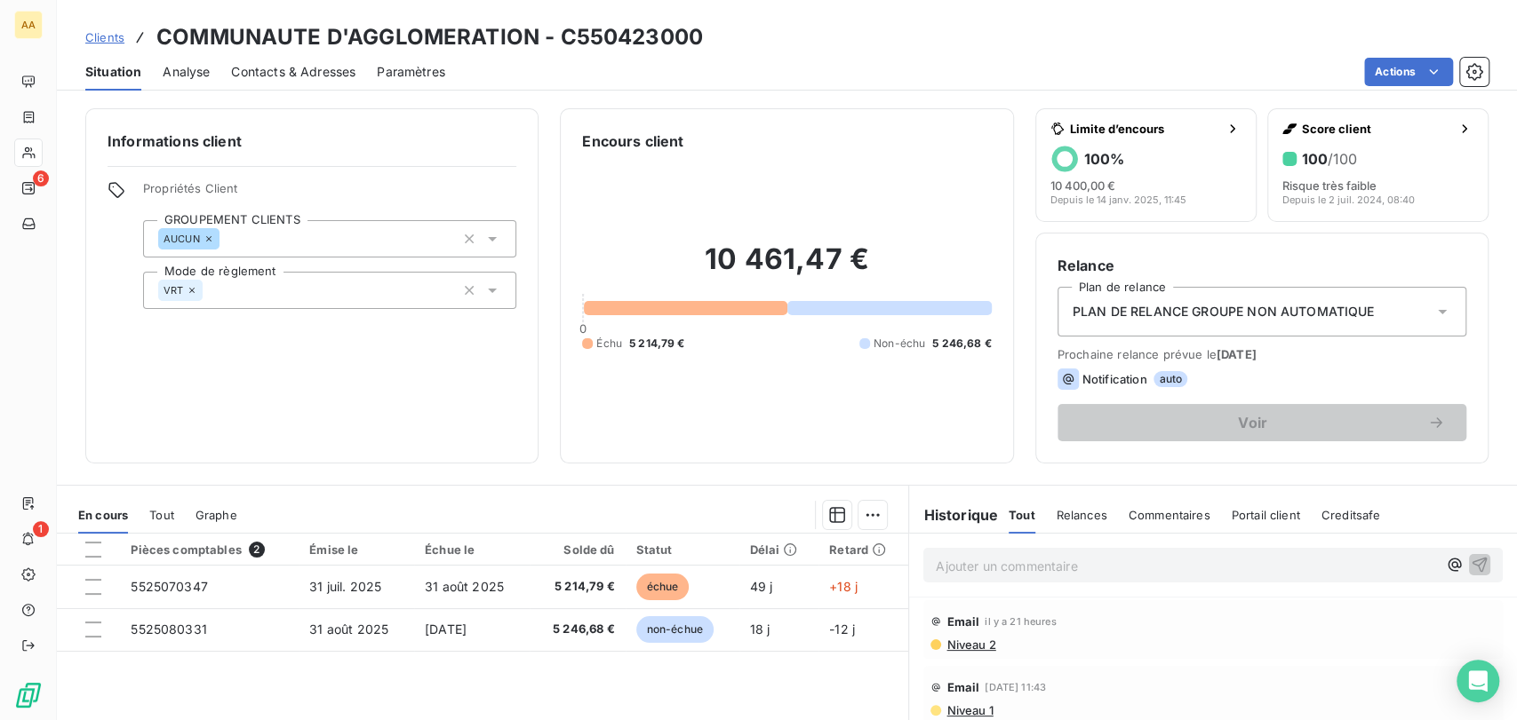
click at [117, 46] on div "Clients COMMUNAUTE D'AGGLOMERATION - C550423000" at bounding box center [393, 37] width 617 height 32
click at [109, 36] on span "Clients" at bounding box center [104, 37] width 39 height 14
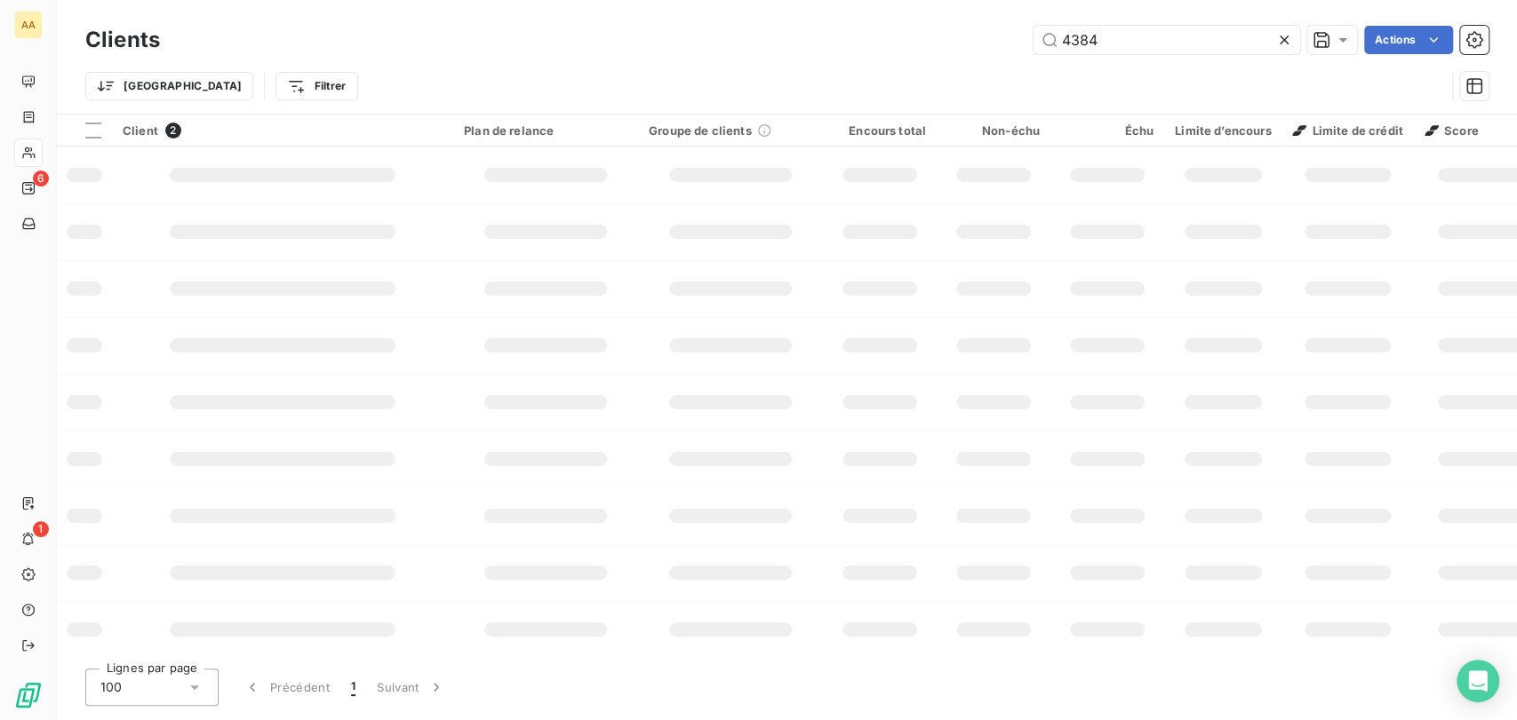
type input "4384"
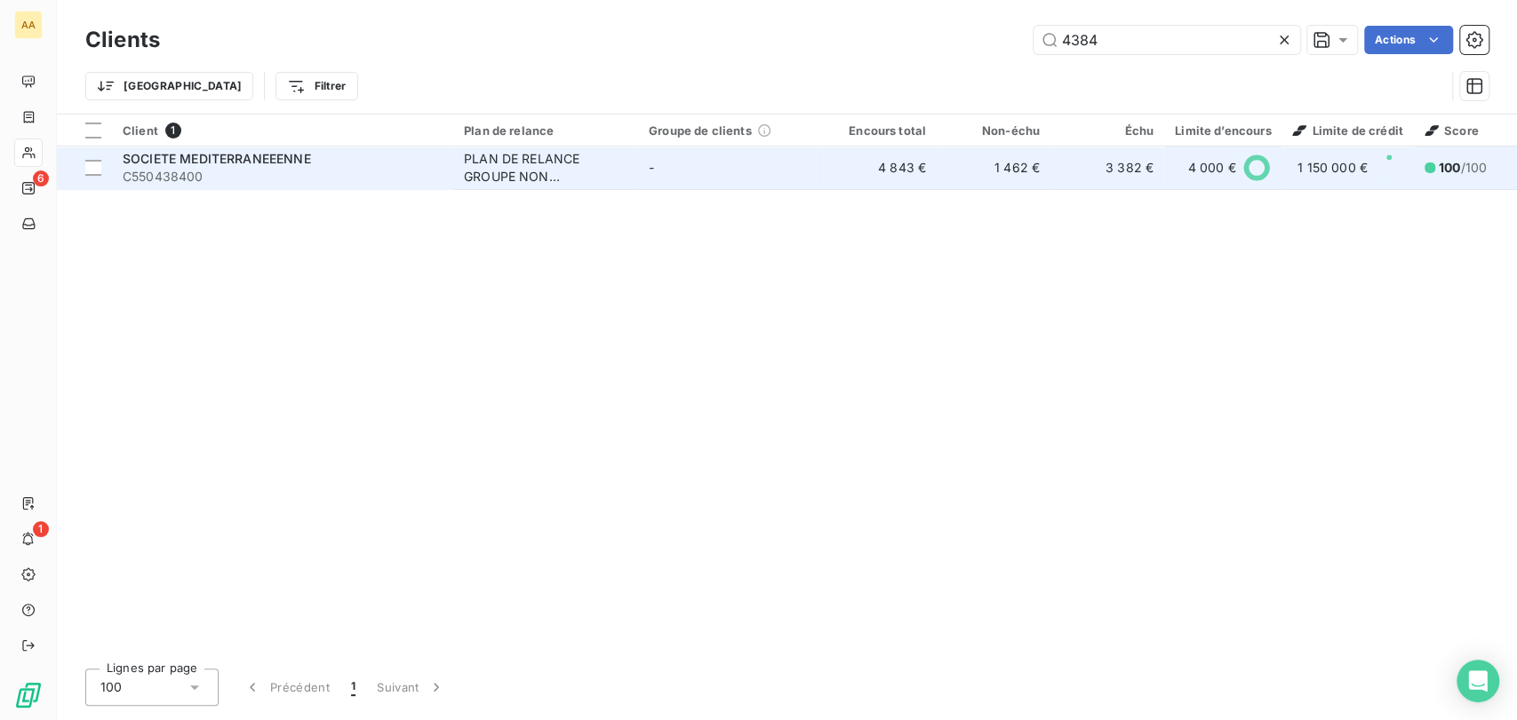
click at [582, 171] on div "PLAN DE RELANCE GROUPE NON AUTOMATIQUE" at bounding box center [545, 168] width 163 height 36
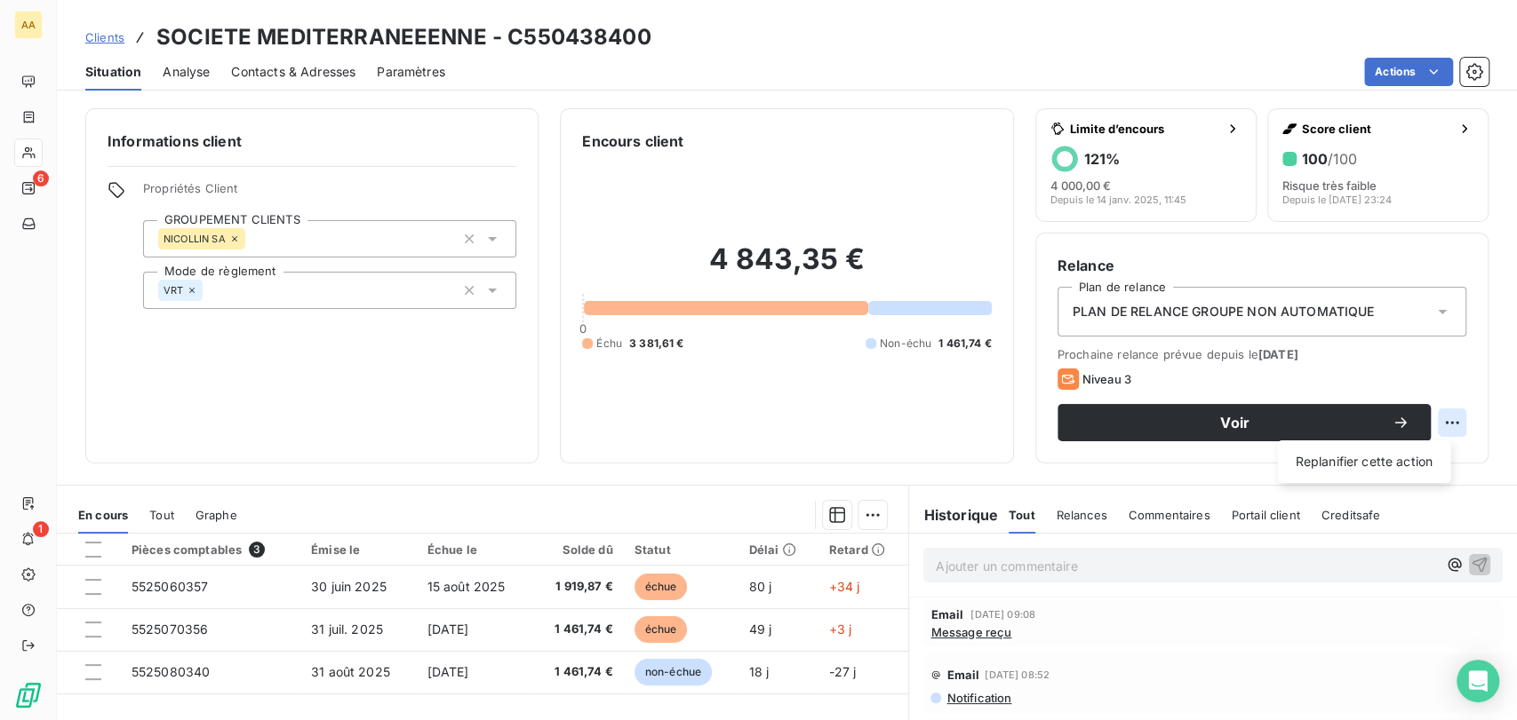
click at [1449, 420] on html "AA 6 1 Clients SOCIETE MEDITERRANEEENNE - C550438400 Situation Analyse Contacts…" at bounding box center [758, 360] width 1517 height 720
click at [1238, 422] on html "AA 6 1 Clients SOCIETE MEDITERRANEEENNE - C550438400 Situation Analyse Contacts…" at bounding box center [758, 360] width 1517 height 720
click at [1238, 422] on span "Voir" at bounding box center [1235, 423] width 313 height 14
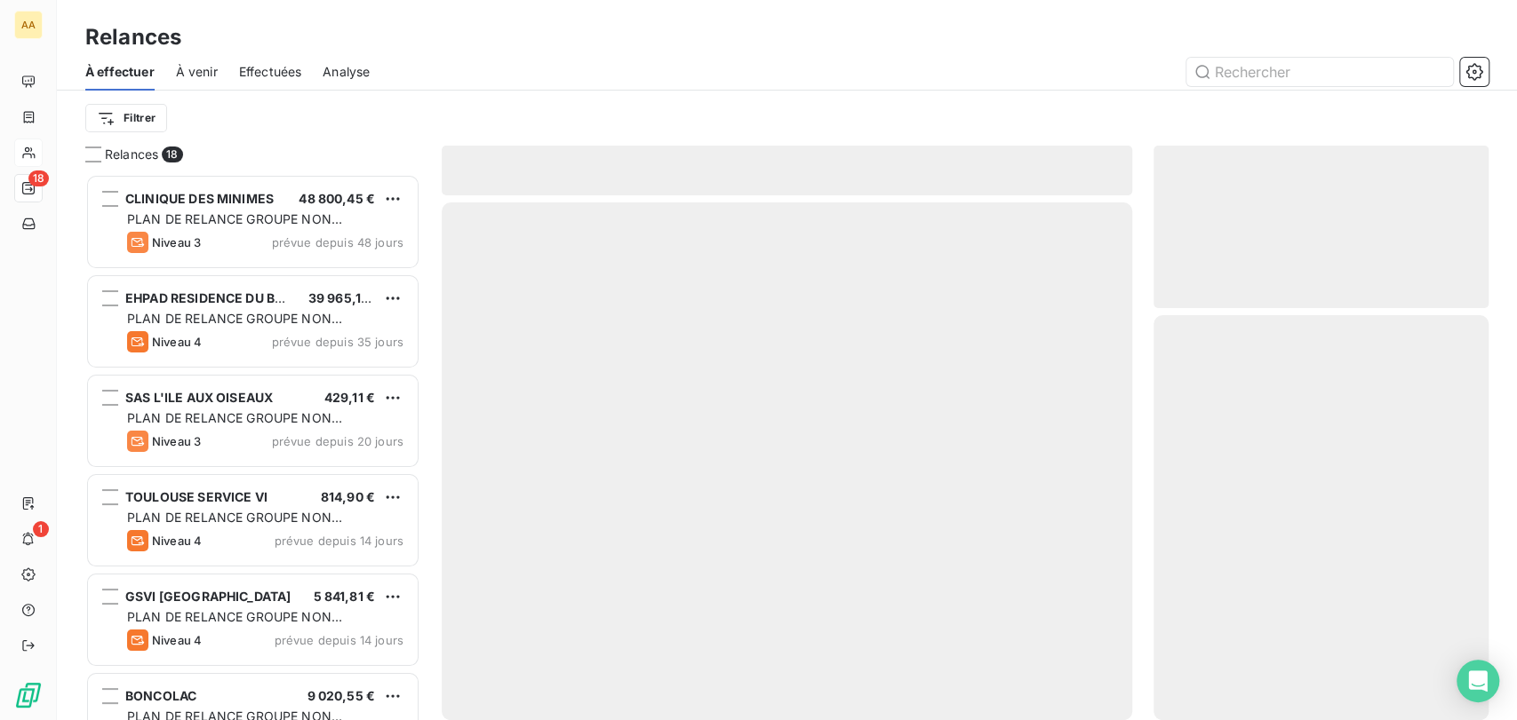
scroll to position [530, 320]
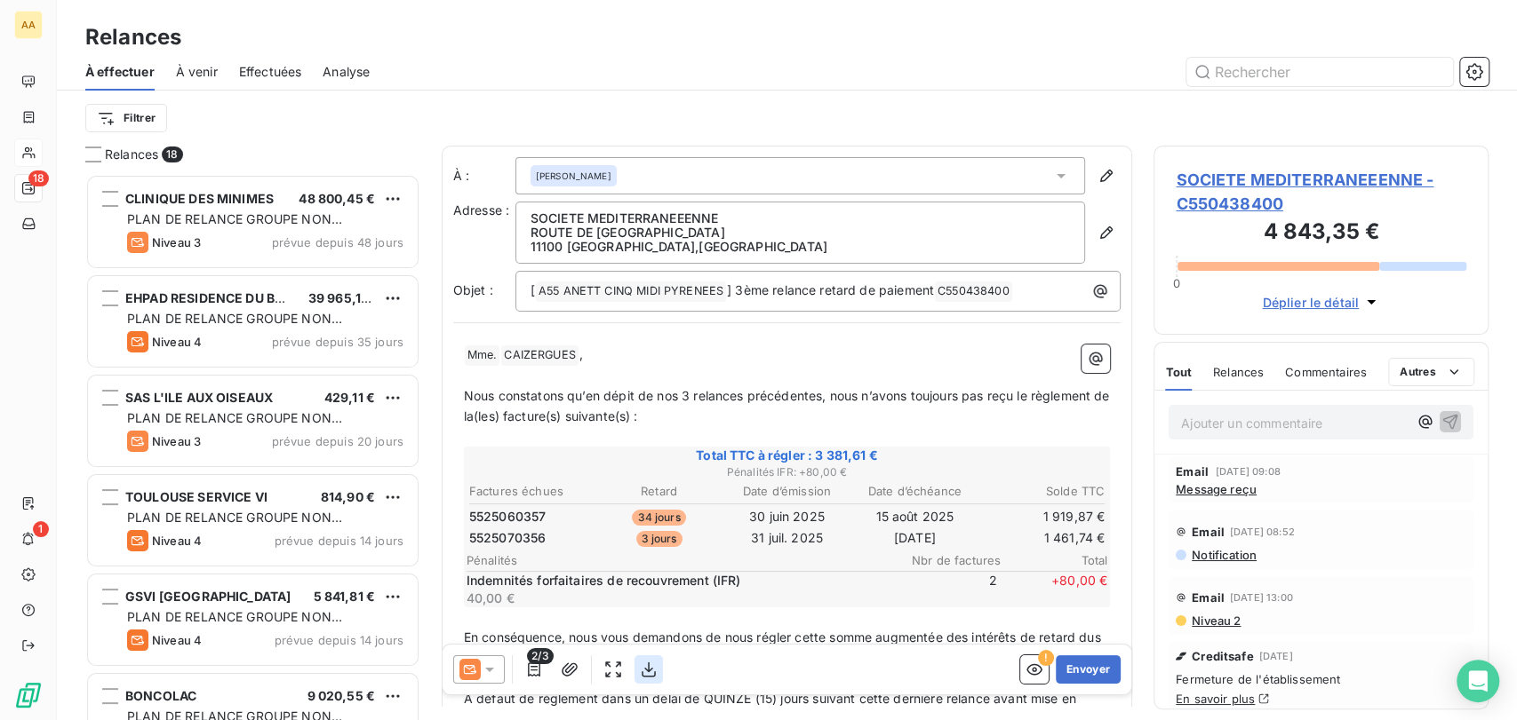
click at [645, 663] on icon "button" at bounding box center [649, 670] width 18 height 18
click at [637, 663] on button "button" at bounding box center [648, 670] width 28 height 28
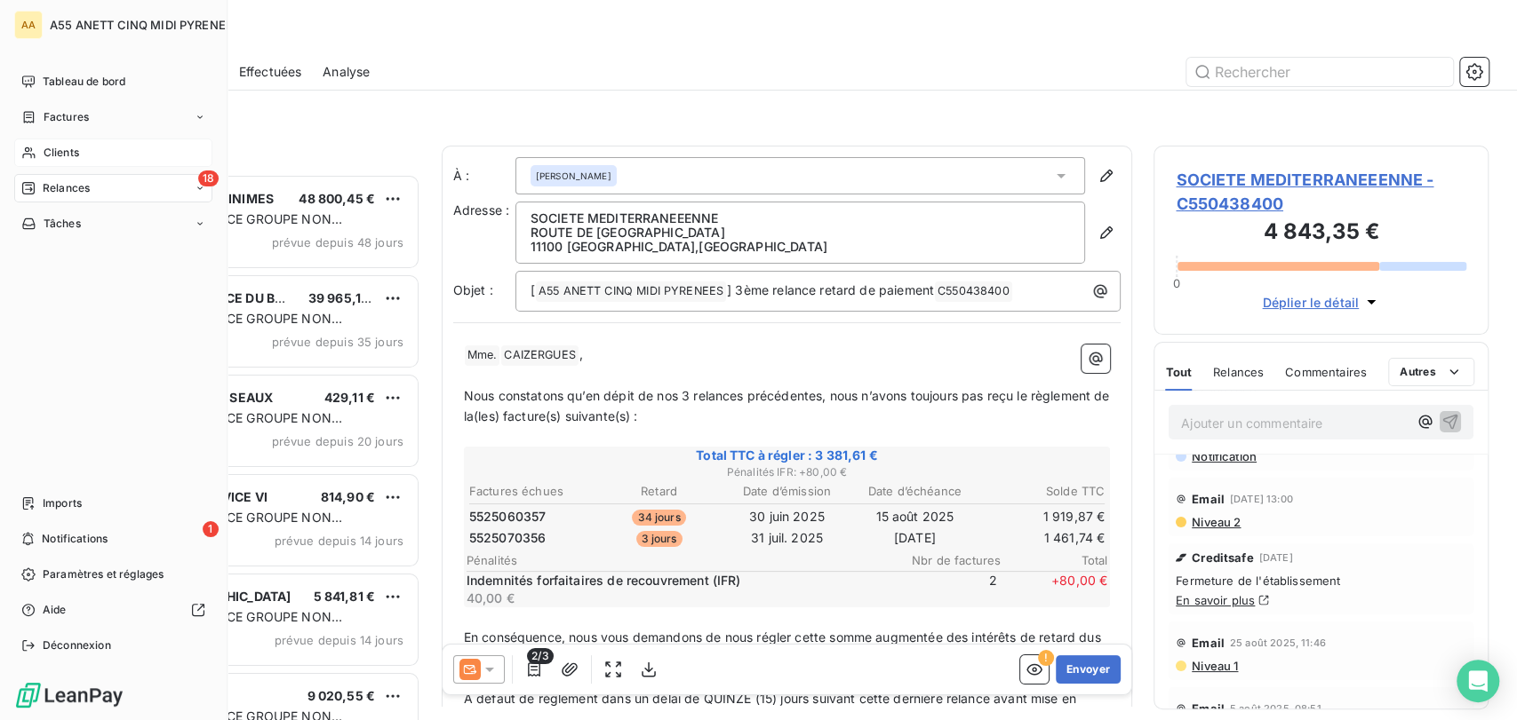
drag, startPoint x: 36, startPoint y: 154, endPoint x: 49, endPoint y: 156, distance: 13.6
click at [36, 155] on icon at bounding box center [28, 153] width 15 height 14
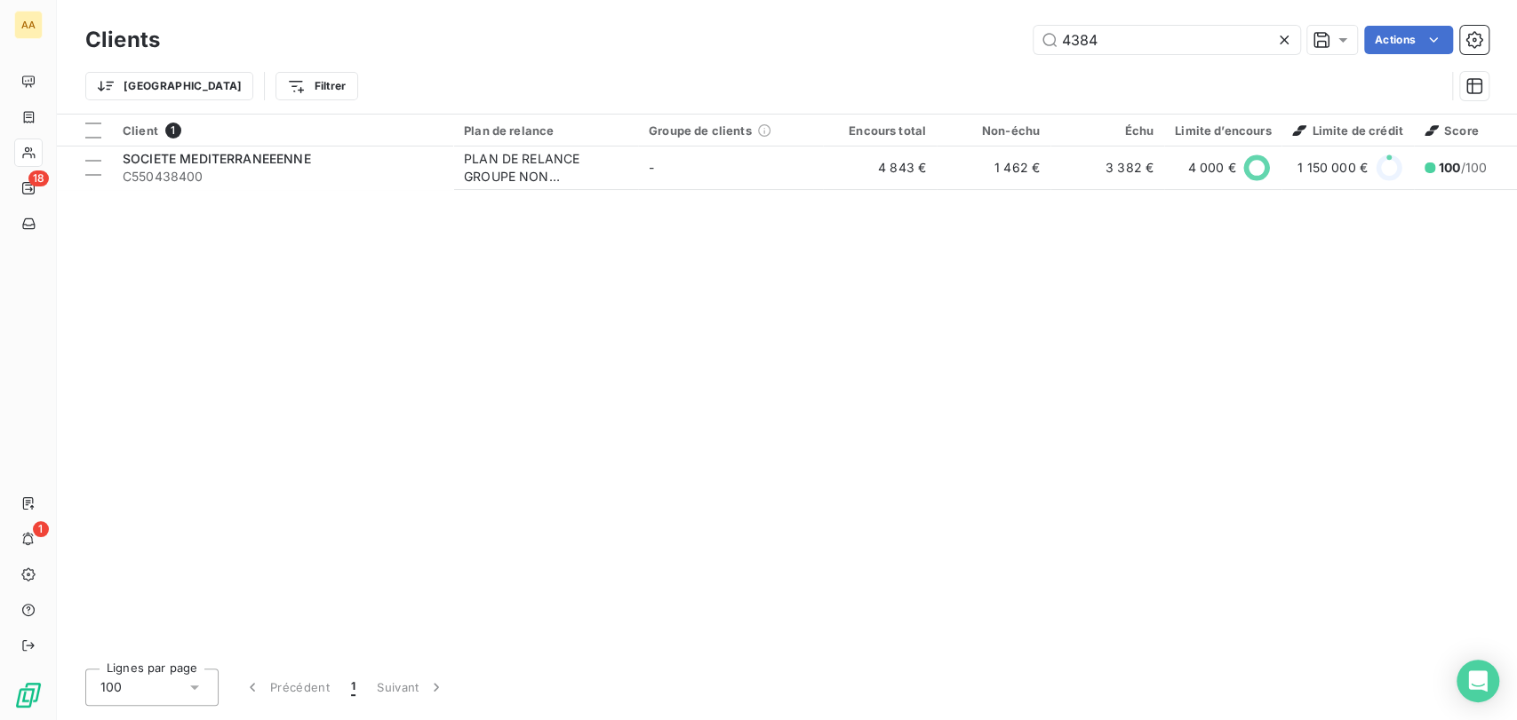
drag, startPoint x: 1125, startPoint y: 37, endPoint x: 1022, endPoint y: 44, distance: 103.3
click at [1028, 44] on div "4384 Actions" at bounding box center [834, 40] width 1307 height 28
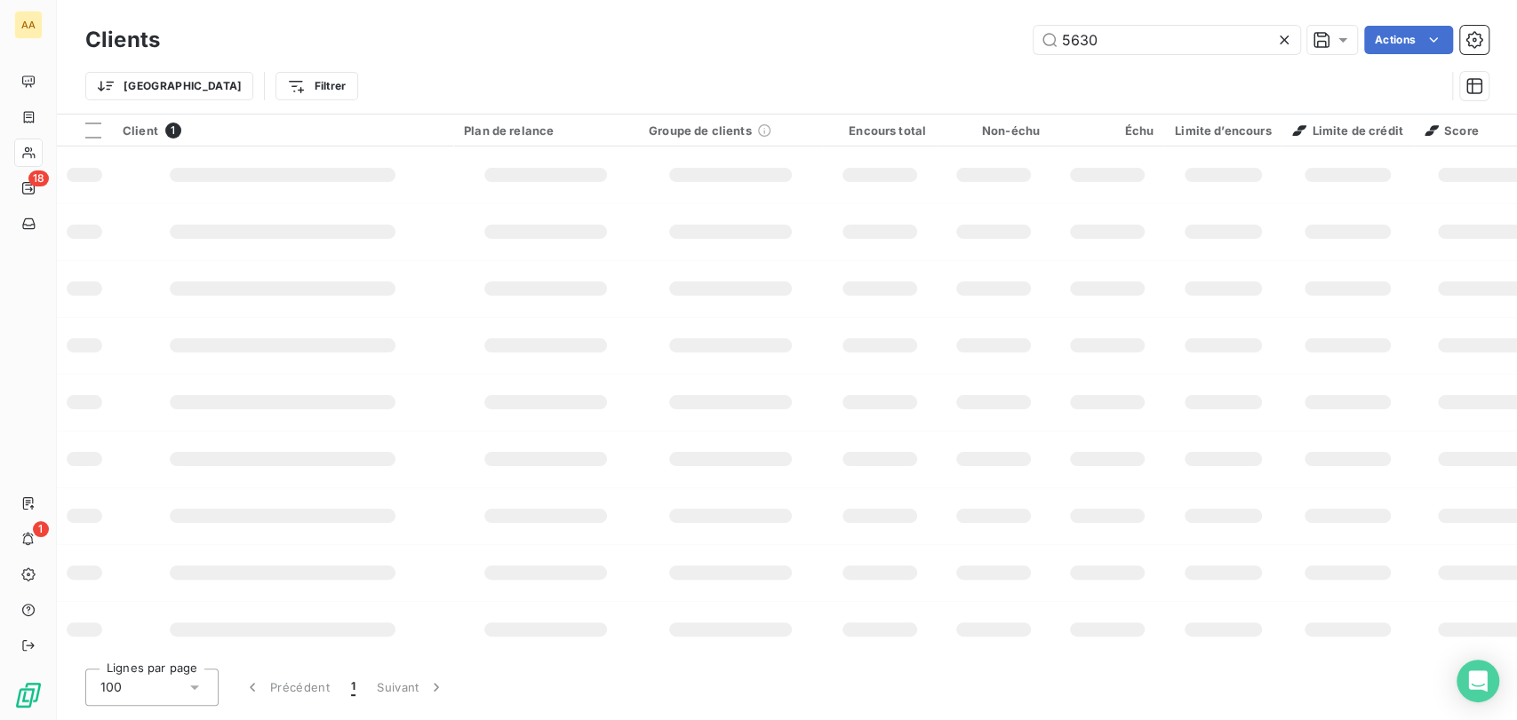
type input "5630"
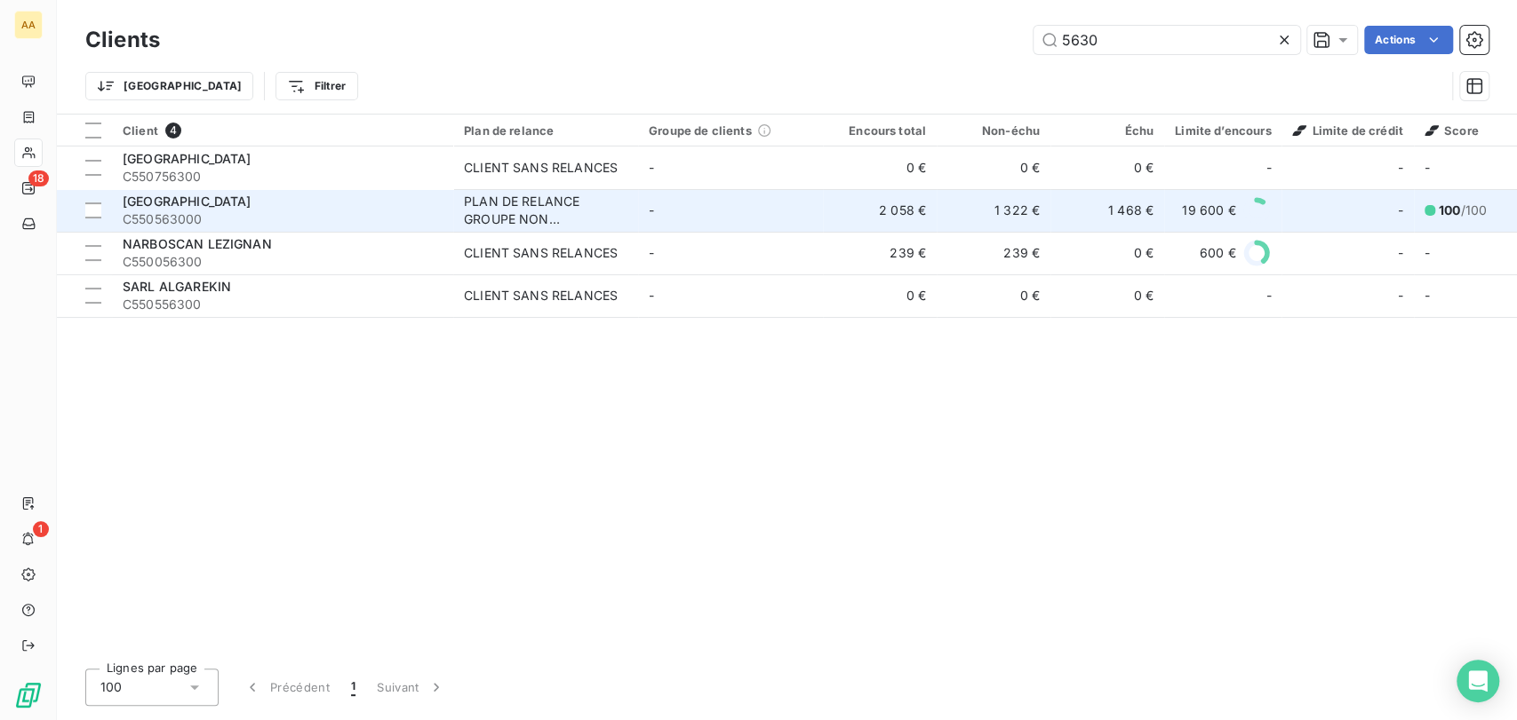
click at [760, 211] on td "-" at bounding box center [730, 210] width 185 height 43
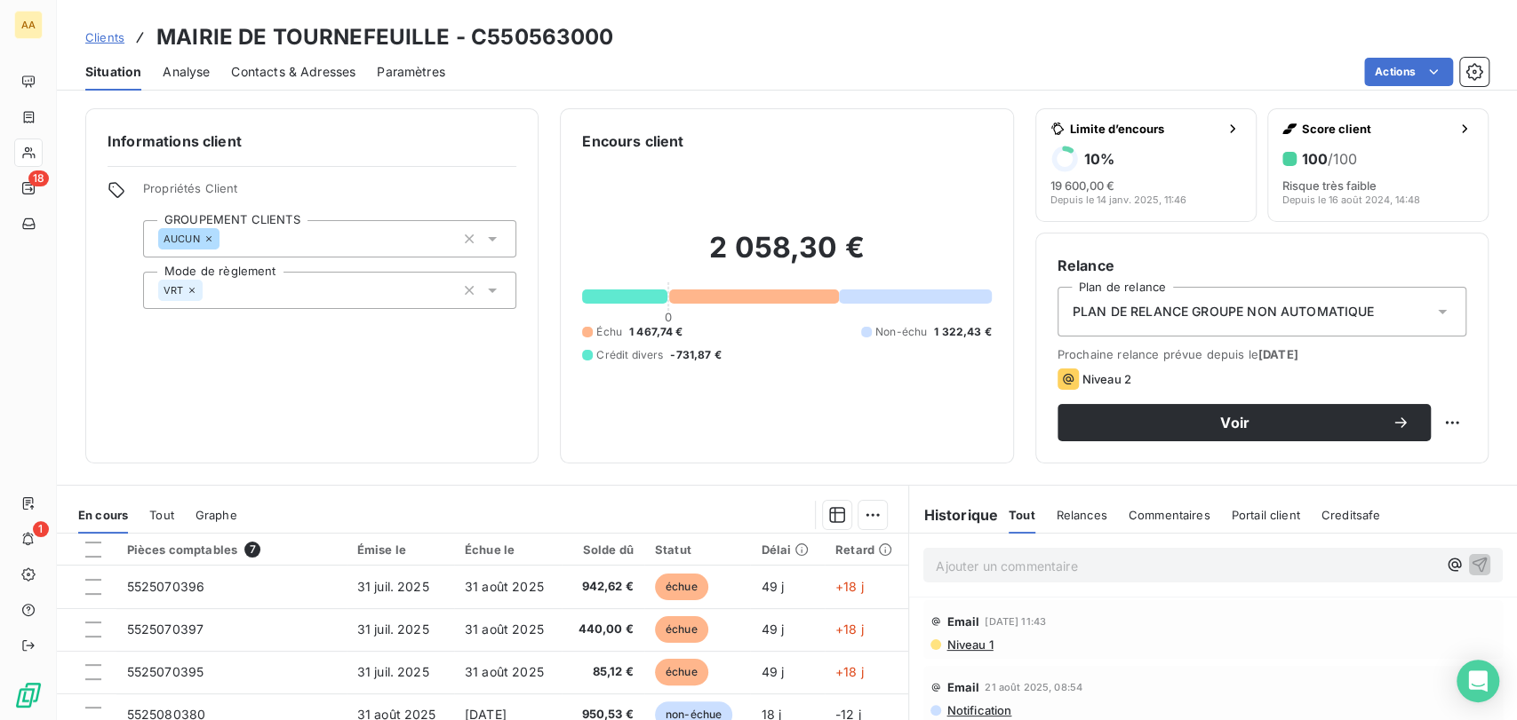
scroll to position [99, 0]
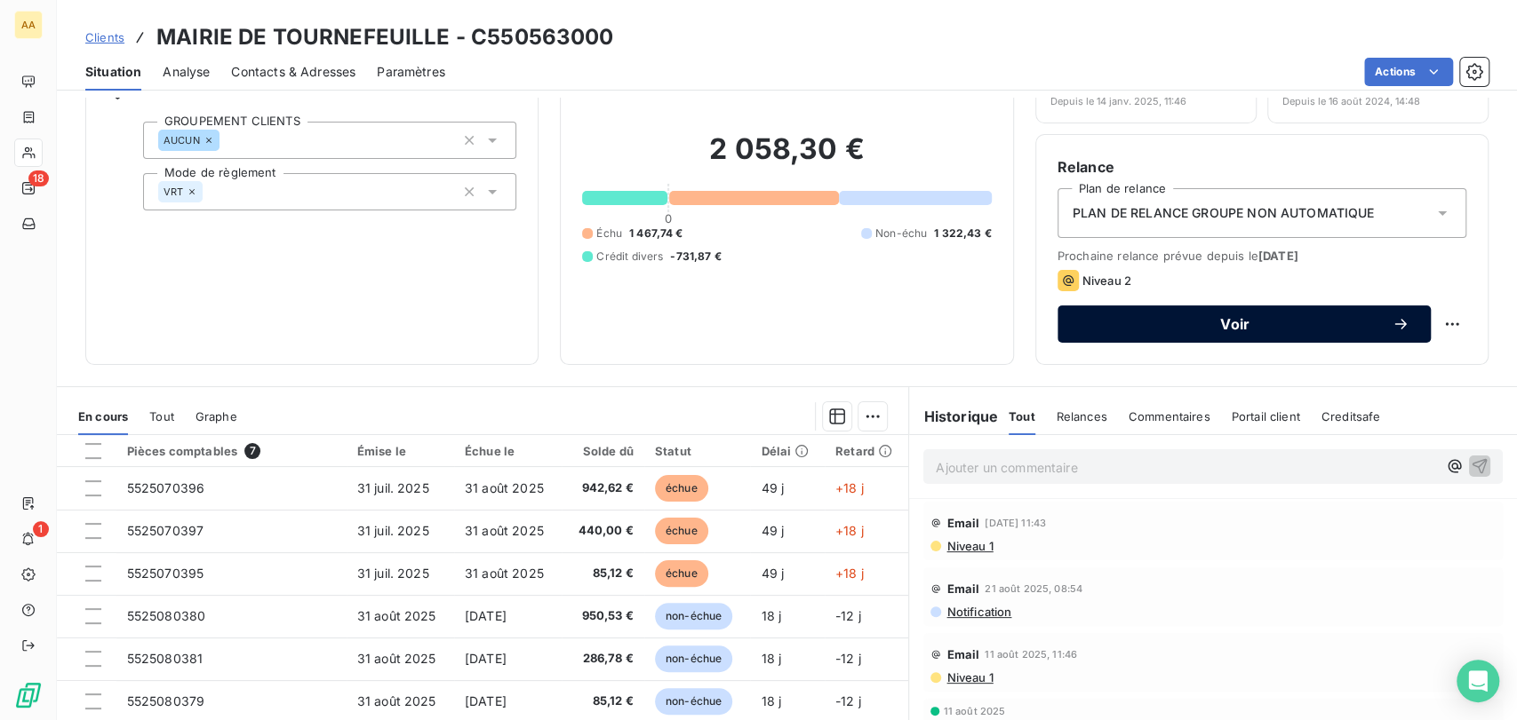
click at [1087, 322] on span "Voir" at bounding box center [1235, 324] width 313 height 14
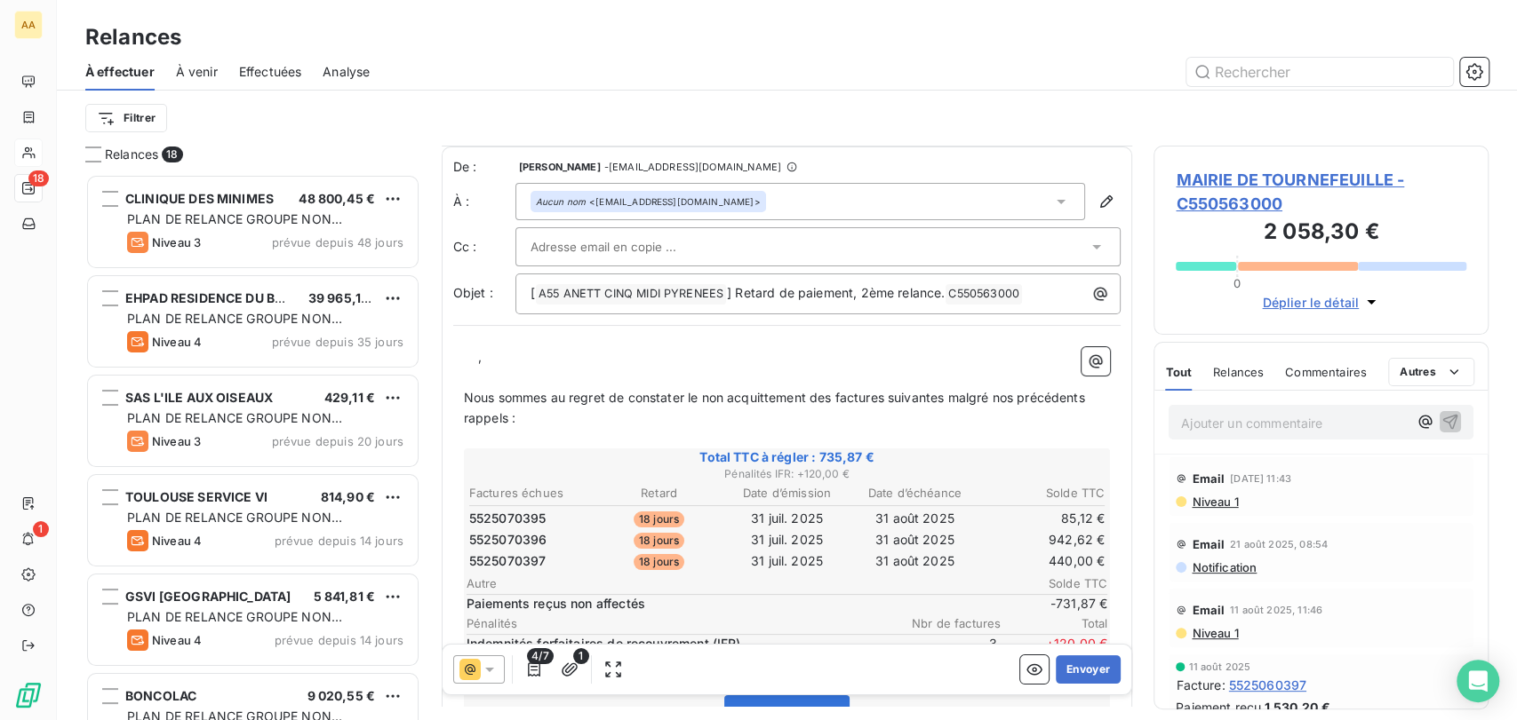
scroll to position [487, 0]
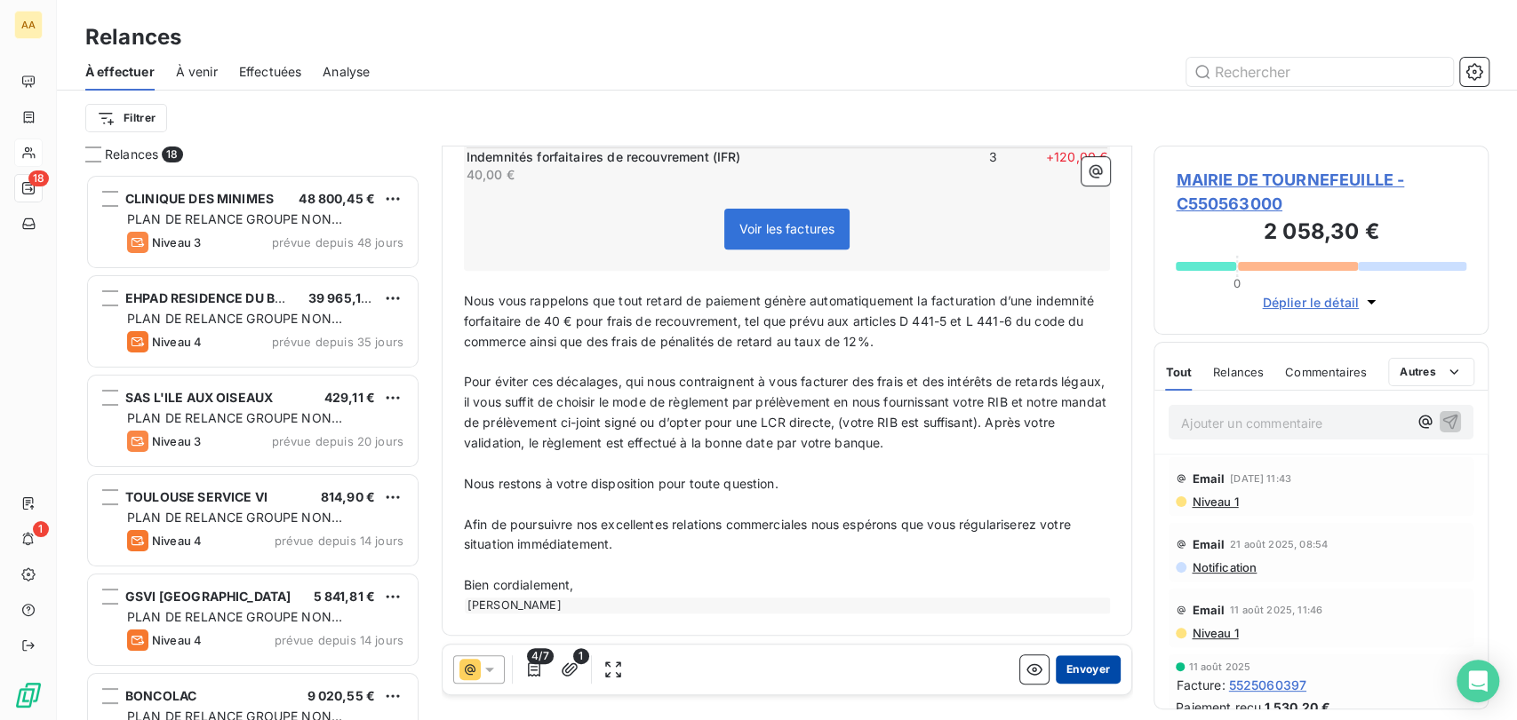
click at [1074, 667] on button "Envoyer" at bounding box center [1087, 670] width 65 height 28
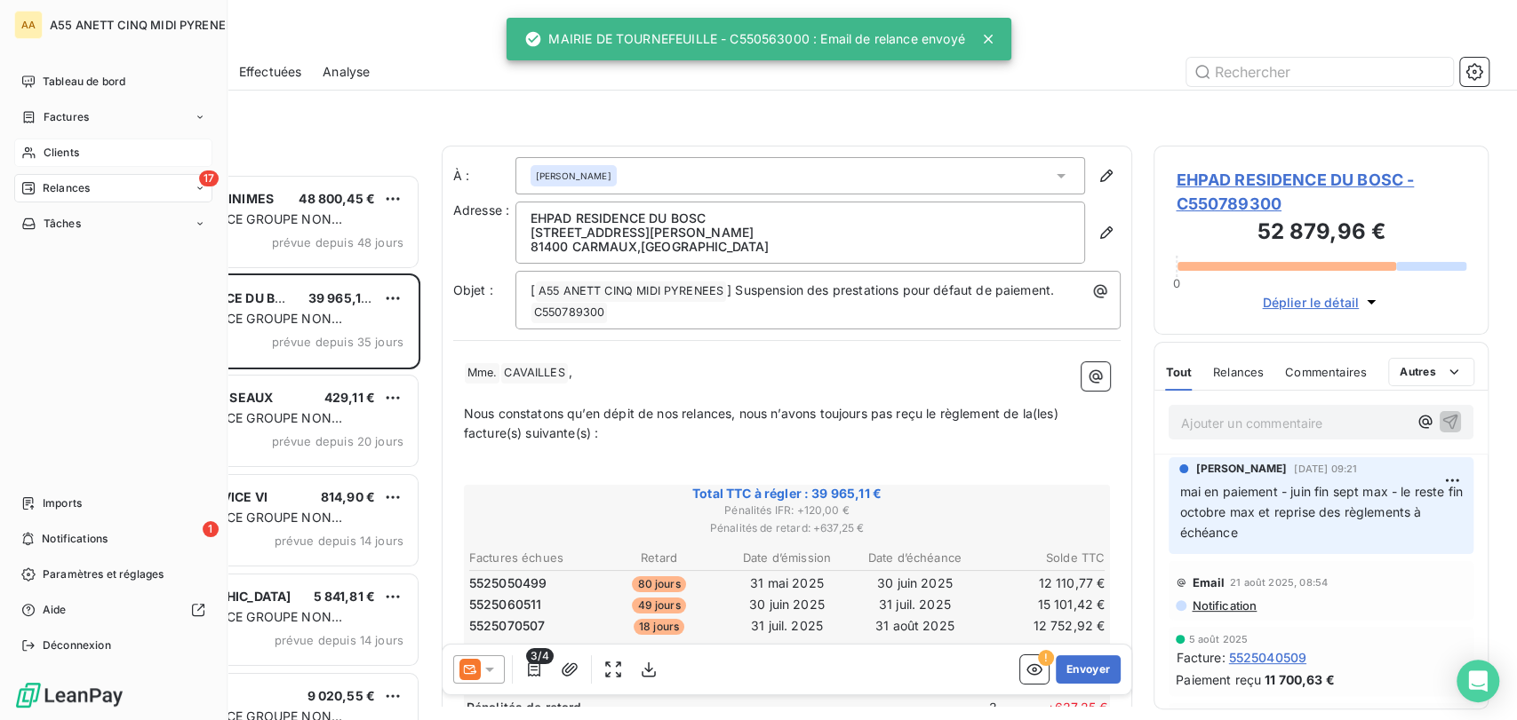
click at [70, 151] on span "Clients" at bounding box center [62, 153] width 36 height 16
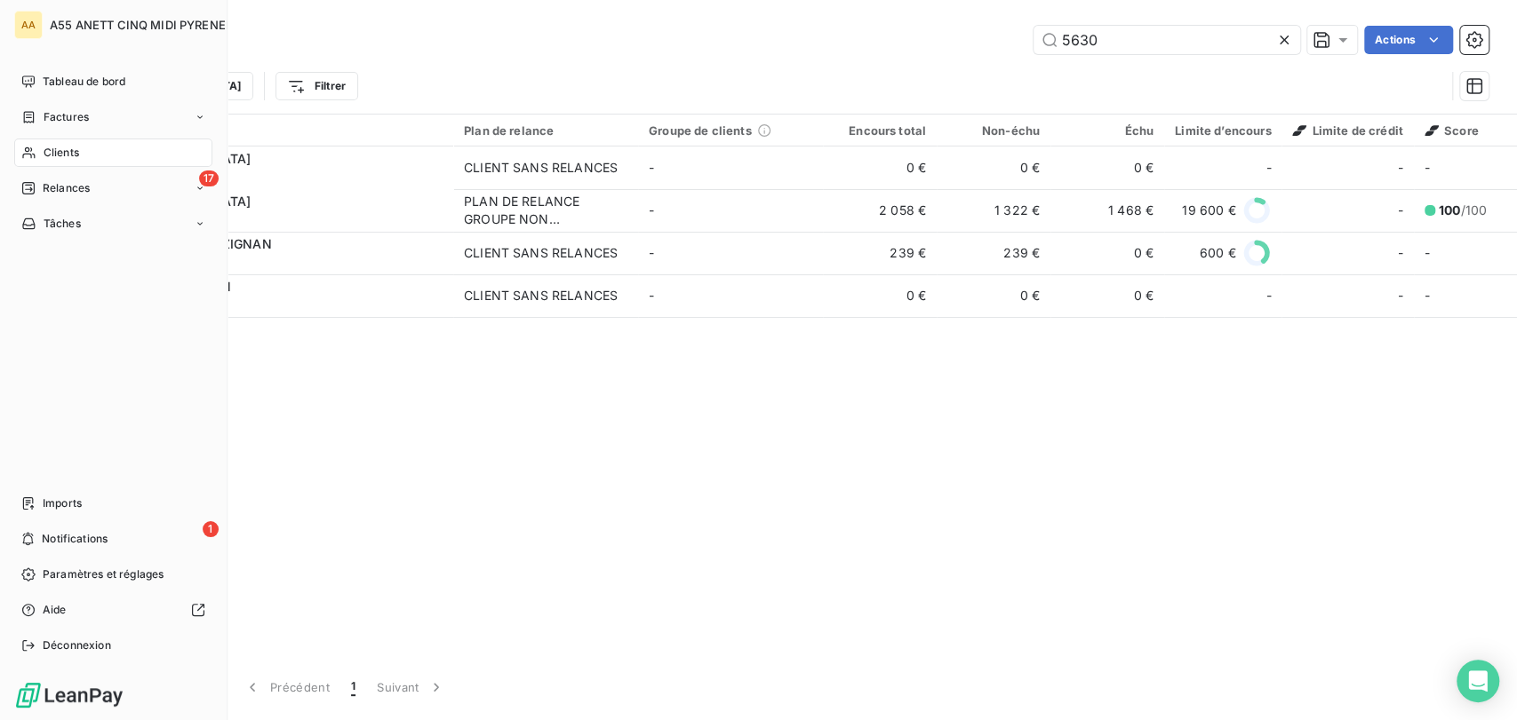
click at [36, 148] on div "Clients" at bounding box center [113, 153] width 198 height 28
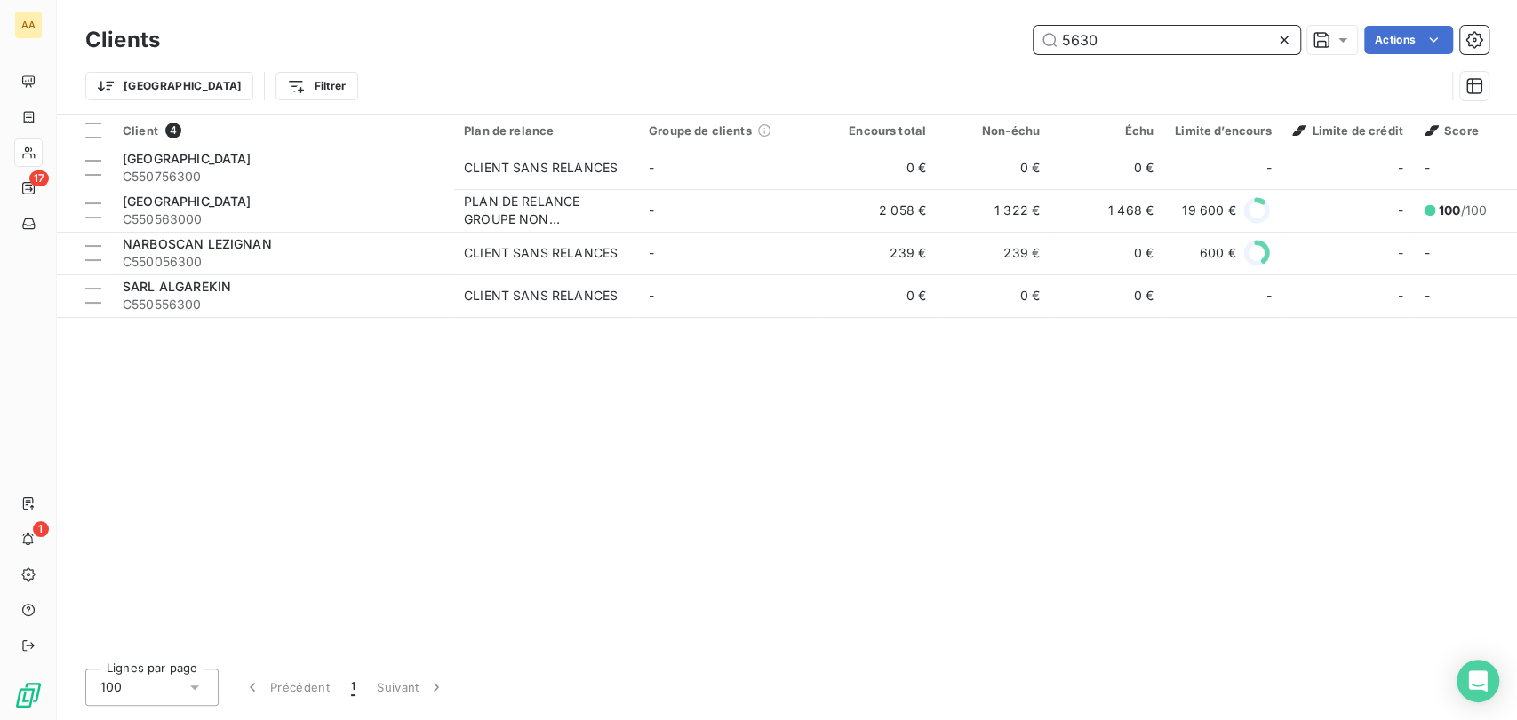
drag, startPoint x: 1116, startPoint y: 41, endPoint x: 850, endPoint y: 44, distance: 265.6
click at [874, 44] on div "5630 Actions" at bounding box center [834, 40] width 1307 height 28
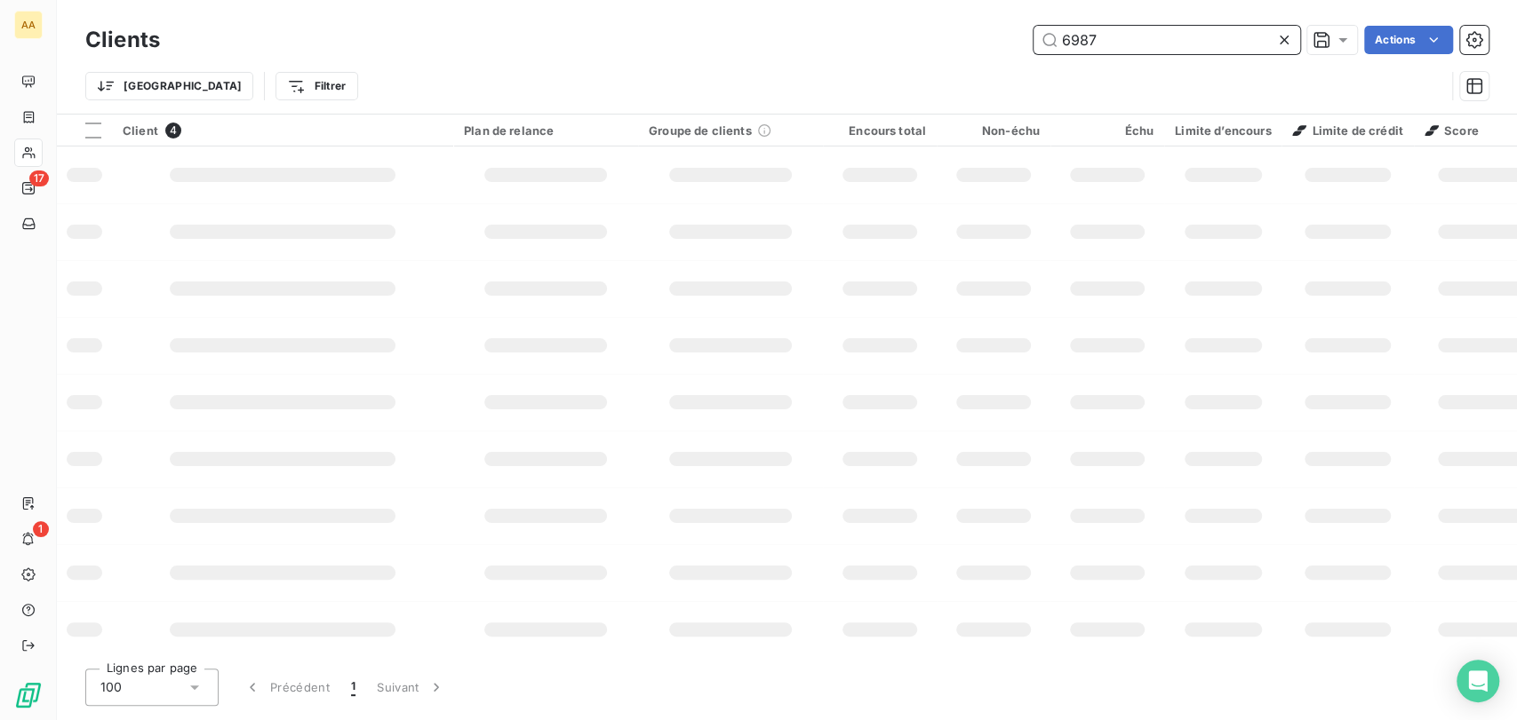
type input "6987"
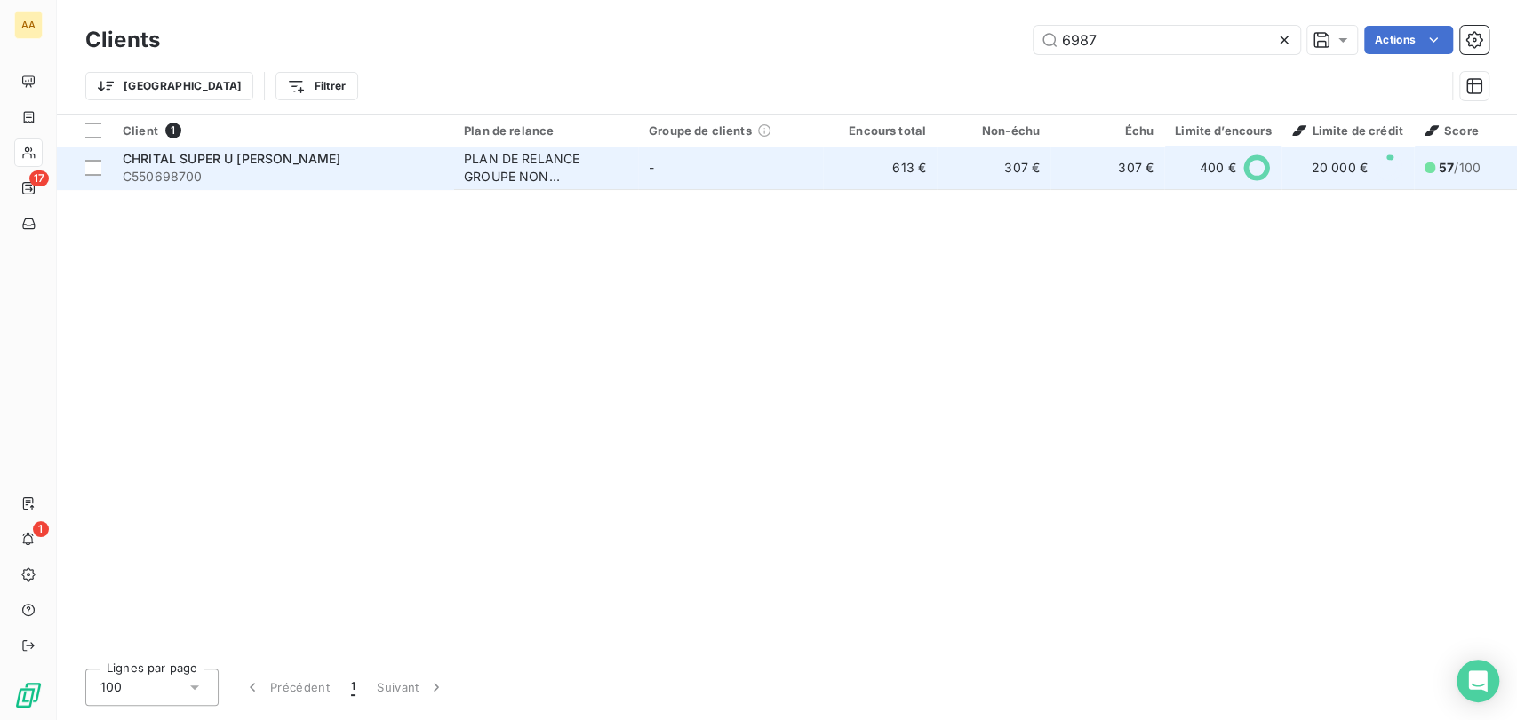
click at [483, 174] on div "PLAN DE RELANCE GROUPE NON AUTOMATIQUE" at bounding box center [545, 168] width 163 height 36
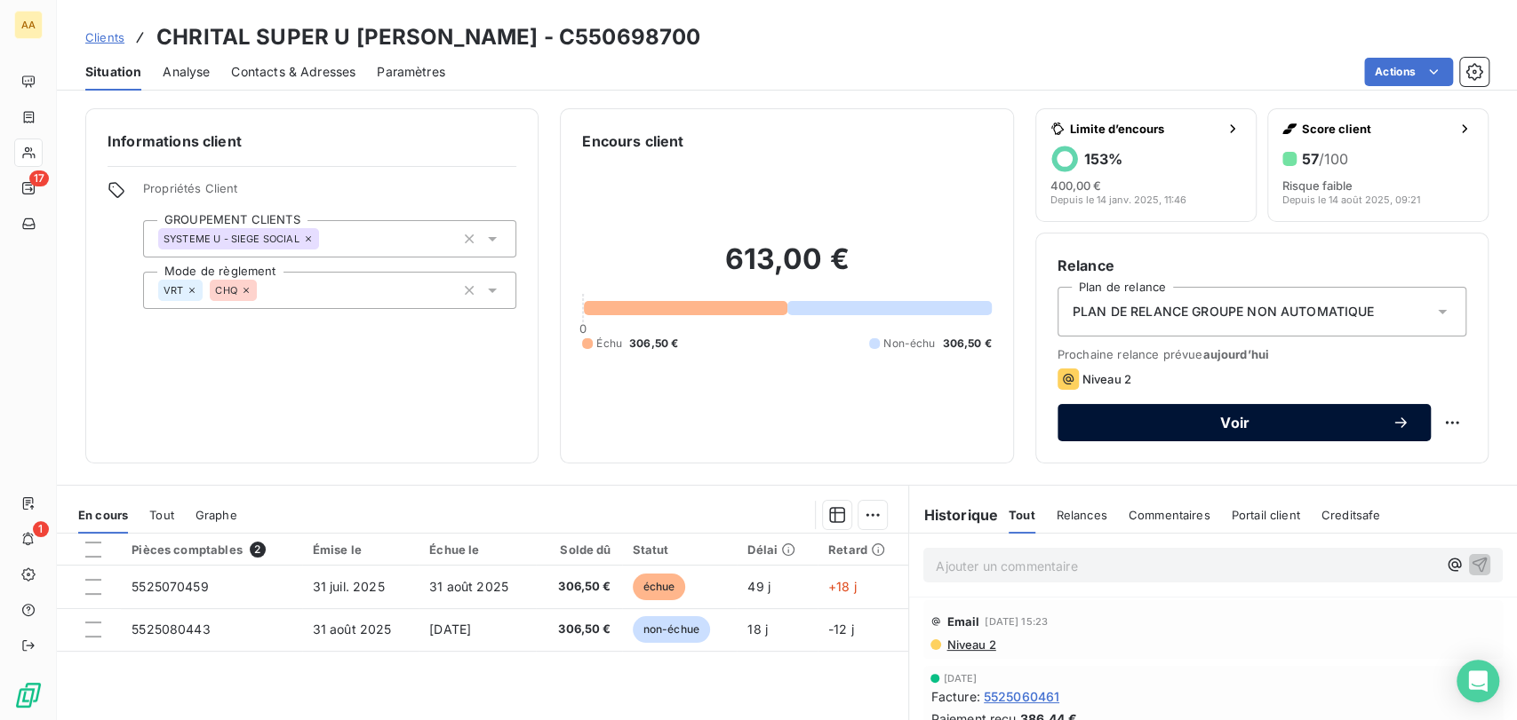
click at [1364, 417] on span "Voir" at bounding box center [1235, 423] width 313 height 14
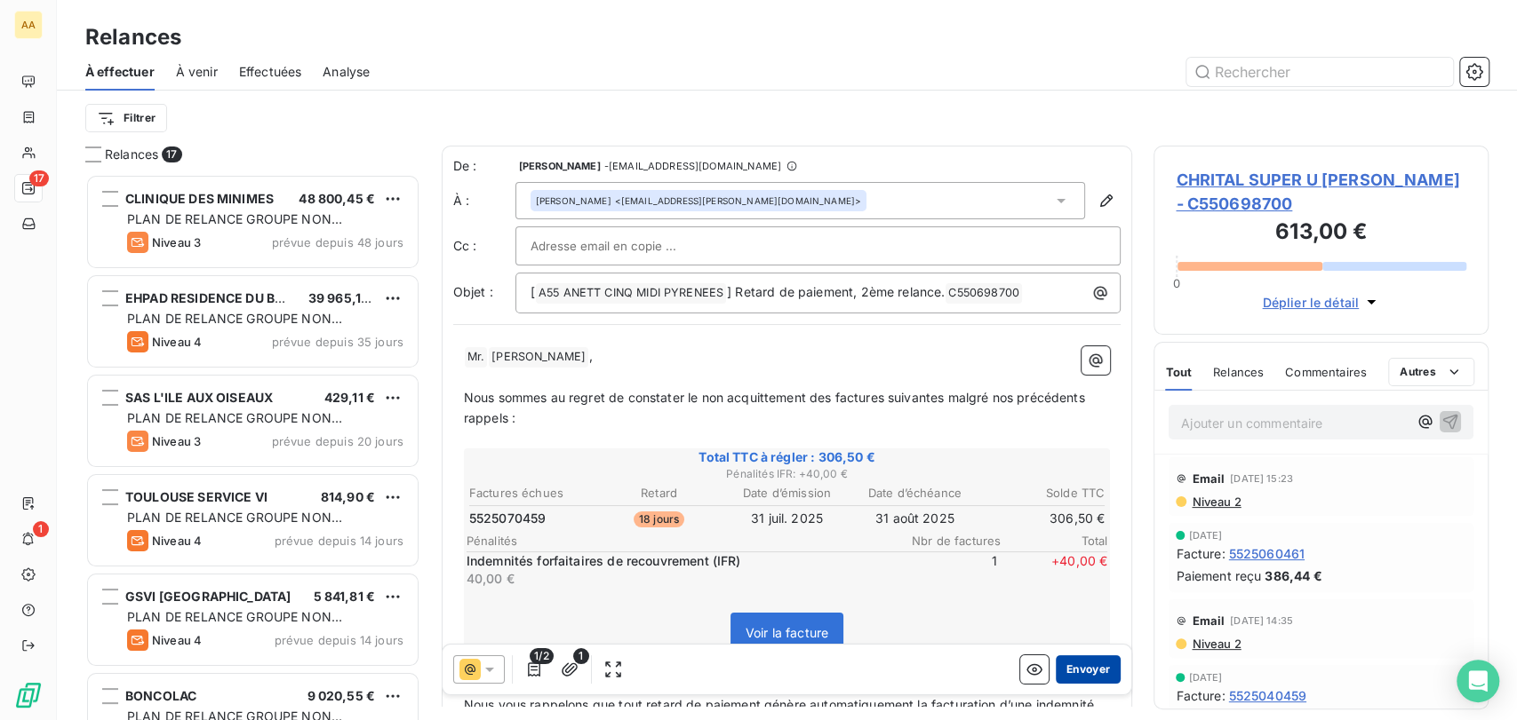
click at [1090, 666] on button "Envoyer" at bounding box center [1087, 670] width 65 height 28
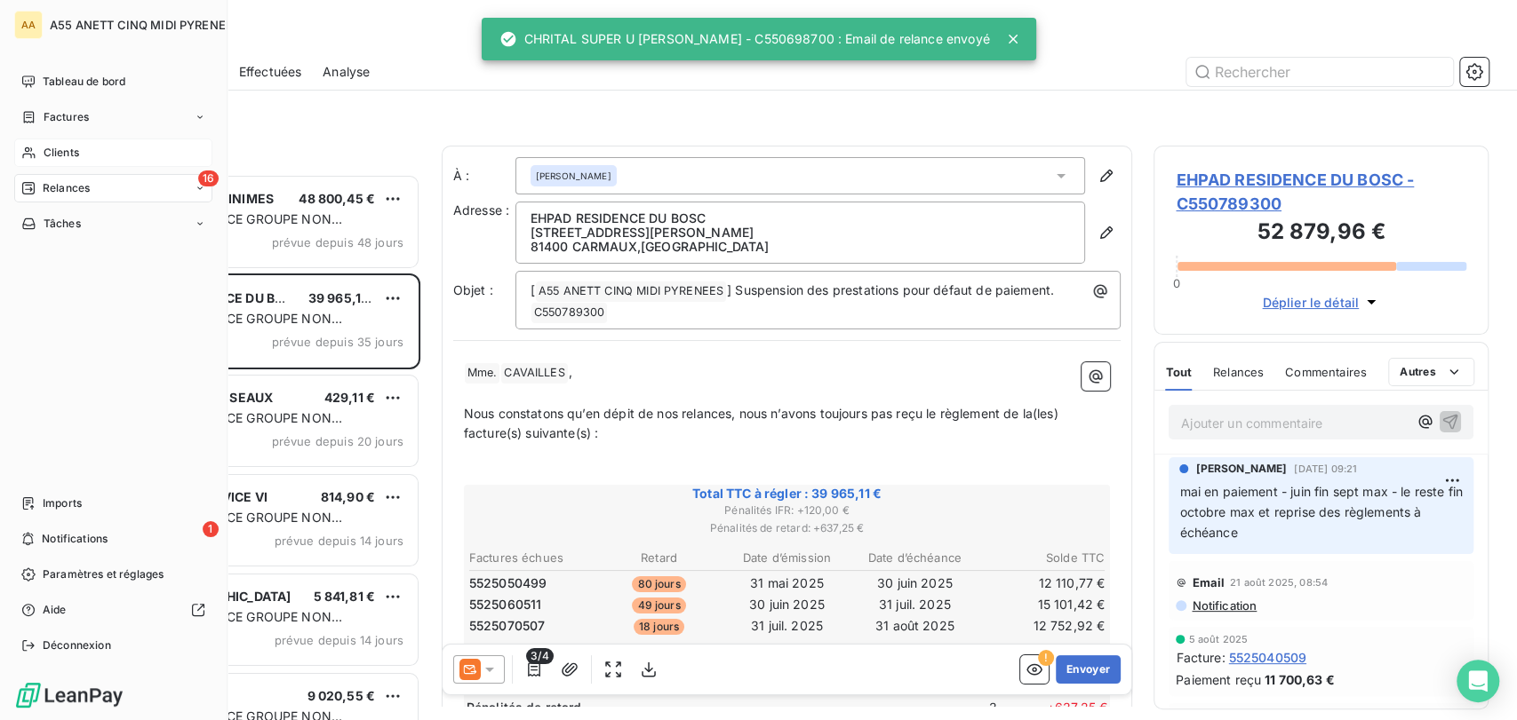
drag, startPoint x: 38, startPoint y: 154, endPoint x: 124, endPoint y: 155, distance: 86.2
click at [41, 156] on div "Clients" at bounding box center [113, 153] width 198 height 28
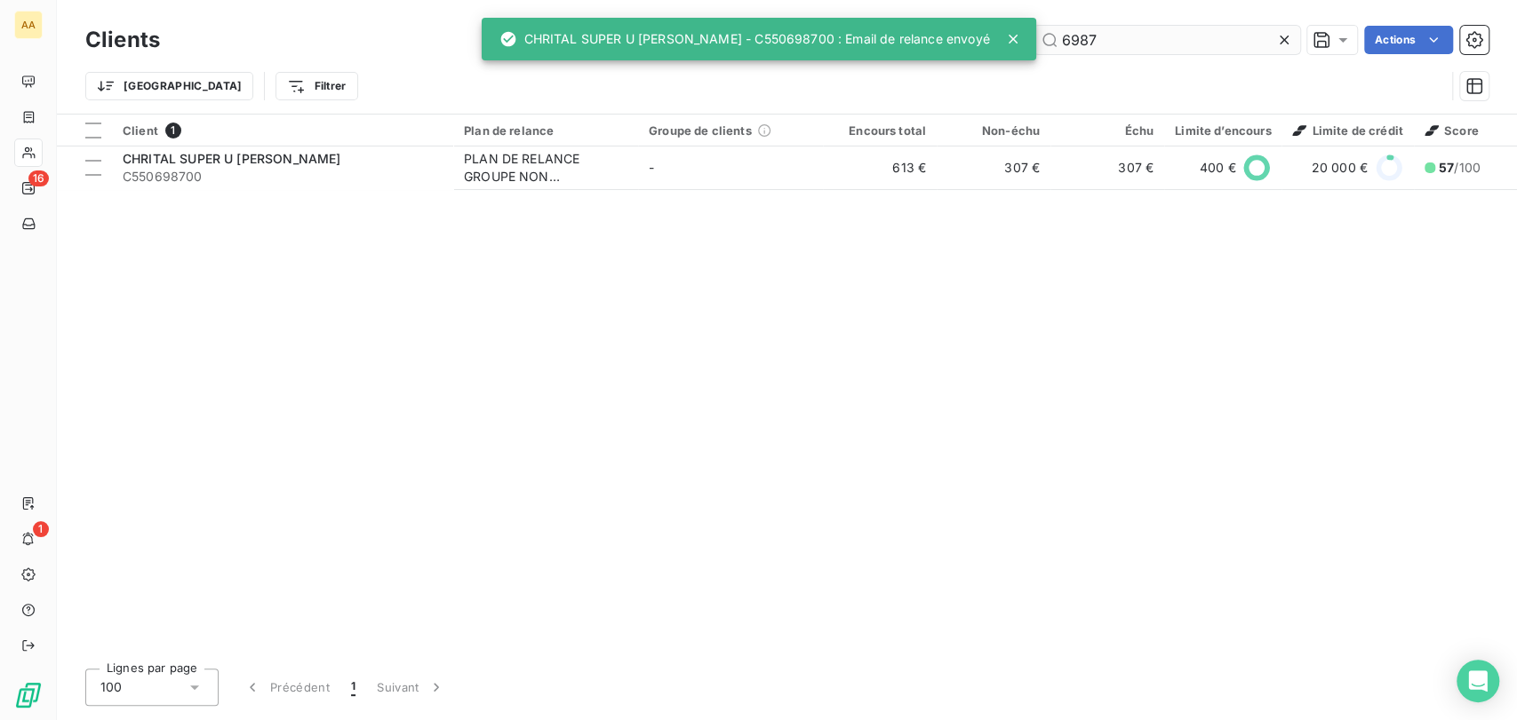
drag, startPoint x: 1123, startPoint y: 24, endPoint x: 1114, endPoint y: 32, distance: 12.0
click at [1114, 32] on div "Clients 6987 Actions" at bounding box center [786, 39] width 1403 height 37
drag, startPoint x: 1013, startPoint y: 54, endPoint x: 724, endPoint y: 54, distance: 288.7
click at [747, 54] on div "AA 16 1 Clients 6987 Actions Trier Filtrer Client 1 Plan de relance Groupe de c…" at bounding box center [758, 360] width 1517 height 720
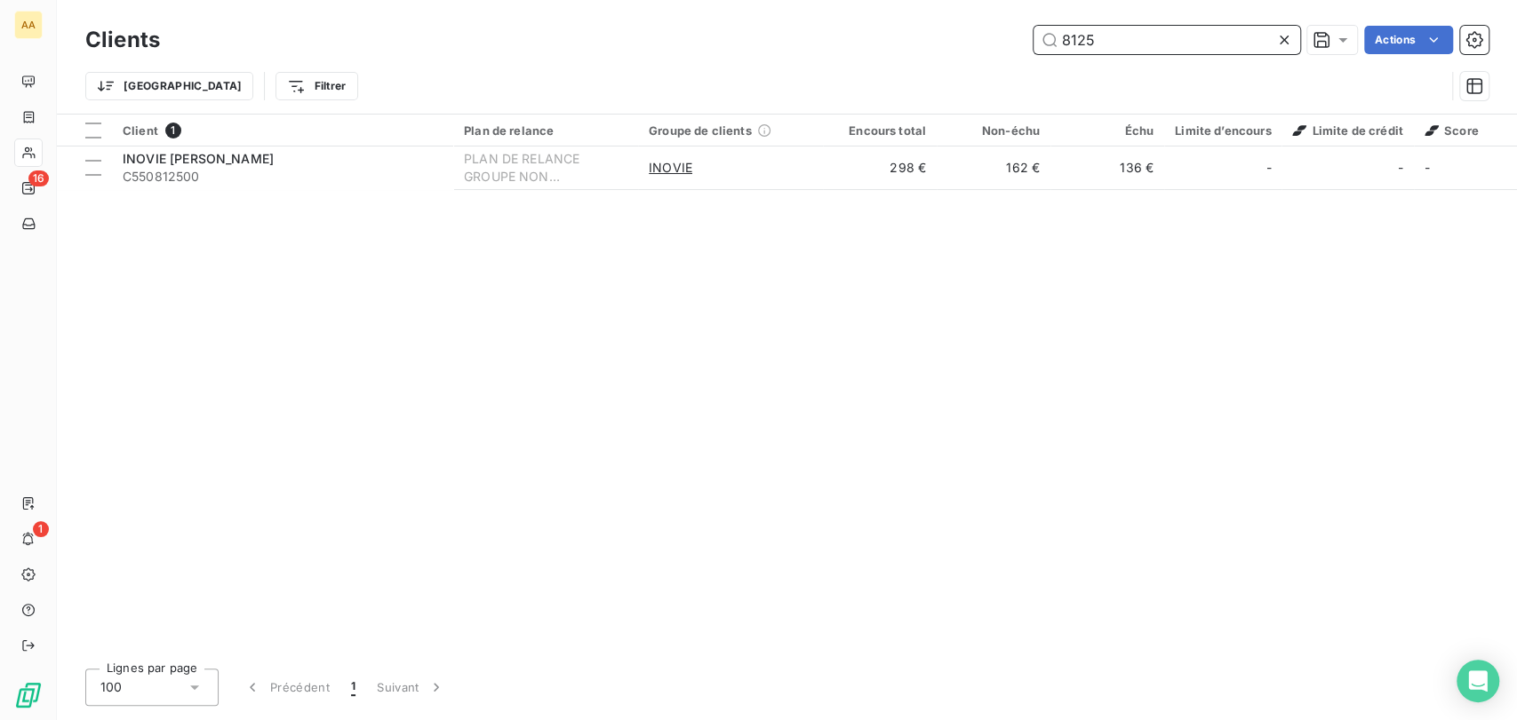
drag, startPoint x: 1165, startPoint y: 44, endPoint x: 828, endPoint y: 45, distance: 336.7
click at [828, 45] on div "8125 Actions" at bounding box center [834, 40] width 1307 height 28
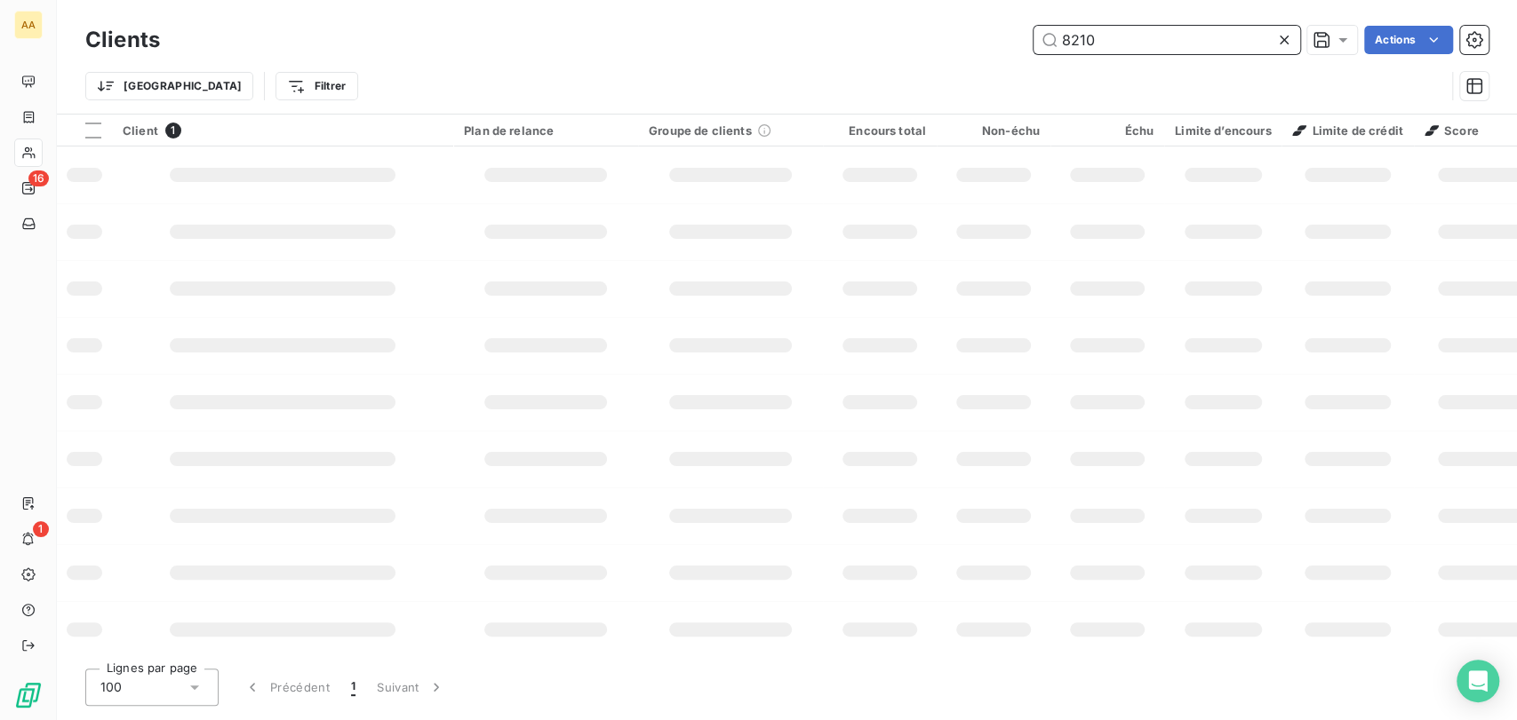
type input "8210"
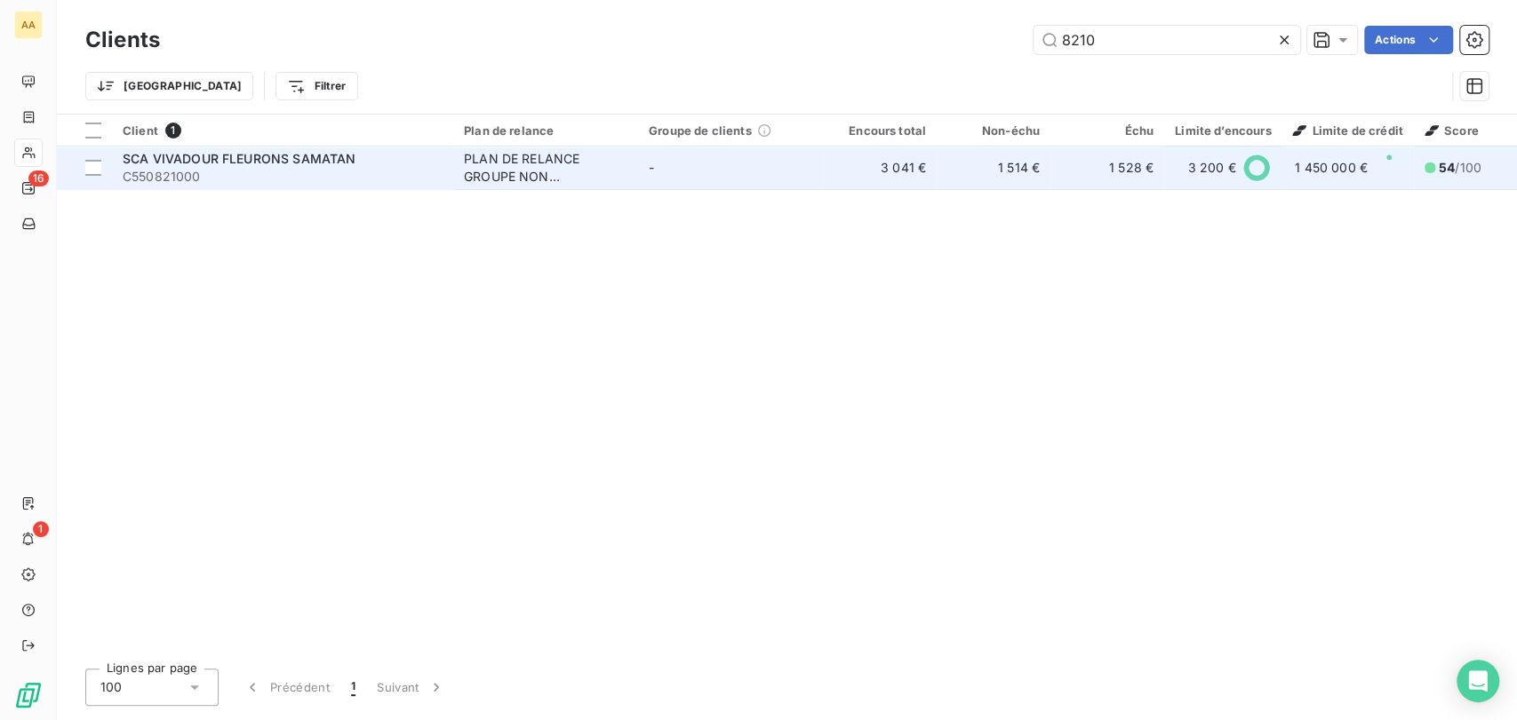
click at [485, 175] on div "PLAN DE RELANCE GROUPE NON AUTOMATIQUE" at bounding box center [545, 168] width 163 height 36
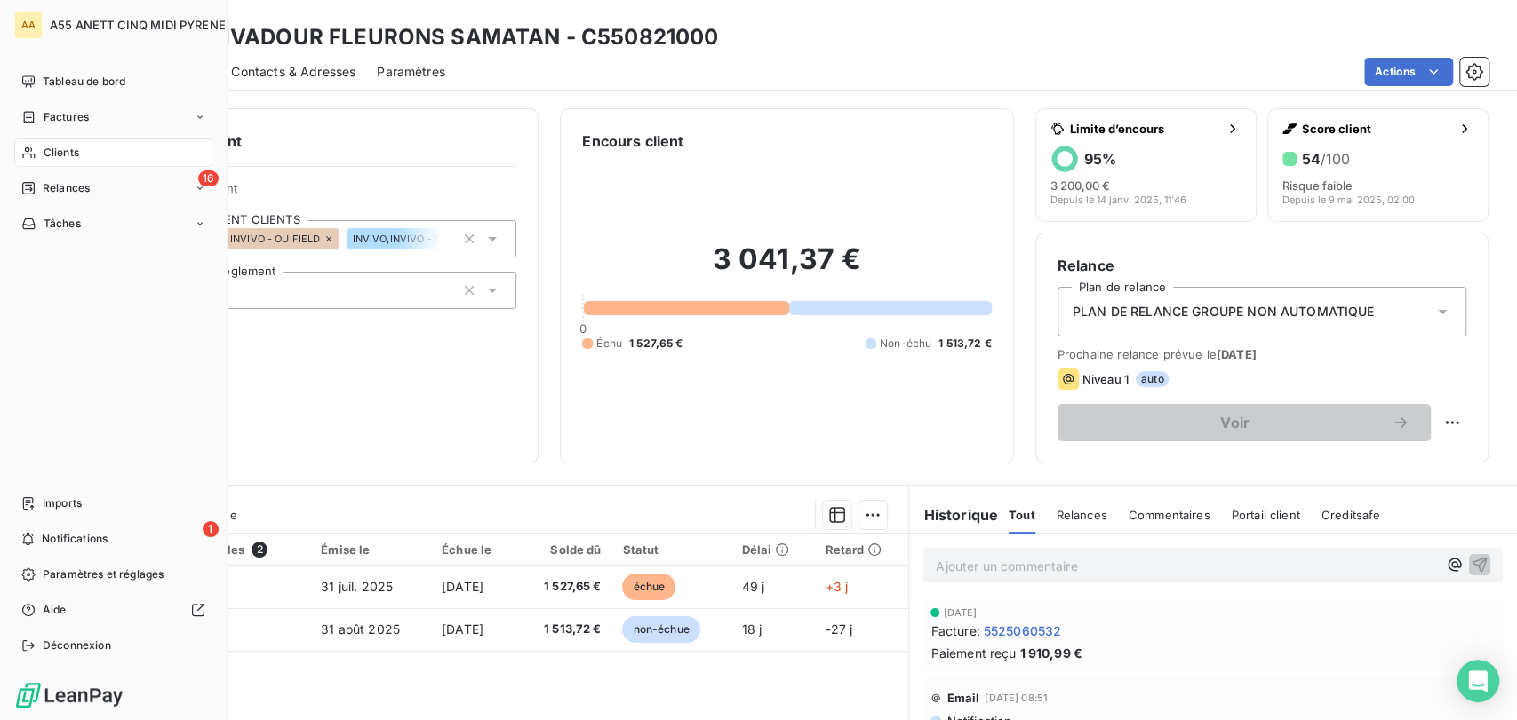
drag, startPoint x: 43, startPoint y: 148, endPoint x: 135, endPoint y: 147, distance: 92.4
click at [44, 148] on span "Clients" at bounding box center [62, 153] width 36 height 16
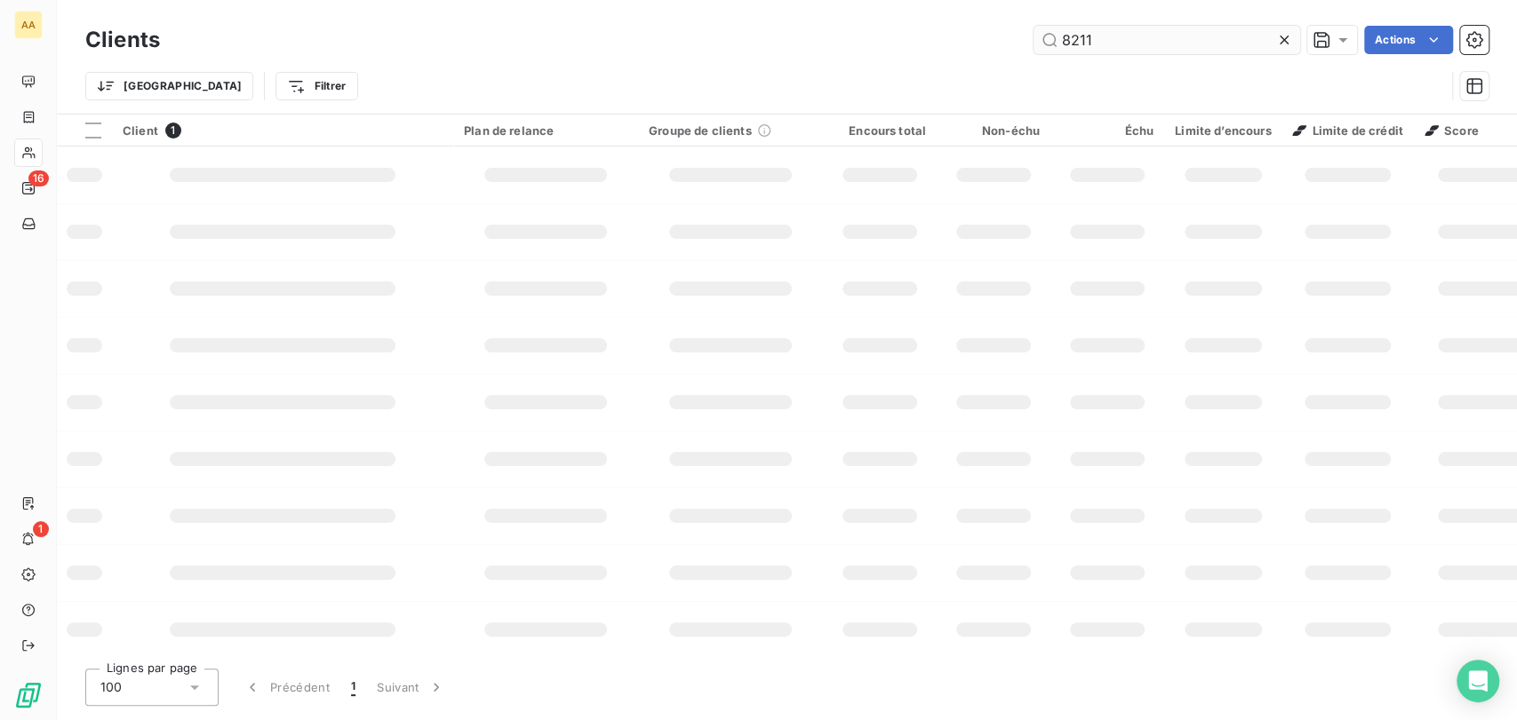
type input "8211"
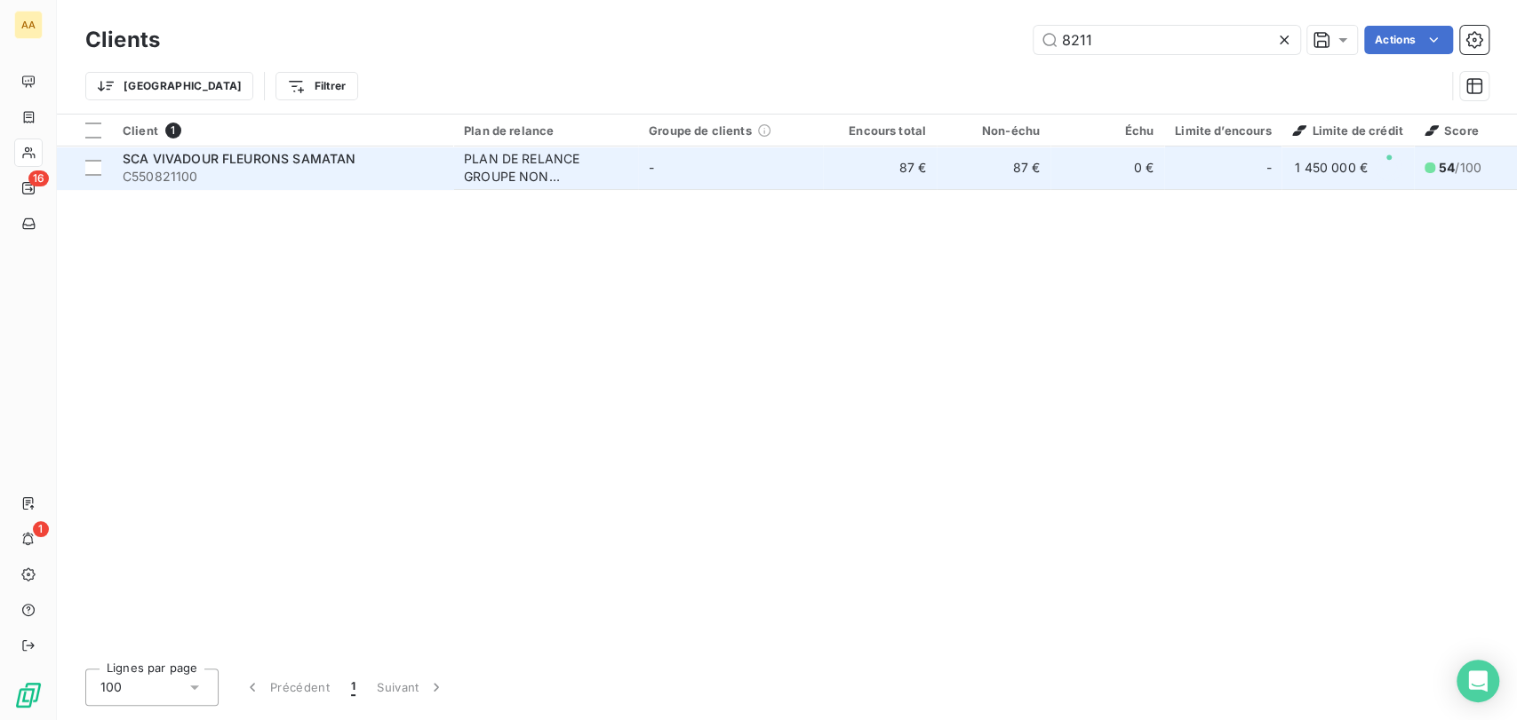
click at [1226, 166] on div "-" at bounding box center [1222, 168] width 96 height 28
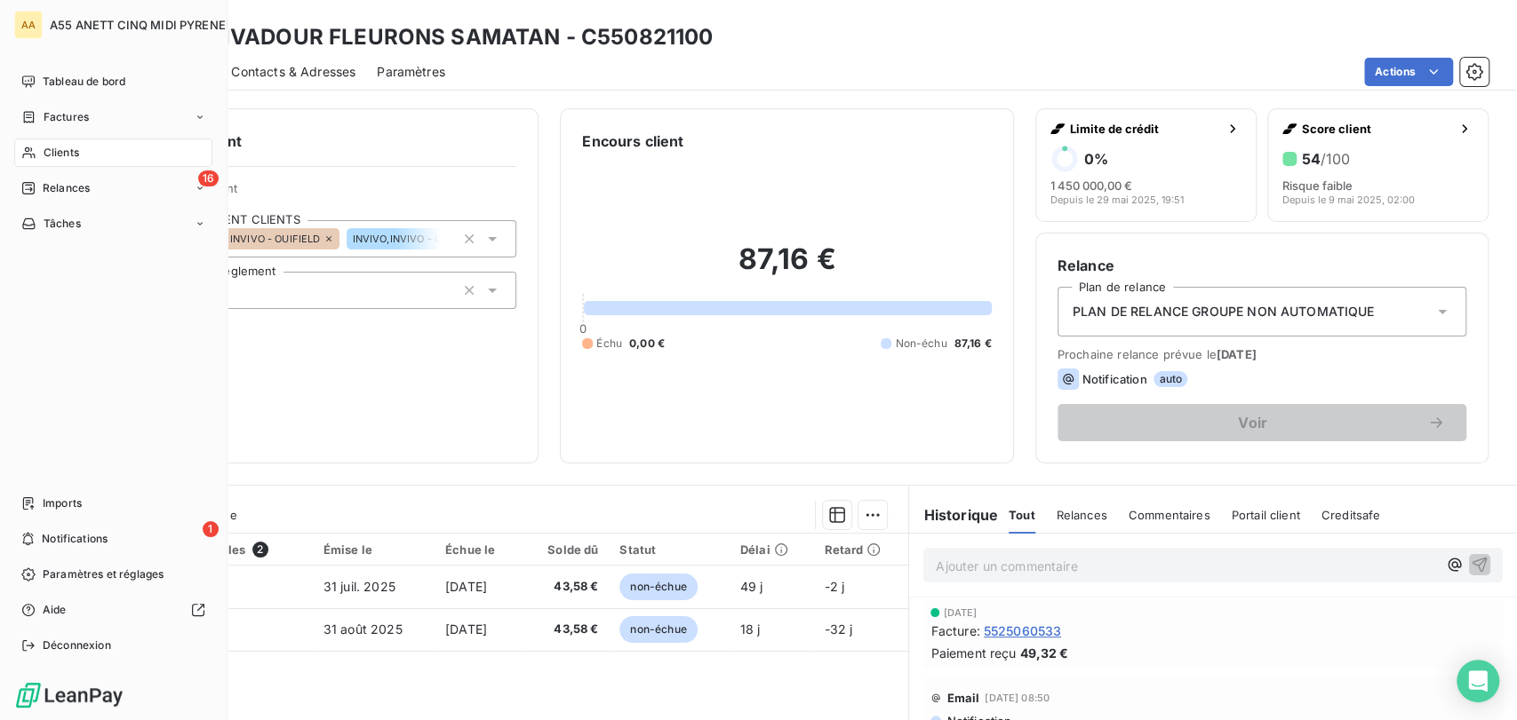
drag, startPoint x: 28, startPoint y: 151, endPoint x: 37, endPoint y: 149, distance: 9.9
click at [28, 151] on icon at bounding box center [28, 153] width 12 height 12
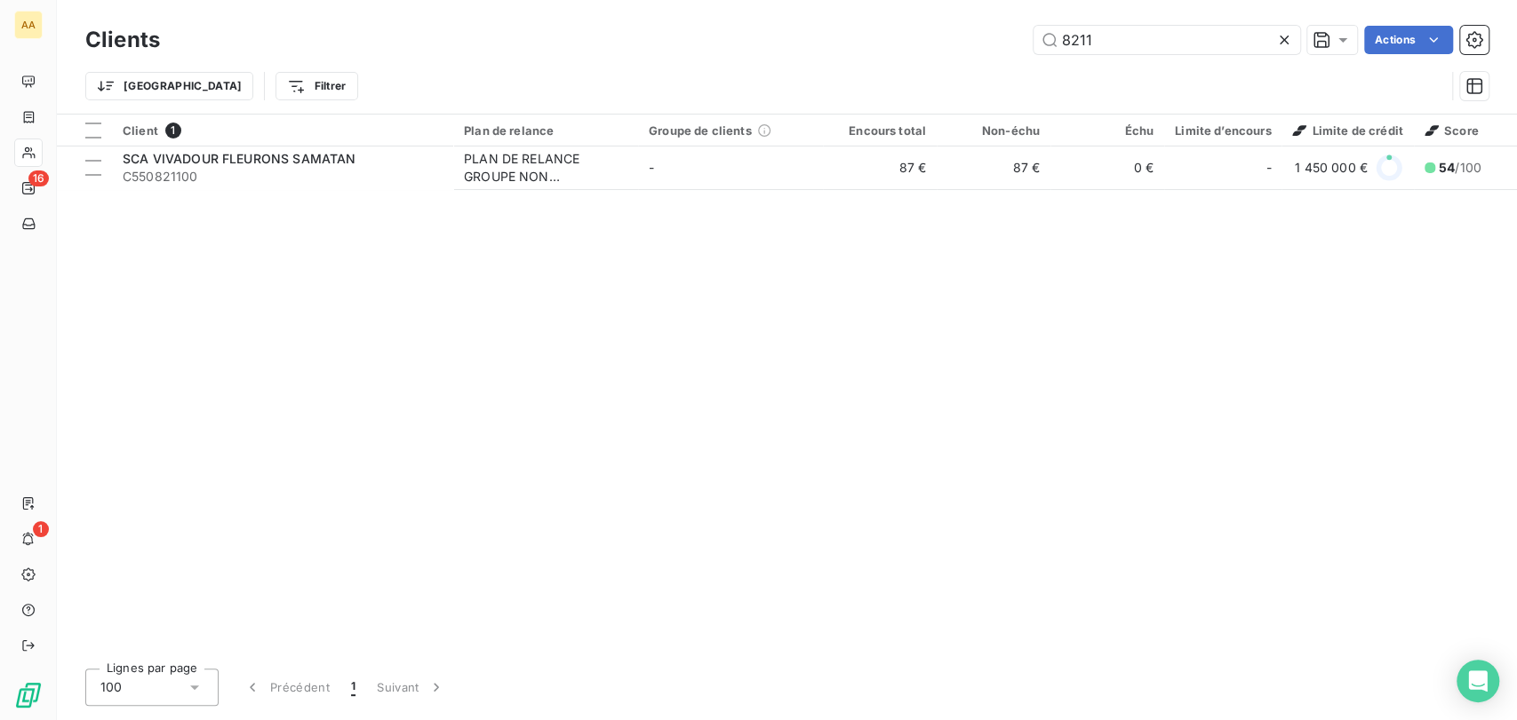
drag, startPoint x: 1116, startPoint y: 45, endPoint x: 951, endPoint y: 45, distance: 165.2
click at [951, 45] on div "8211 Actions" at bounding box center [834, 40] width 1307 height 28
type input "3"
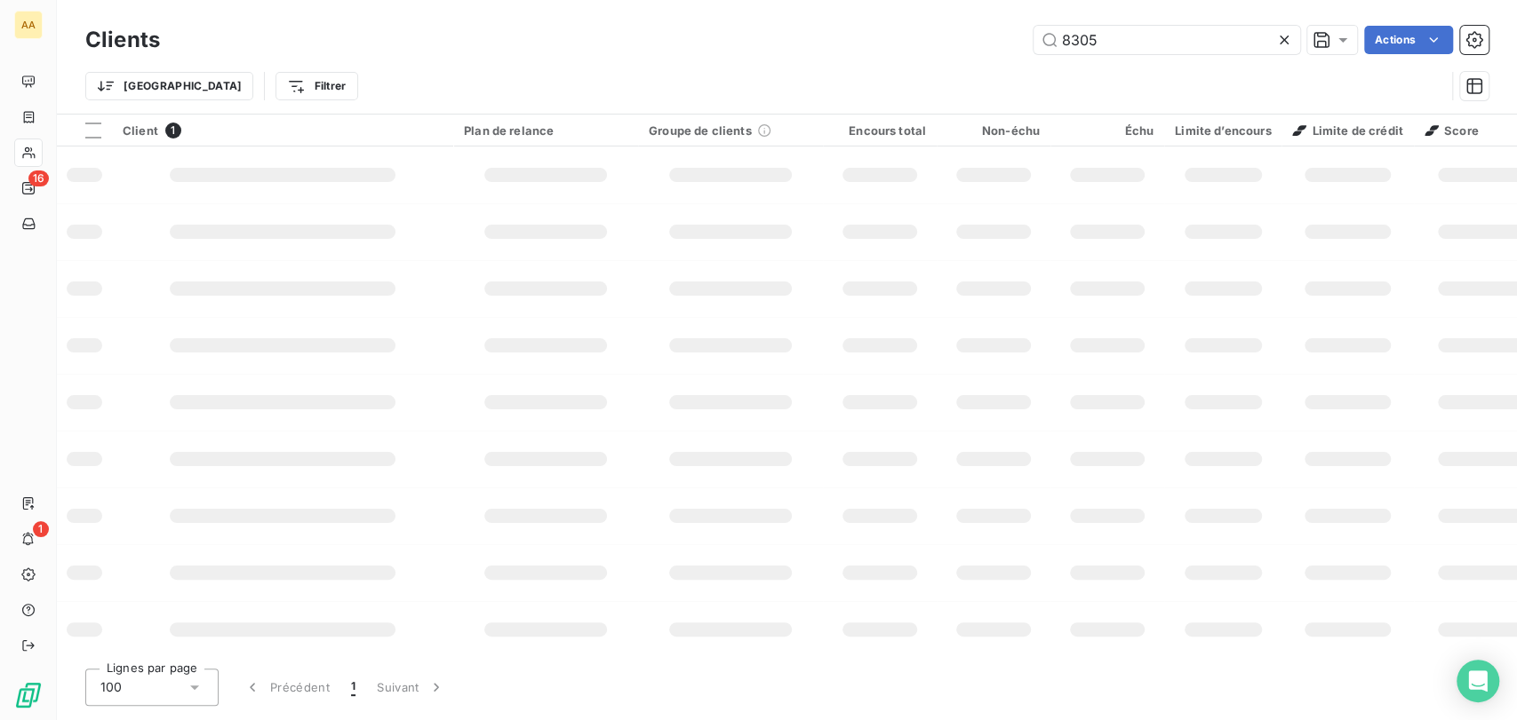
type input "8305"
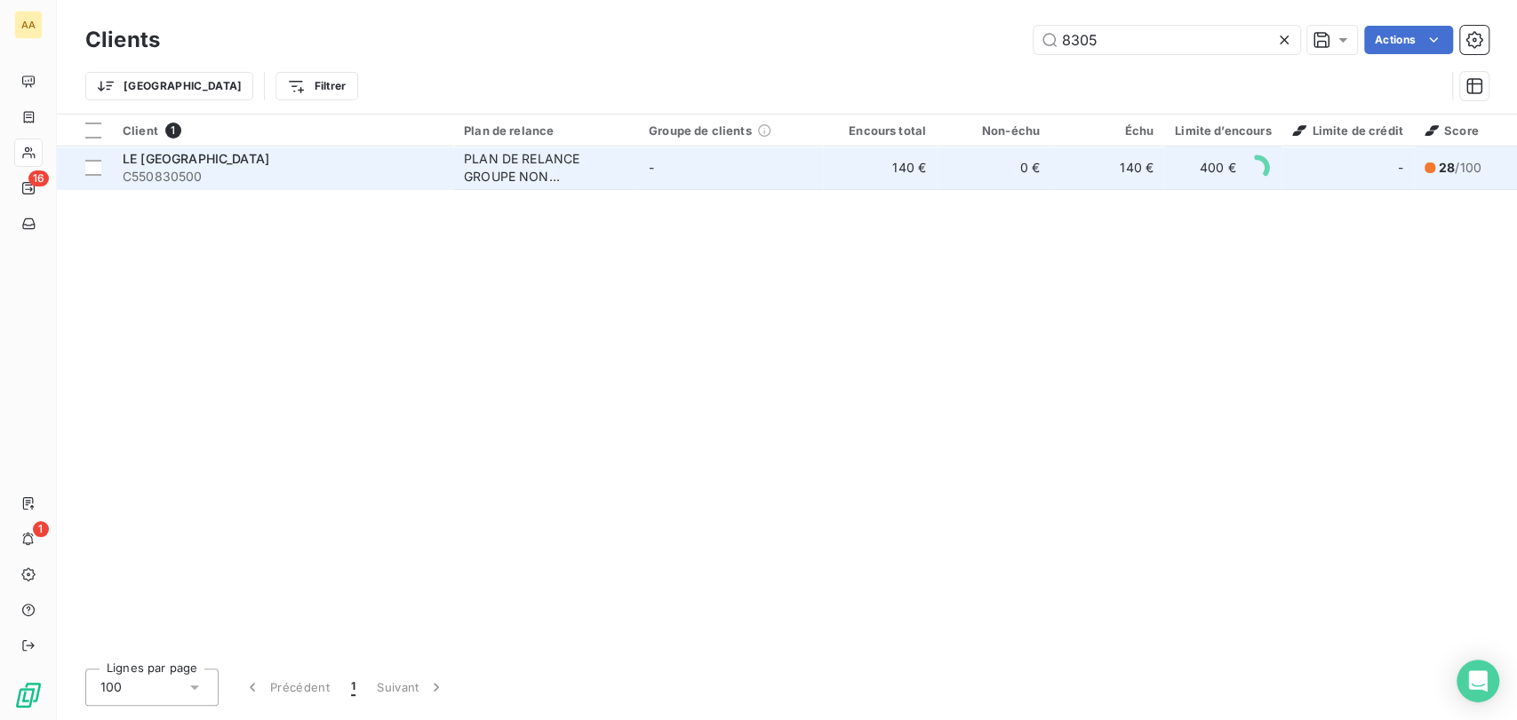
click at [779, 171] on td "-" at bounding box center [730, 168] width 185 height 43
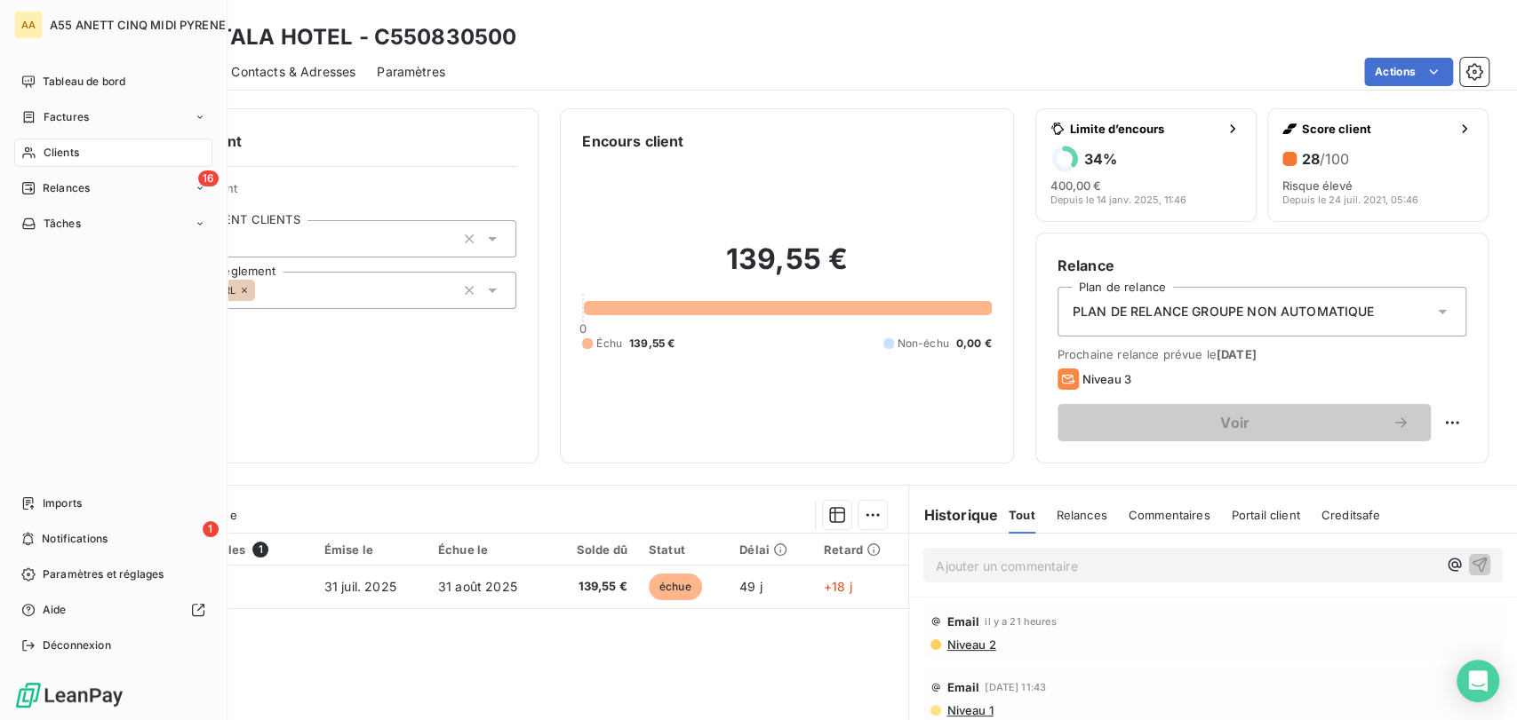
drag, startPoint x: 73, startPoint y: 151, endPoint x: 213, endPoint y: 144, distance: 140.5
click at [73, 151] on span "Clients" at bounding box center [62, 153] width 36 height 16
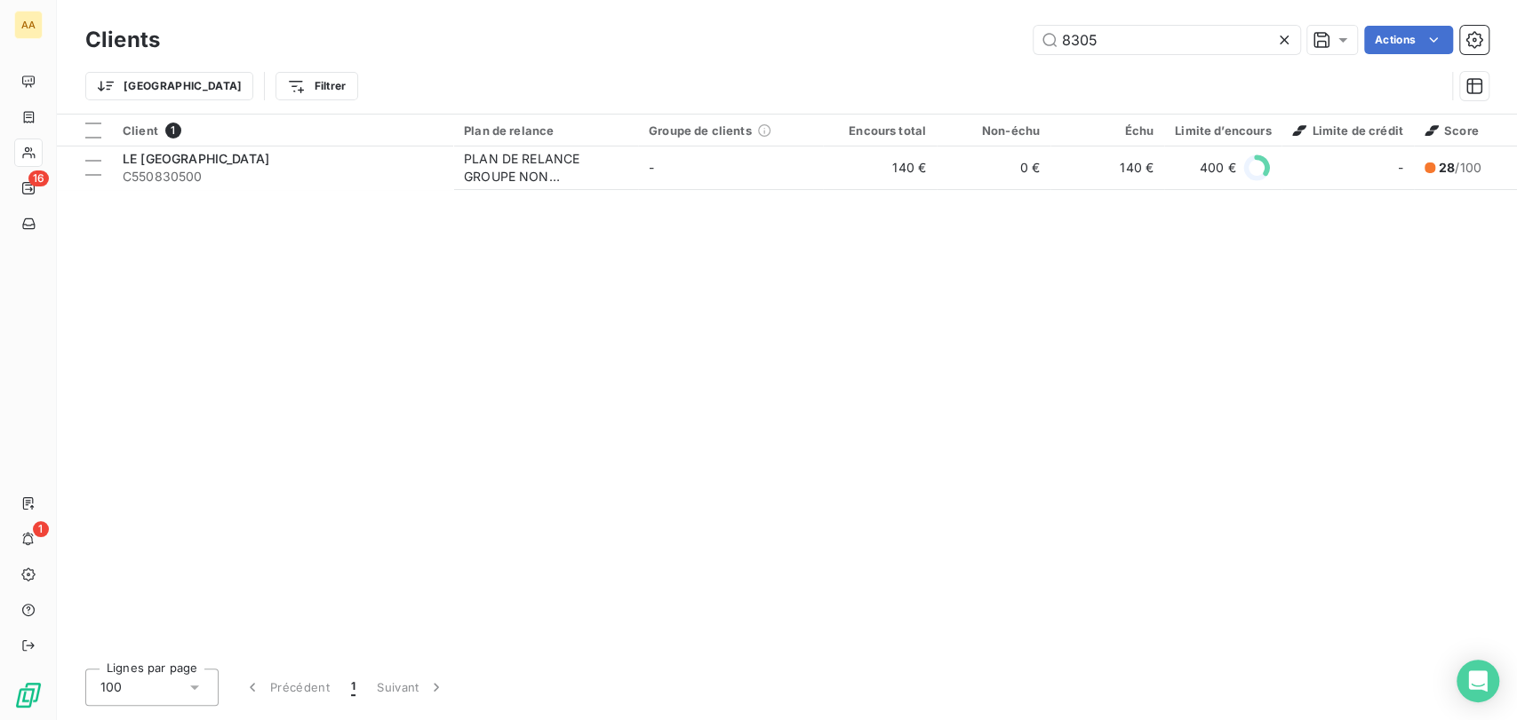
drag, startPoint x: 1133, startPoint y: 42, endPoint x: 936, endPoint y: 41, distance: 196.3
click at [967, 50] on div "8305 Actions" at bounding box center [834, 40] width 1307 height 28
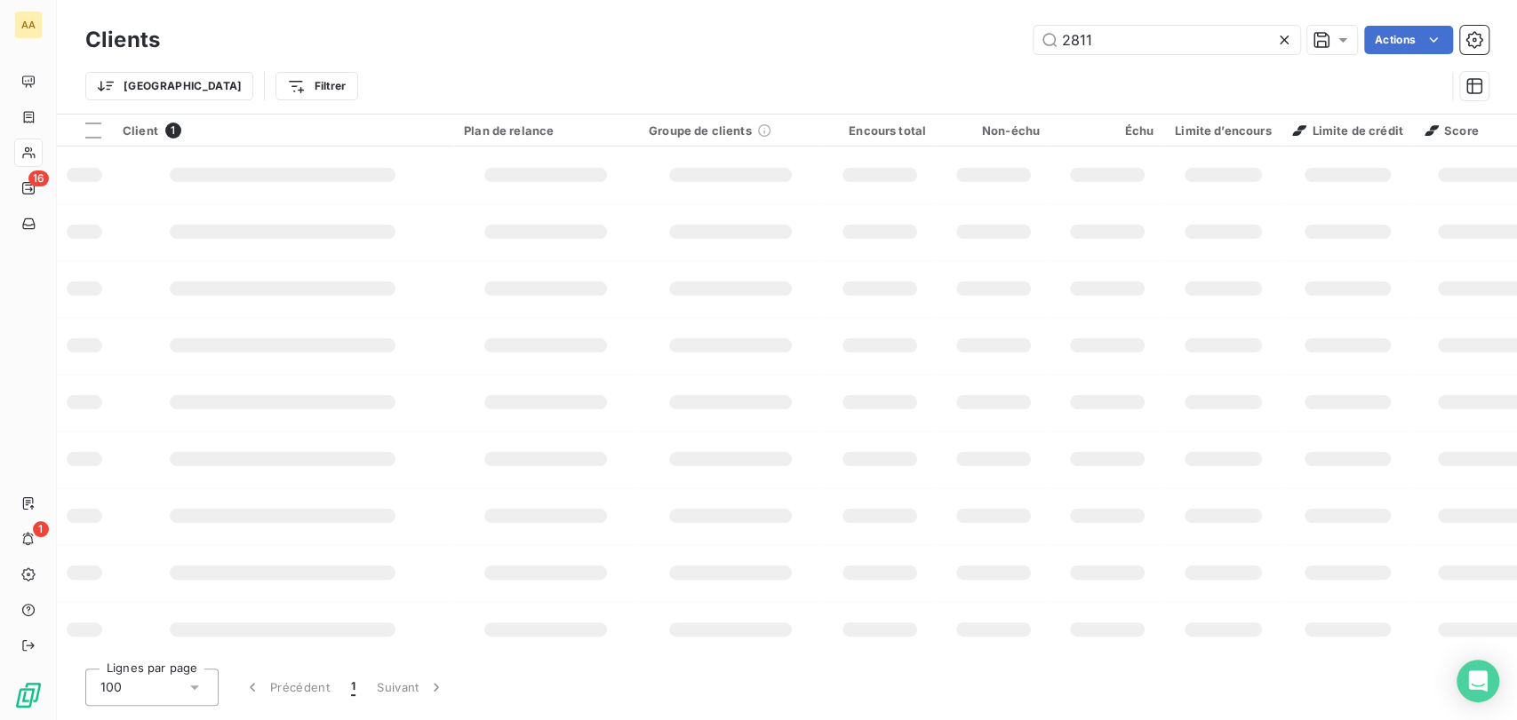
type input "2811"
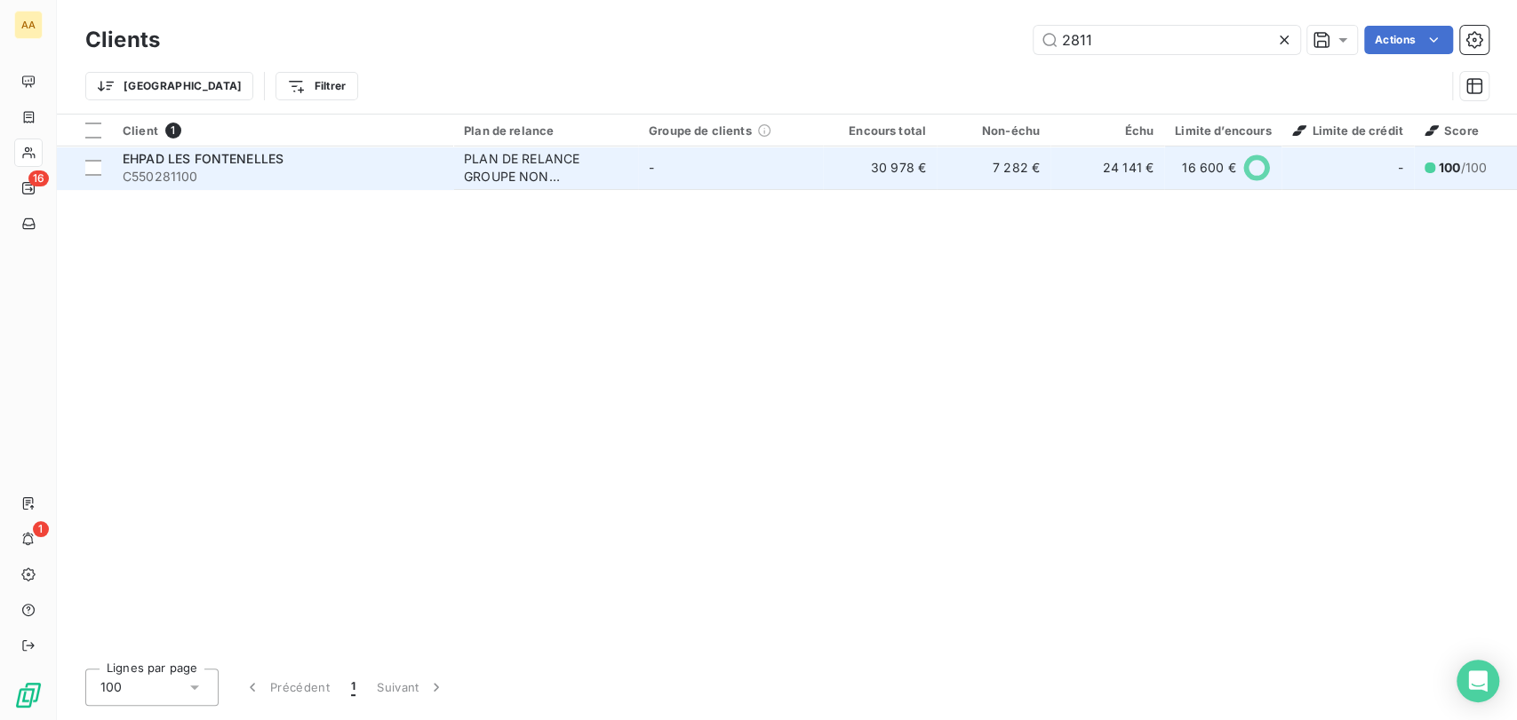
click at [173, 166] on div "EHPAD LES FONTENELLES" at bounding box center [283, 159] width 320 height 18
